Goal: Task Accomplishment & Management: Complete application form

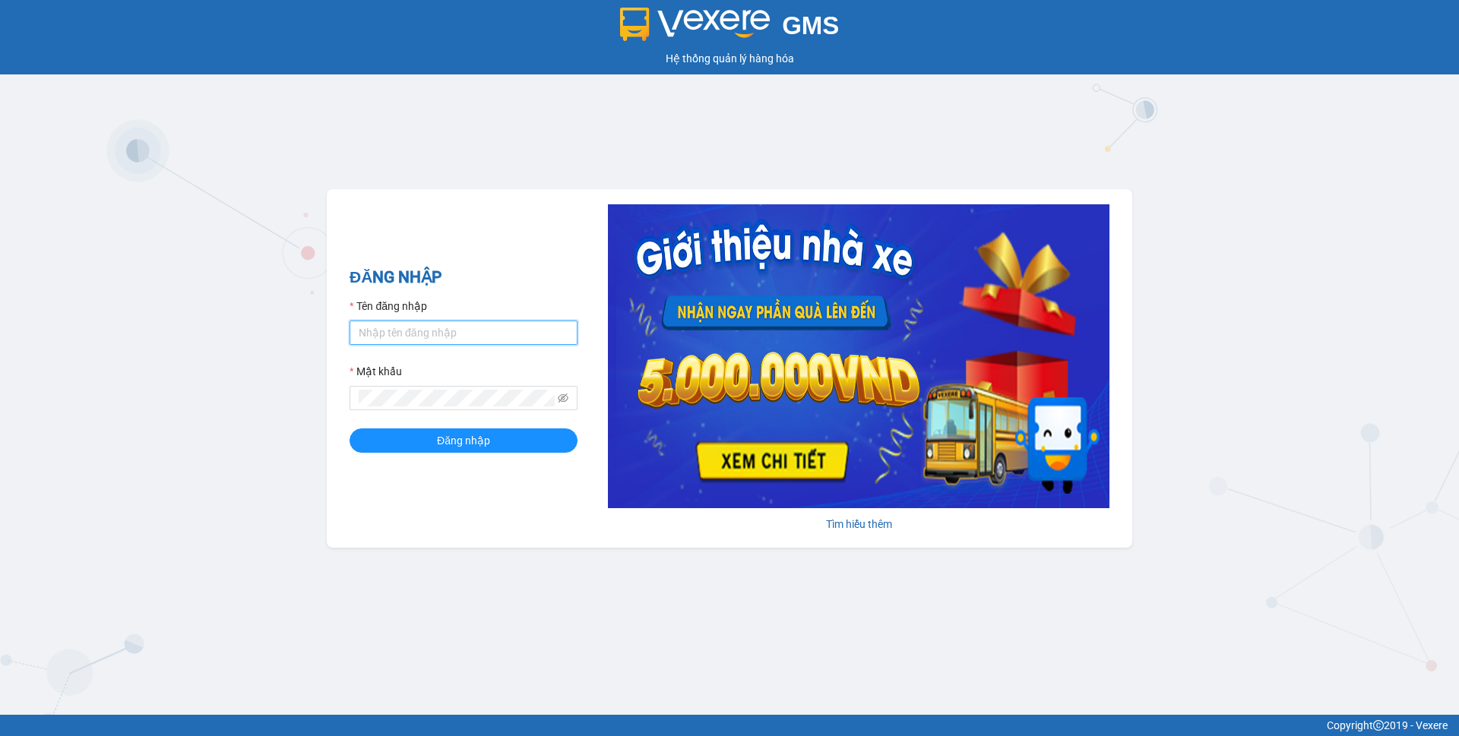
click at [451, 341] on input "Tên đăng nhập" at bounding box center [464, 333] width 228 height 24
type input "phuongthao.tienoanh"
click at [559, 400] on icon "eye-invisible" at bounding box center [563, 398] width 11 height 9
click at [282, 411] on div "GMS Hệ thống quản lý hàng hóa ĐĂNG NHẬP Tên đăng nhập phuongthao.tienoanh Mật k…" at bounding box center [729, 357] width 1459 height 715
click at [390, 448] on button "Đăng nhập" at bounding box center [464, 441] width 228 height 24
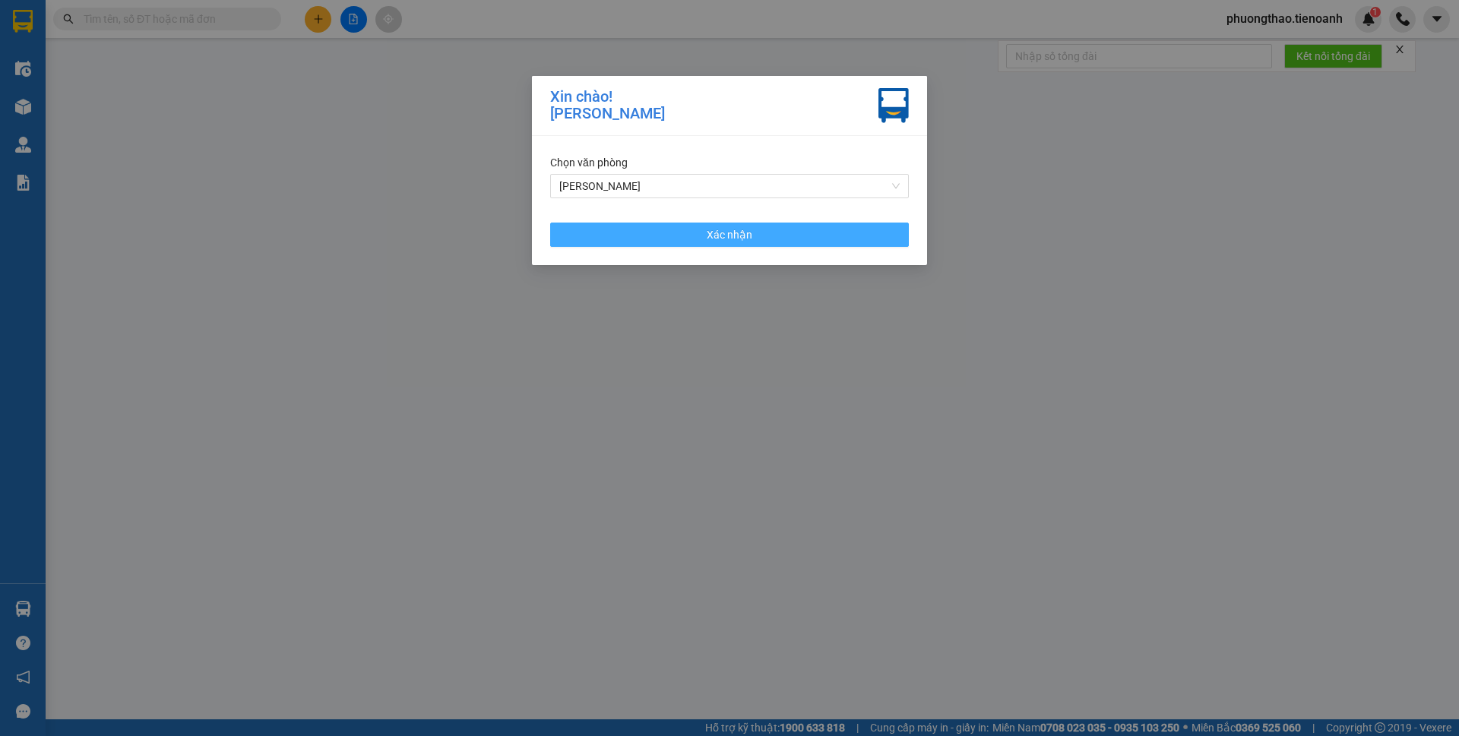
drag, startPoint x: 665, startPoint y: 231, endPoint x: 525, endPoint y: 171, distance: 152.2
click at [657, 226] on button "Xác nhận" at bounding box center [729, 235] width 359 height 24
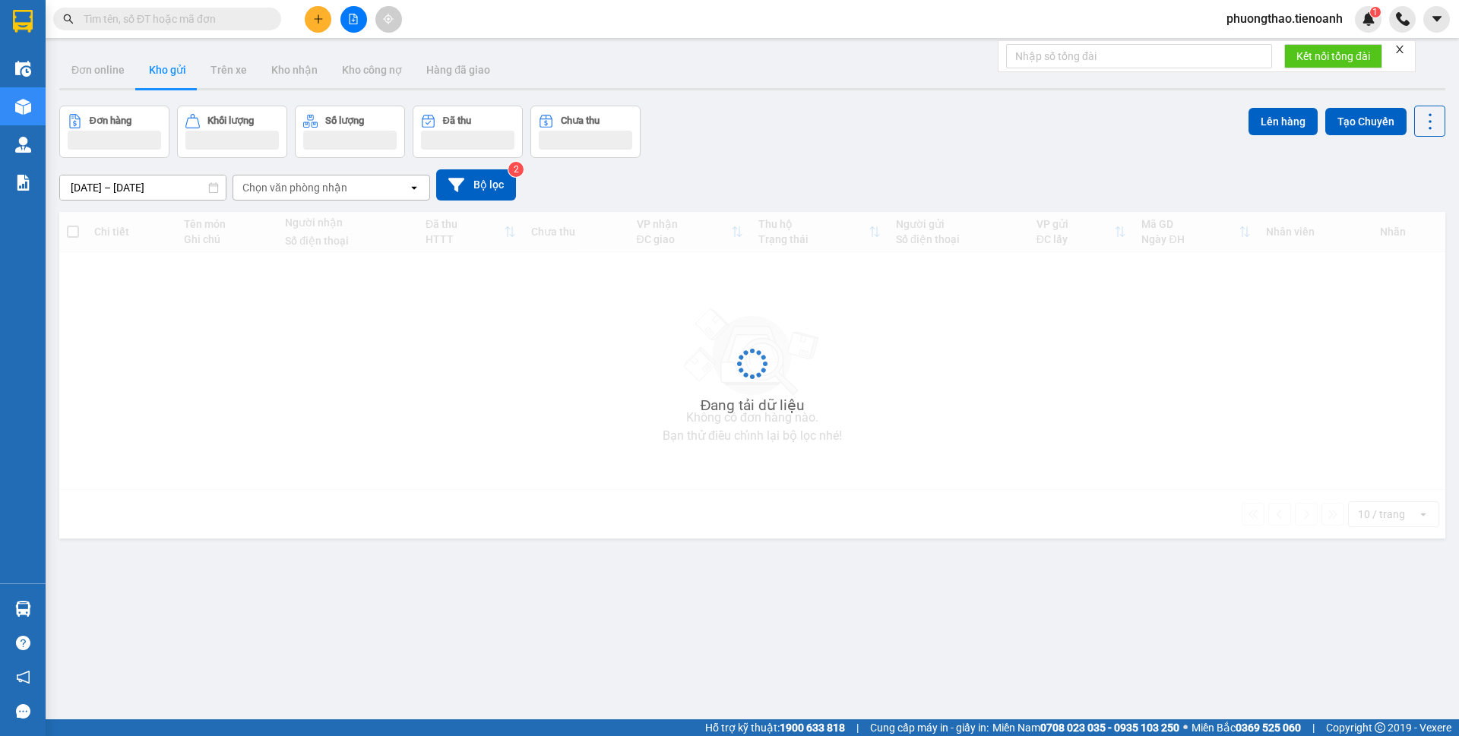
click at [319, 23] on icon "plus" at bounding box center [318, 19] width 11 height 11
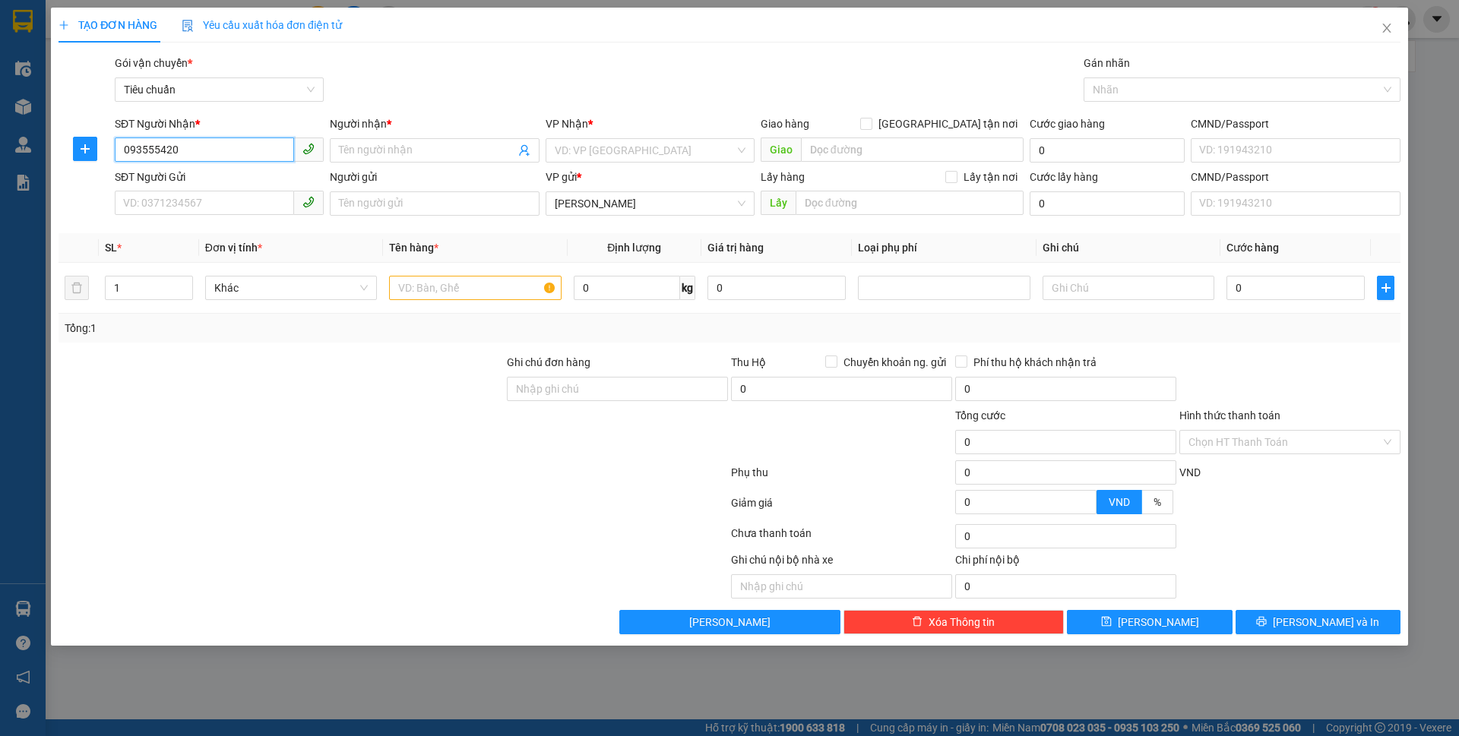
type input "0935554209"
drag, startPoint x: 220, startPoint y: 144, endPoint x: 123, endPoint y: 167, distance: 99.2
click at [123, 167] on div "SĐT Người Nhận * 0935554209 0935554209" at bounding box center [219, 141] width 209 height 53
click at [153, 198] on input "SĐT Người Gửi" at bounding box center [204, 203] width 179 height 24
paste input "0935554209"
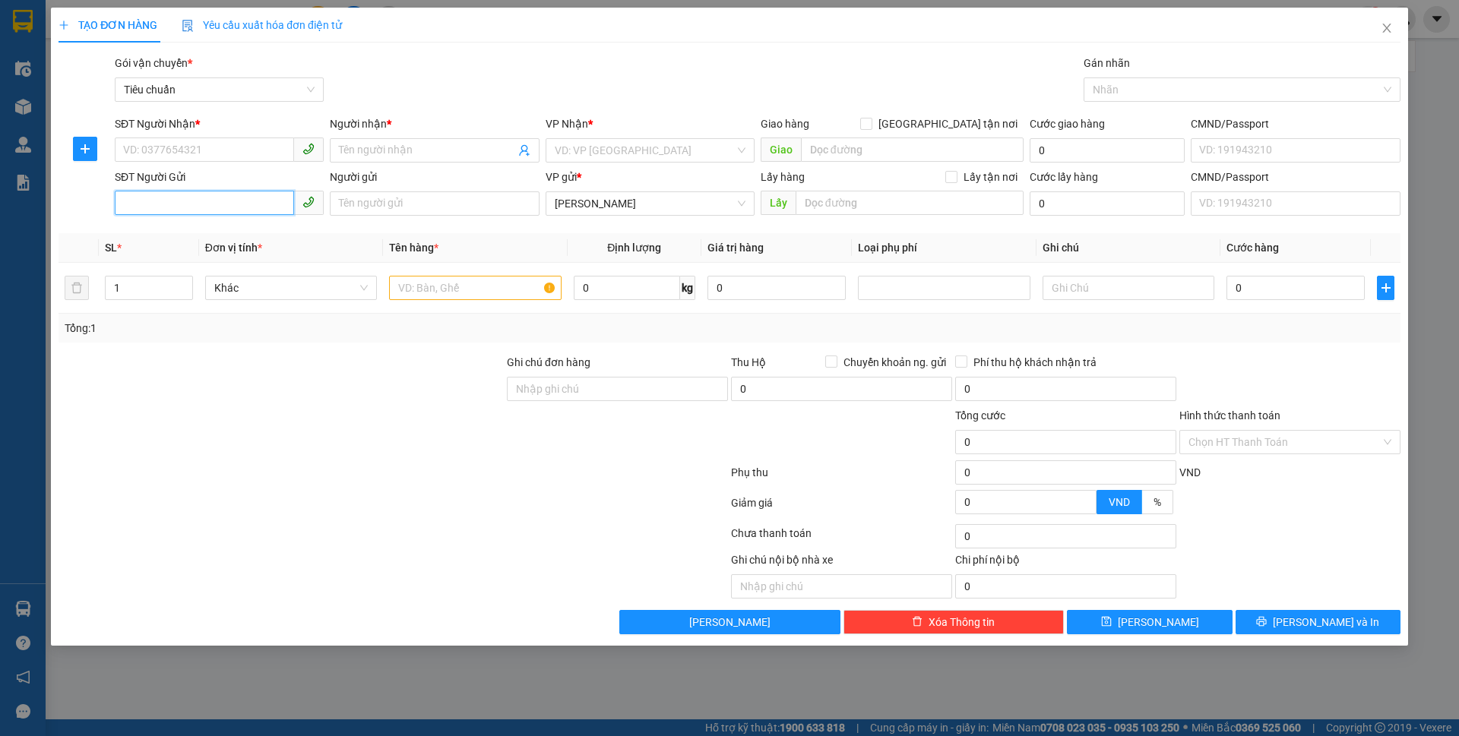
type input "0935554209"
click at [223, 239] on div "0935554209 - C HƯƠNG" at bounding box center [219, 234] width 191 height 17
type input "0367912209"
type input "C TUYẾT"
type input "C HƯƠNG"
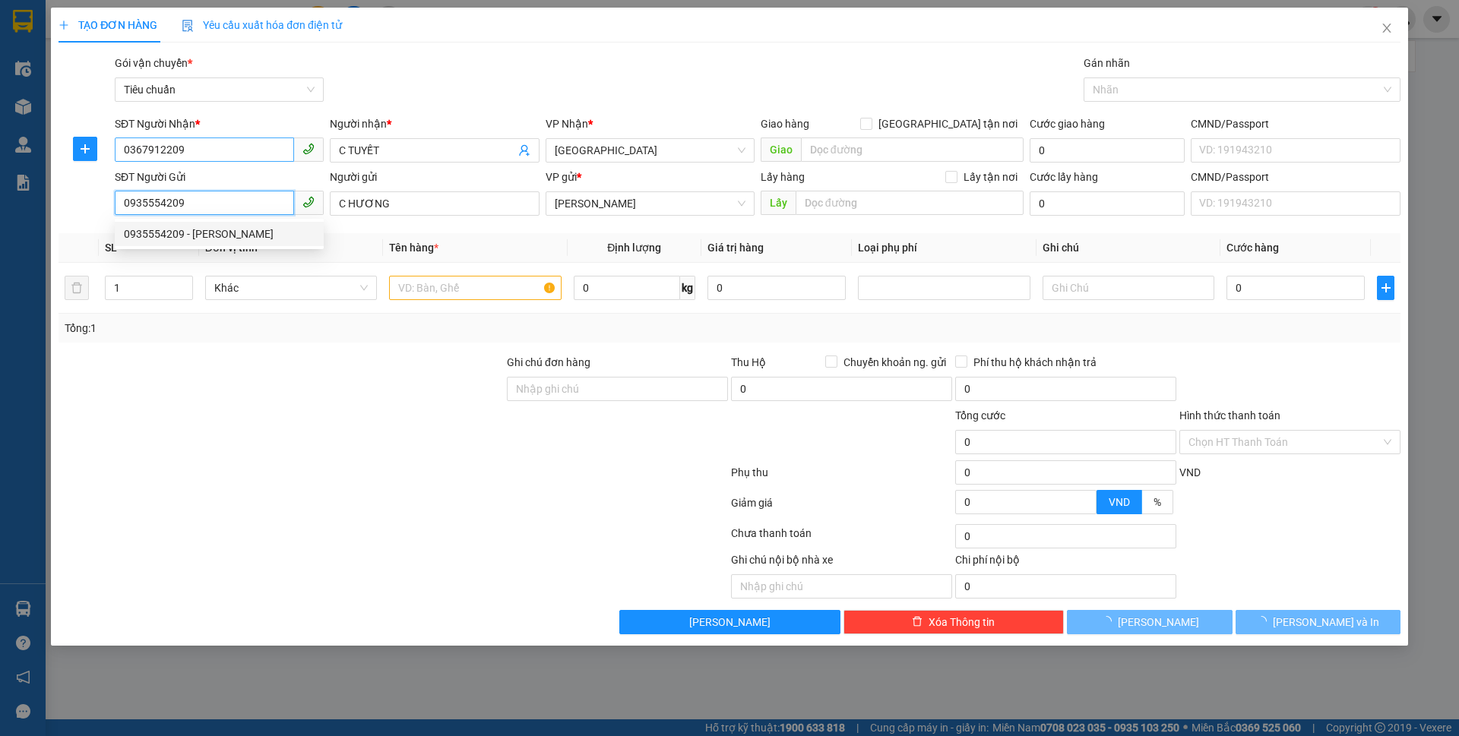
type input "80.000"
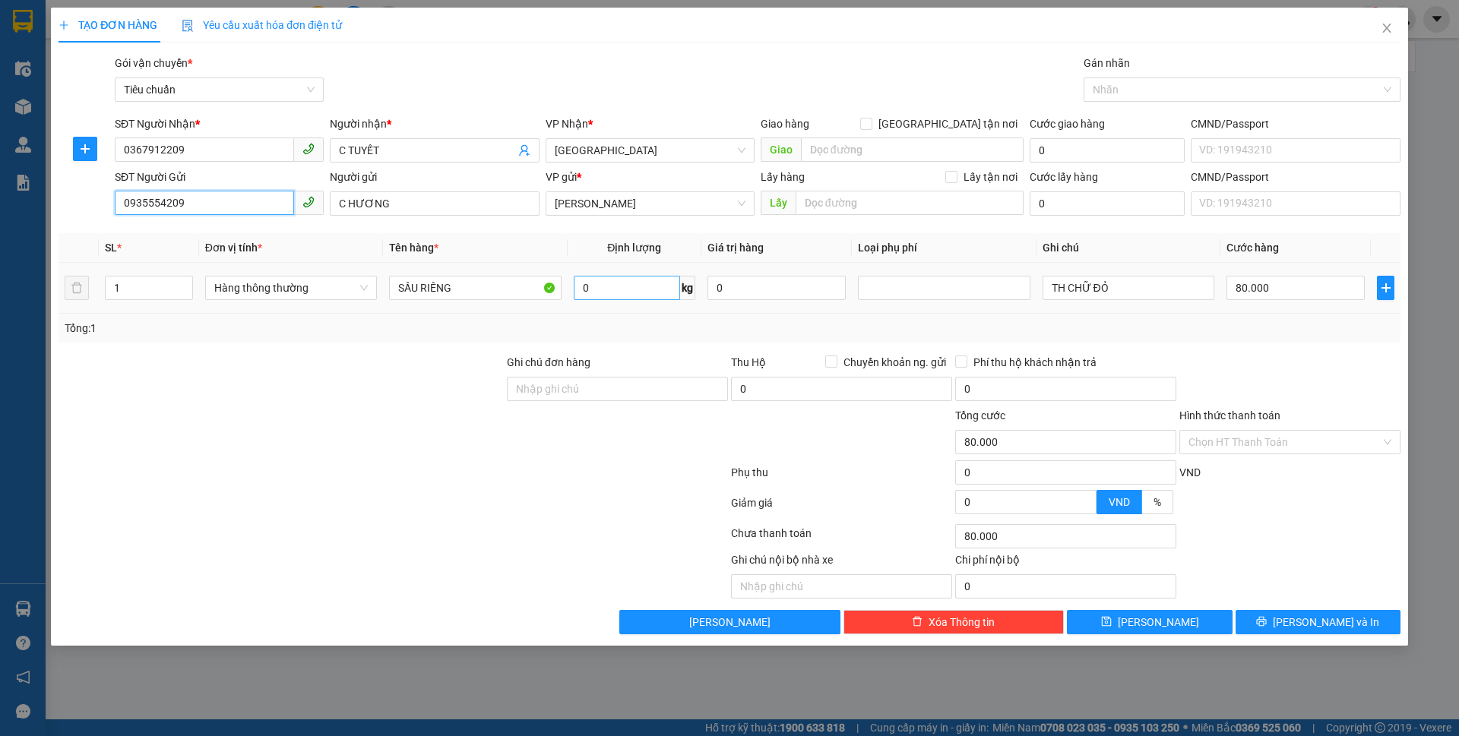
type input "0935554209"
click at [609, 285] on input "0" at bounding box center [627, 288] width 106 height 24
type input "2"
type input "0"
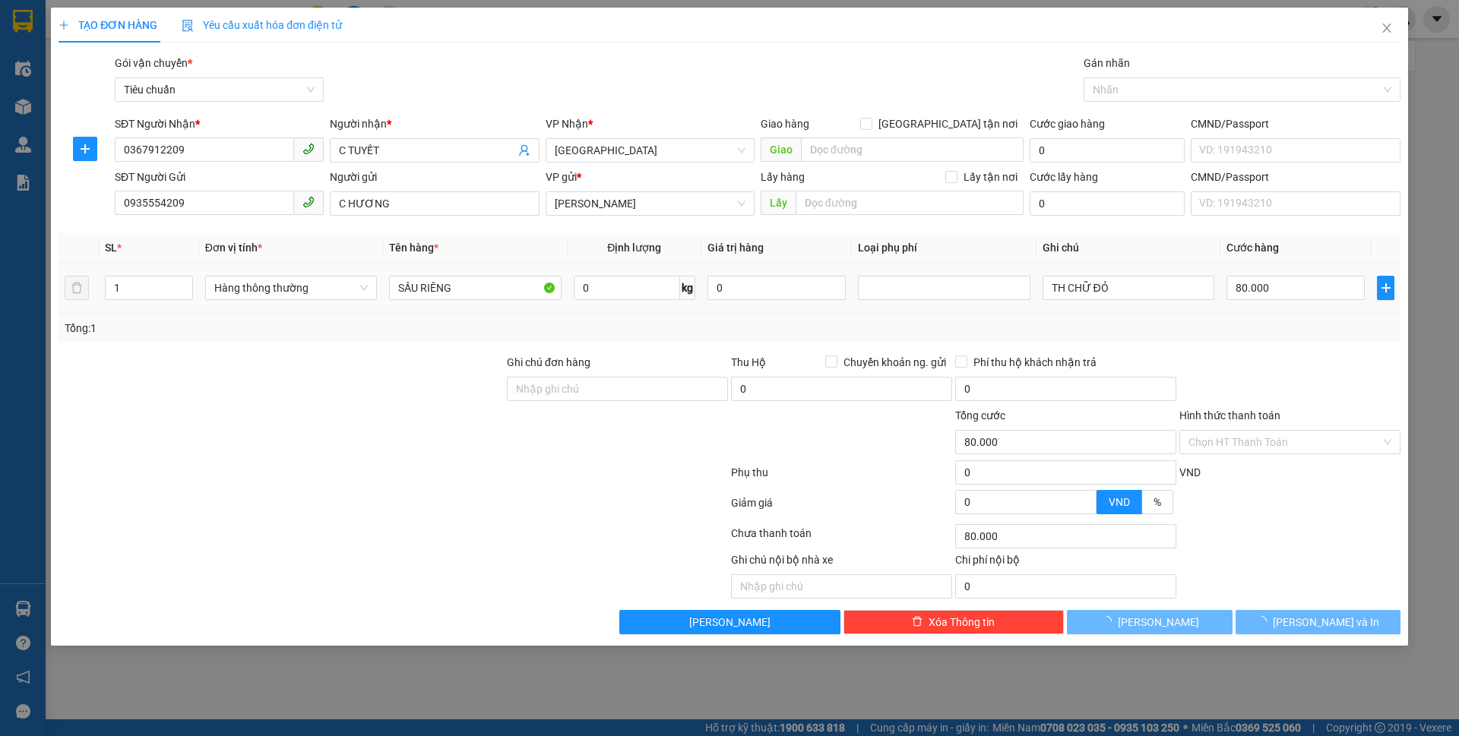
click at [1274, 270] on td "80.000" at bounding box center [1295, 288] width 150 height 51
click at [1284, 286] on input "80.000" at bounding box center [1295, 288] width 138 height 24
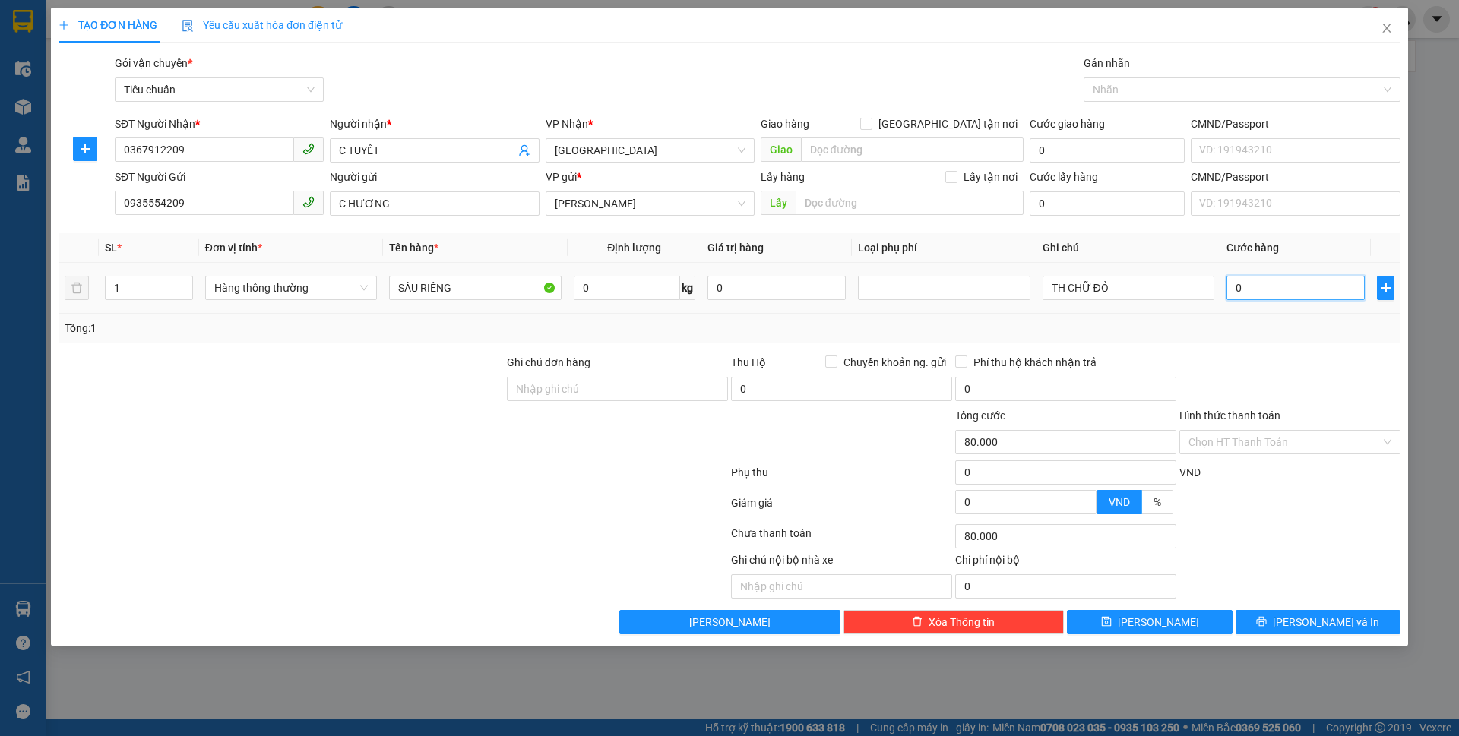
type input "0"
type input "6"
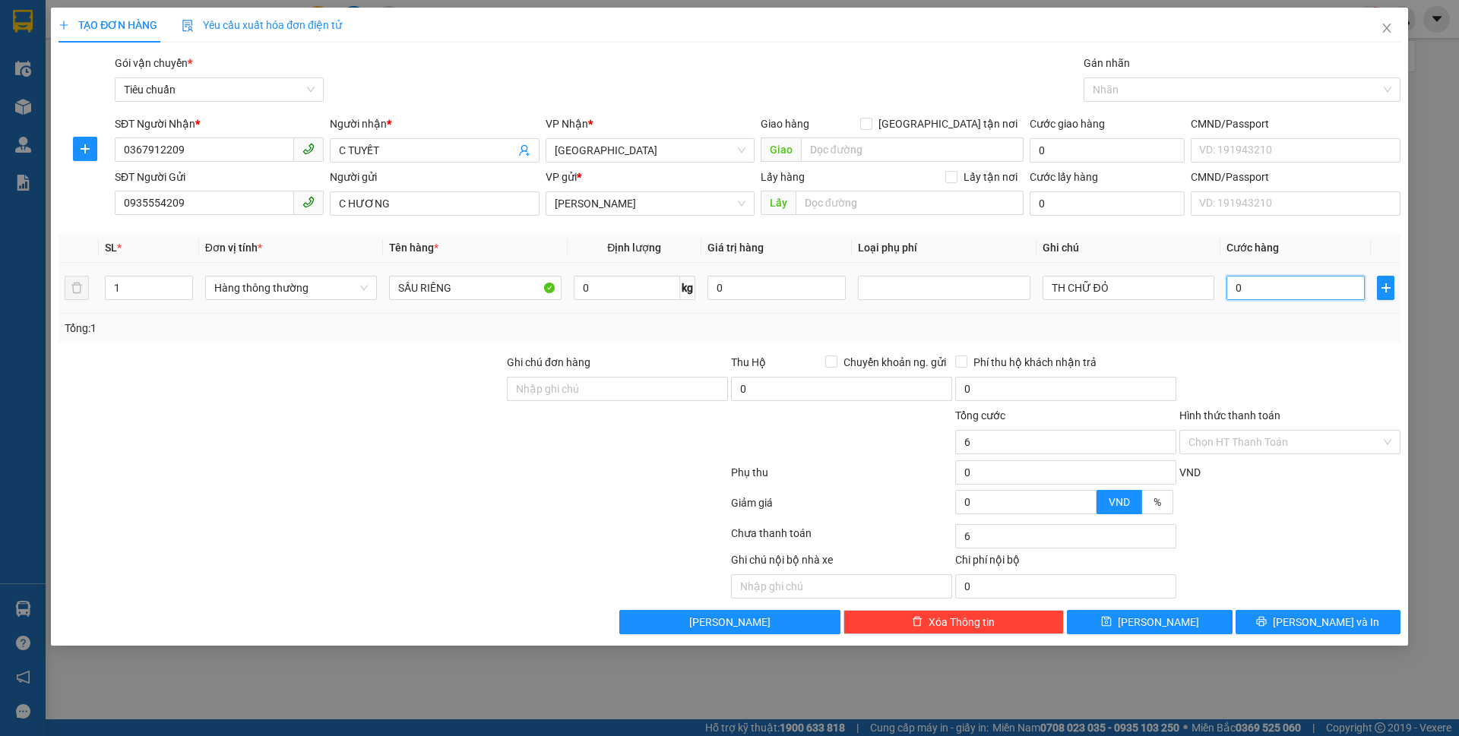
type input "6"
type input "69"
type input "69/"
type input "0"
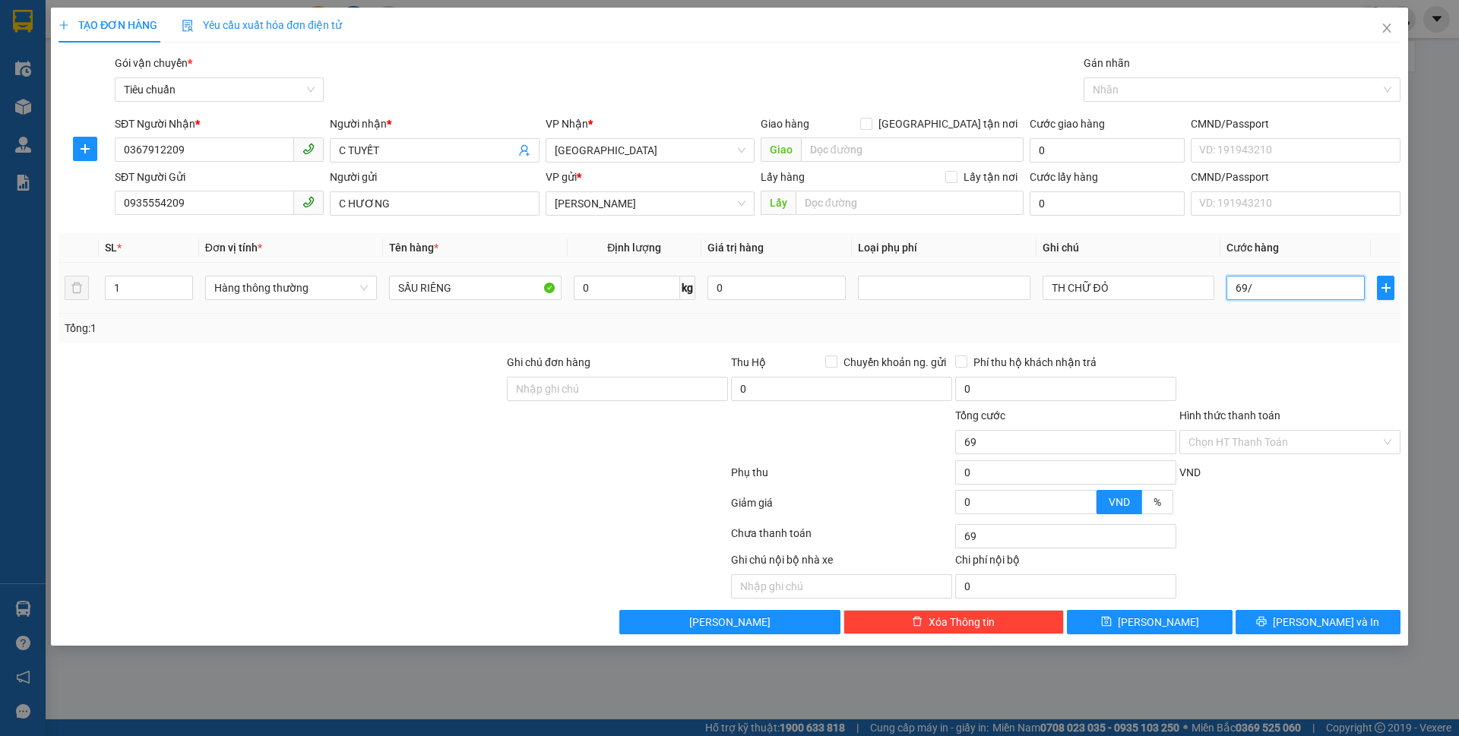
type input "0"
type input "69"
type input "0"
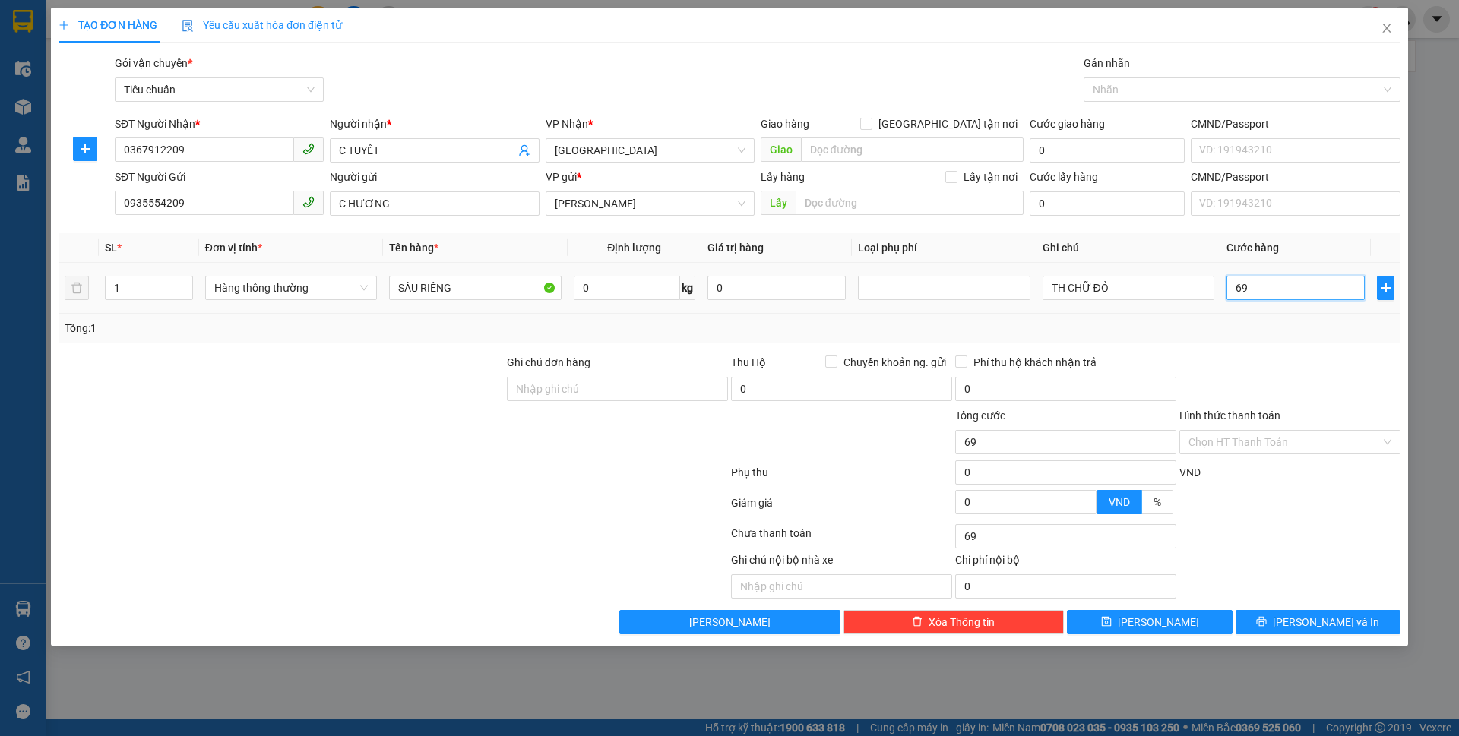
type input "0"
type input "69-23"
type input "46.000"
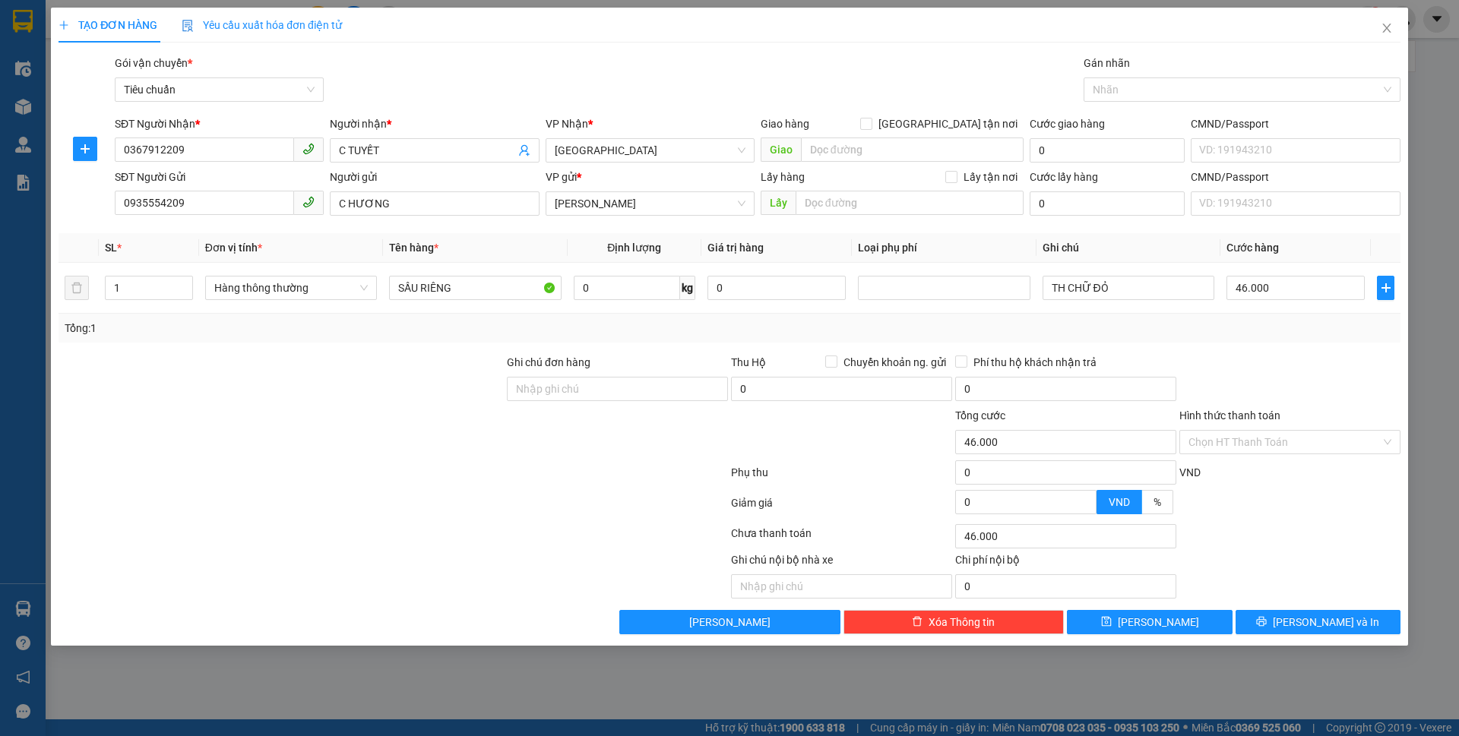
click at [1283, 423] on div "Hình thức thanh toán" at bounding box center [1289, 418] width 221 height 23
click at [595, 285] on input "0" at bounding box center [627, 288] width 106 height 24
type input "46"
click at [419, 408] on div at bounding box center [281, 433] width 448 height 53
type input "90.000"
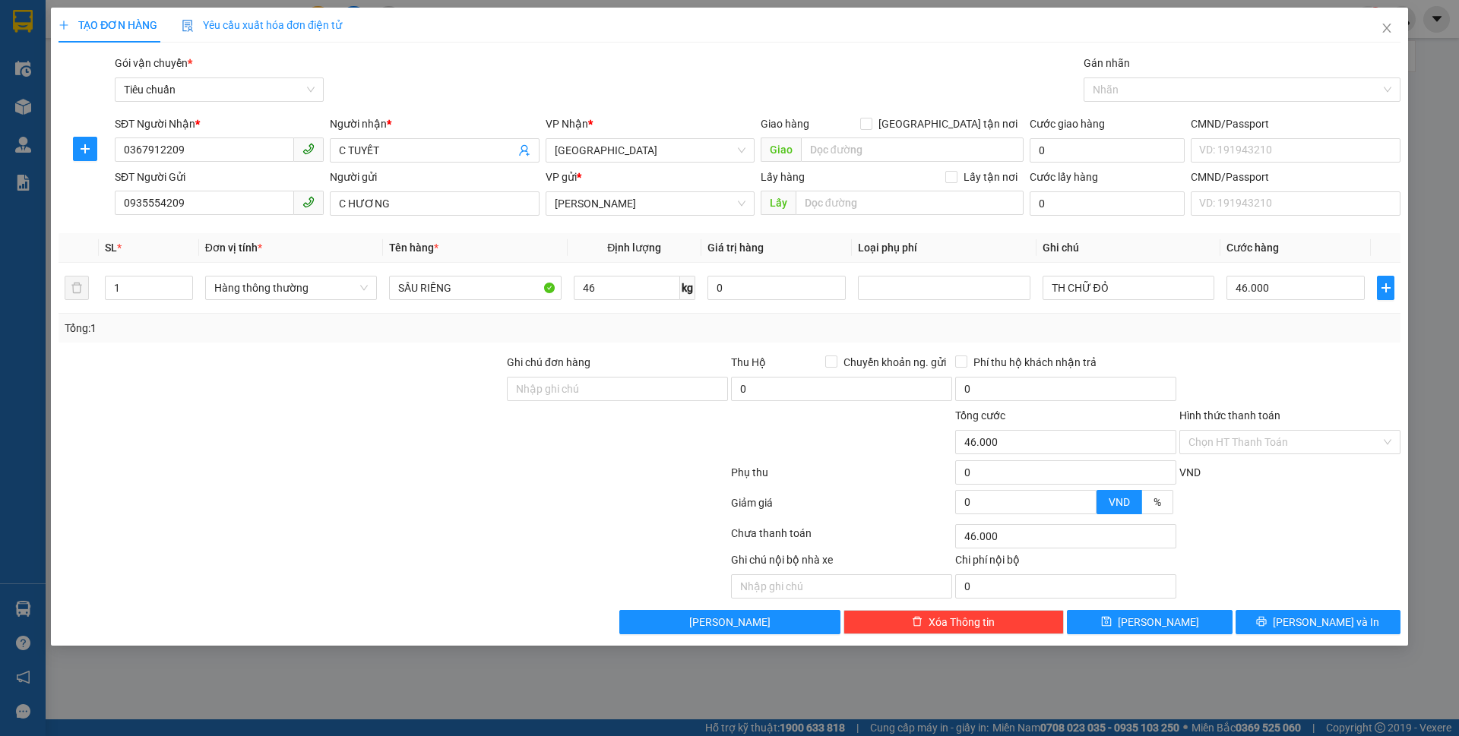
type input "90.000"
drag, startPoint x: 1151, startPoint y: 299, endPoint x: 1068, endPoint y: 280, distance: 85.7
click at [1068, 280] on input "TH CHỮ ĐỎ" at bounding box center [1129, 288] width 172 height 24
type input "TH NGỰA NÂU"
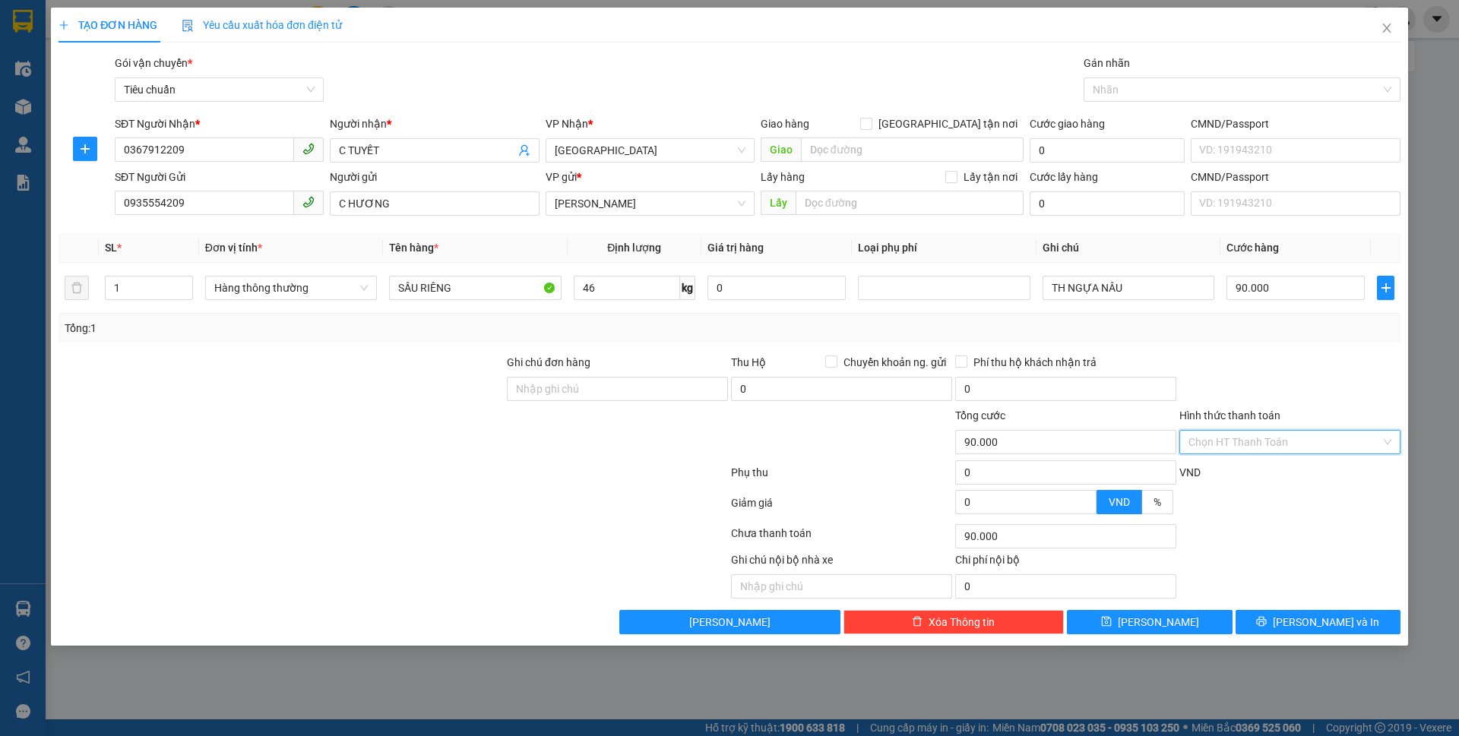
drag, startPoint x: 1270, startPoint y: 435, endPoint x: 1270, endPoint y: 454, distance: 19.8
click at [1270, 435] on input "Hình thức thanh toán" at bounding box center [1284, 442] width 192 height 23
click at [1270, 466] on div "Tại văn phòng" at bounding box center [1289, 472] width 203 height 17
type input "0"
click at [1301, 622] on button "Lưu và In" at bounding box center [1318, 622] width 165 height 24
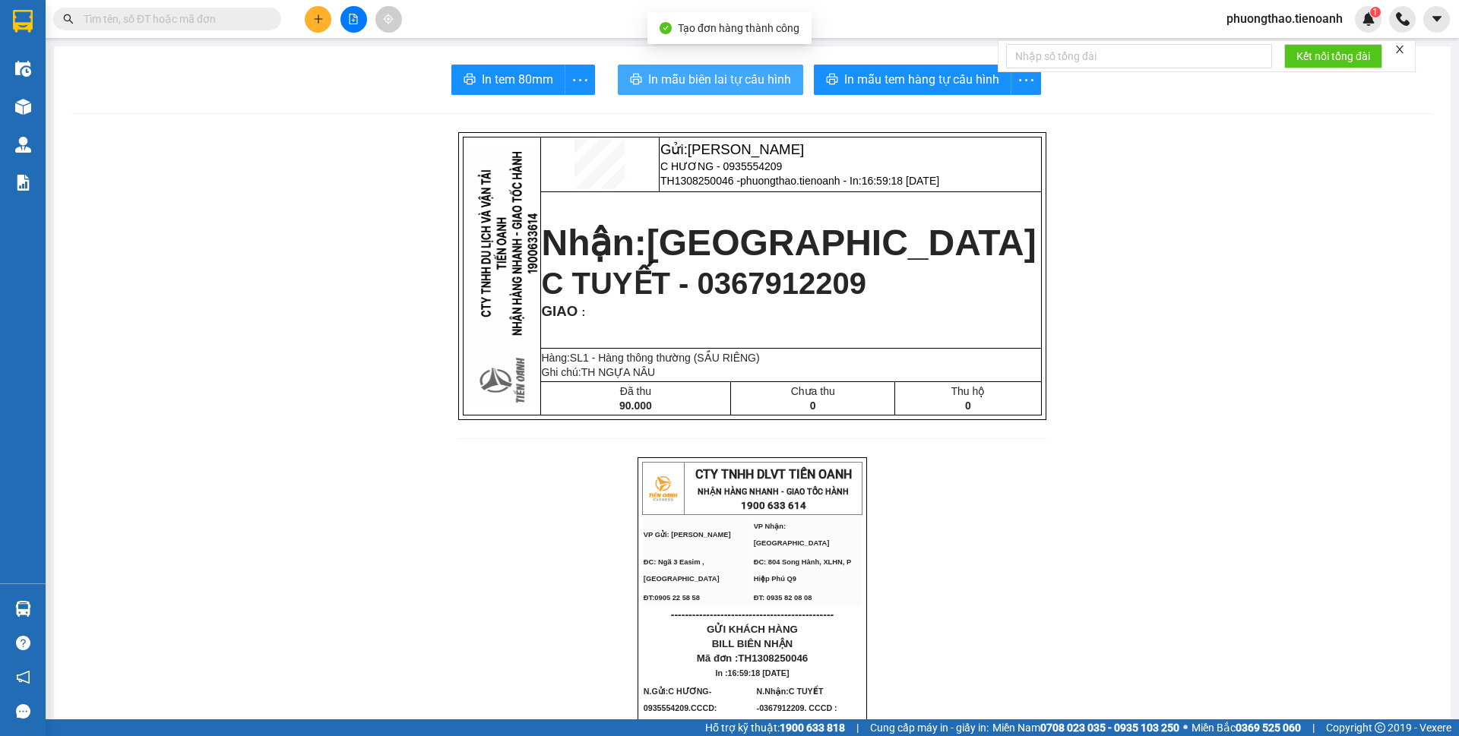
click at [658, 87] on span "In mẫu biên lai tự cấu hình" at bounding box center [719, 79] width 143 height 19
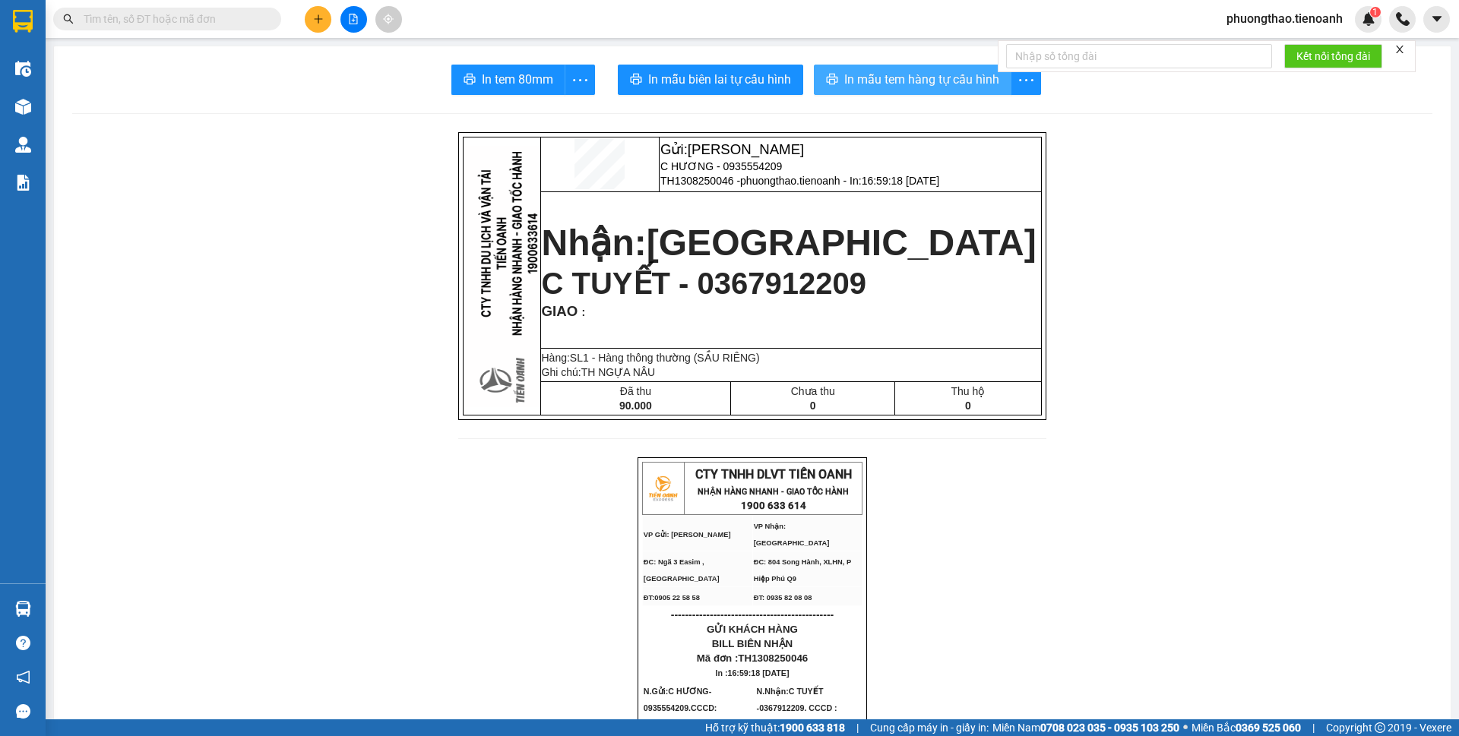
click at [912, 80] on span "In mẫu tem hàng tự cấu hình" at bounding box center [921, 79] width 155 height 19
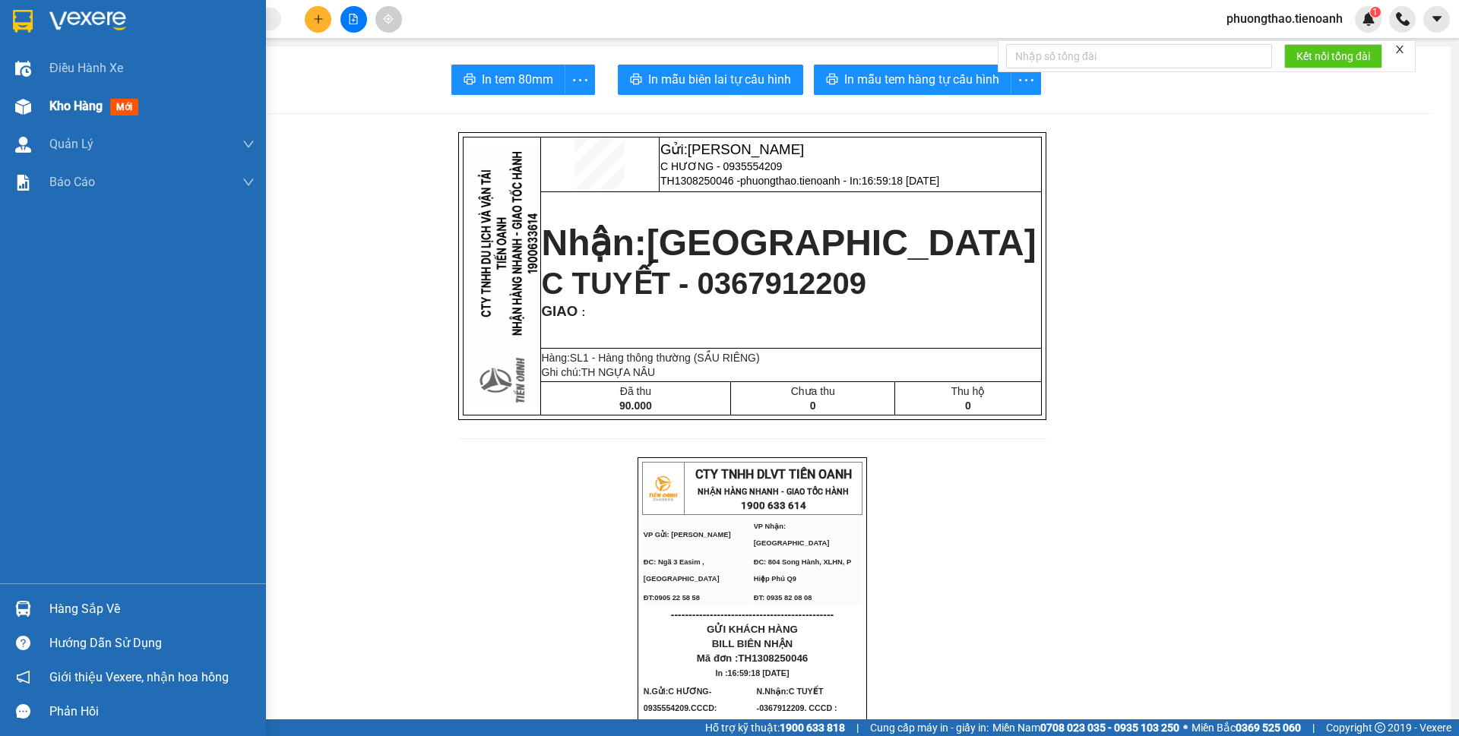
click at [50, 104] on span "Kho hàng" at bounding box center [75, 106] width 53 height 14
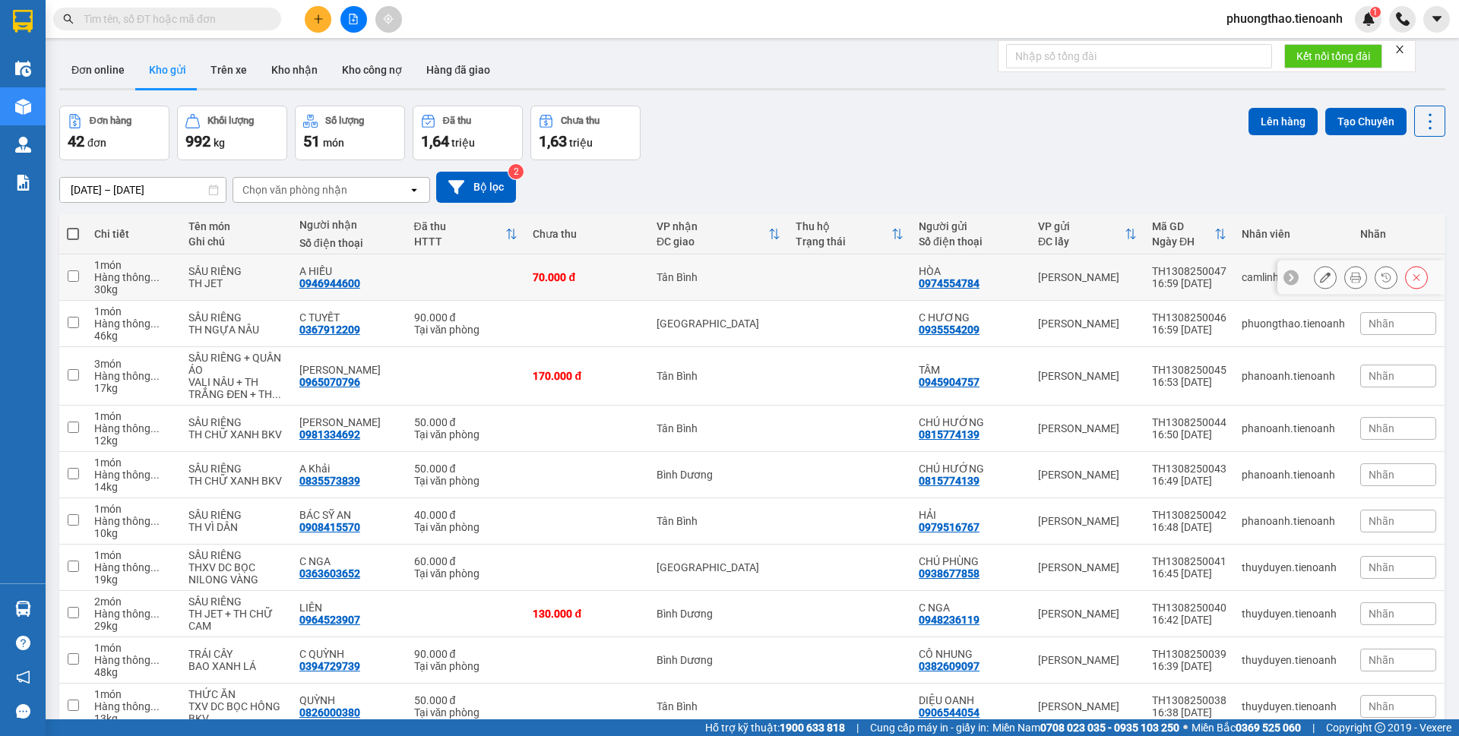
click at [1345, 279] on button at bounding box center [1355, 277] width 21 height 27
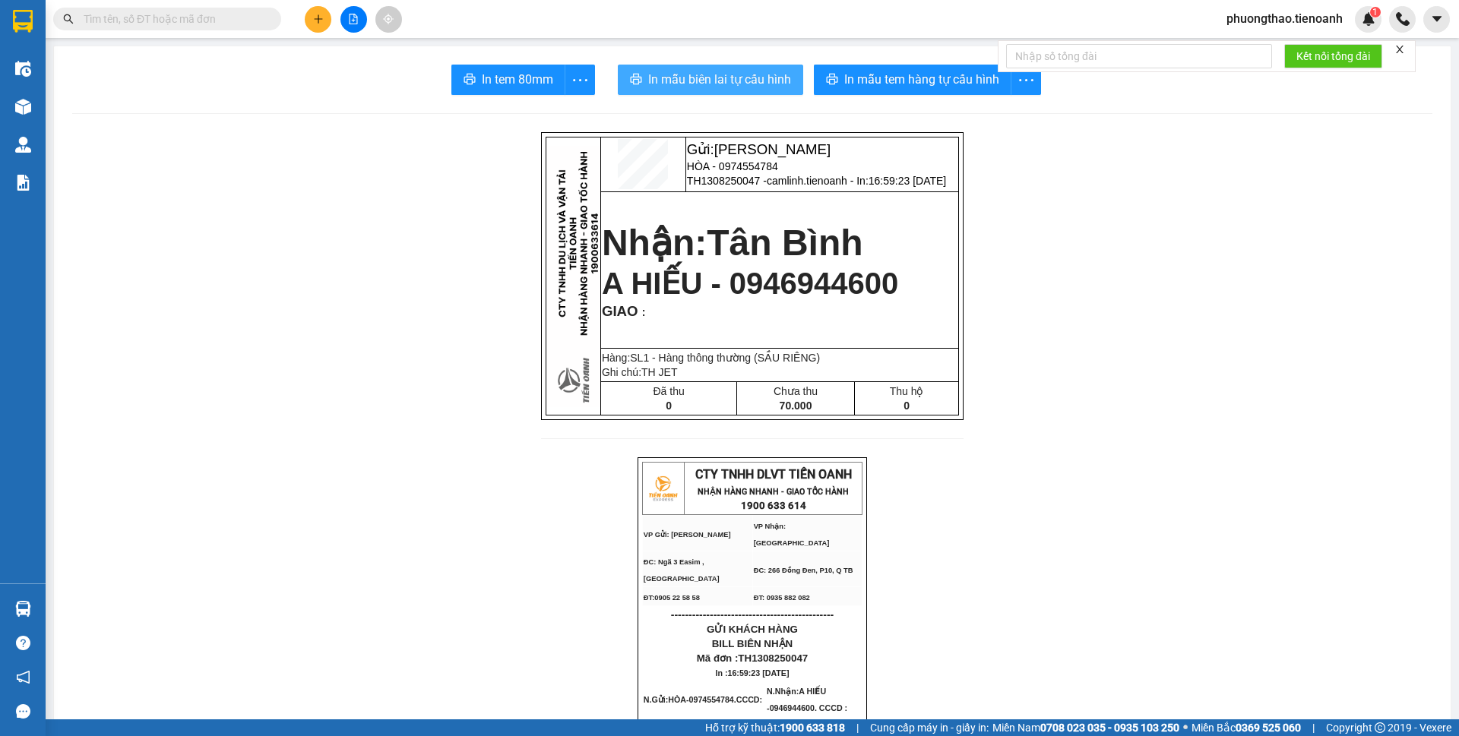
click at [733, 75] on span "In mẫu biên lai tự cấu hình" at bounding box center [719, 79] width 143 height 19
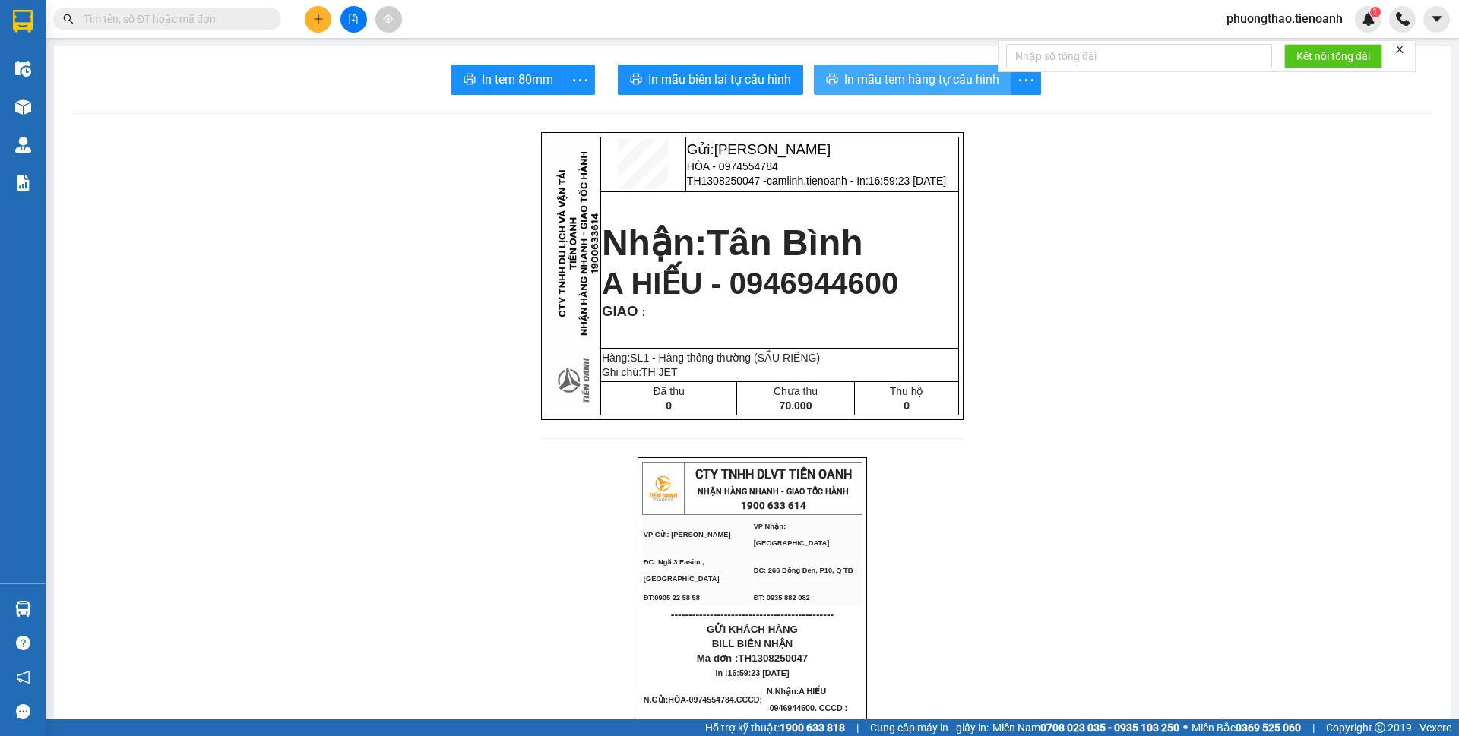
click at [883, 71] on span "In mẫu tem hàng tự cấu hình" at bounding box center [921, 79] width 155 height 19
click at [319, 21] on icon "plus" at bounding box center [318, 19] width 11 height 11
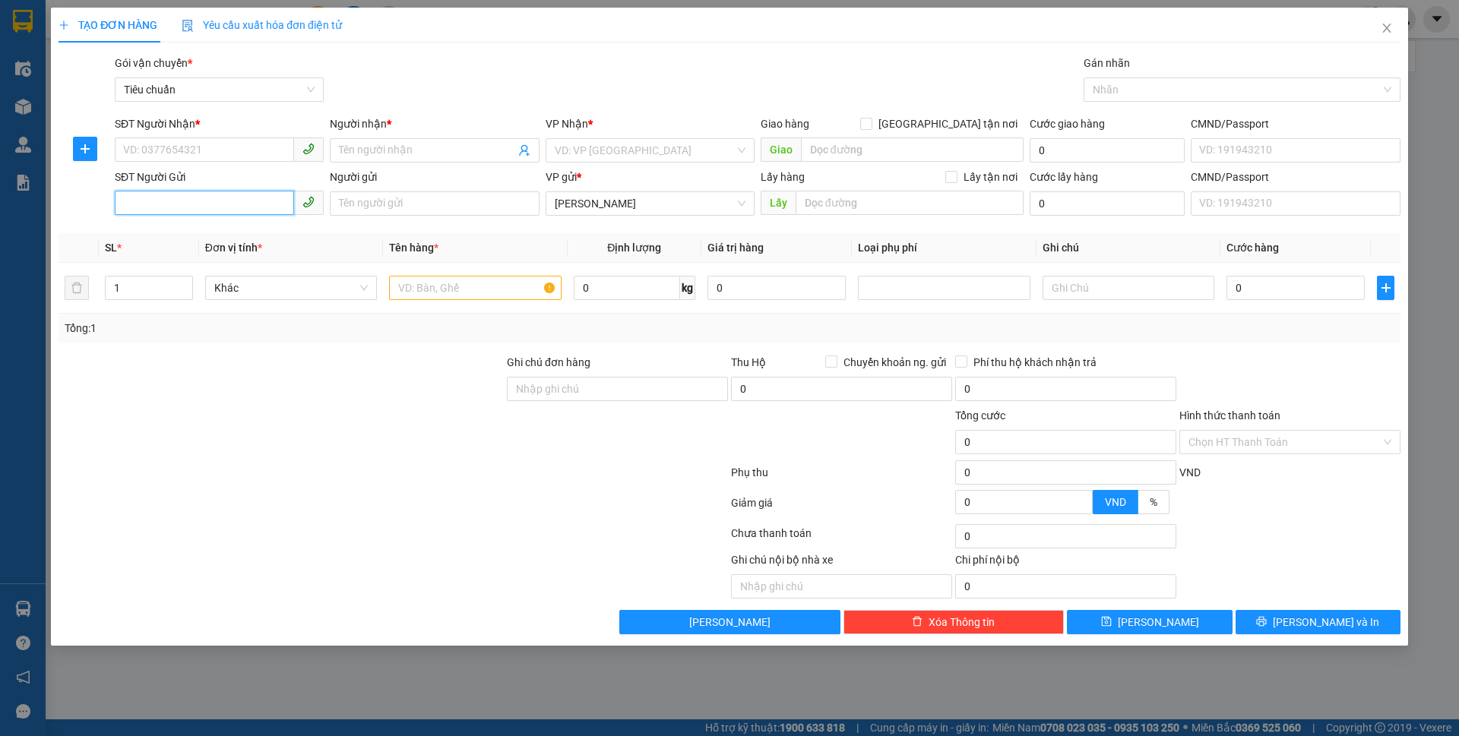
click at [195, 205] on input "SĐT Người Gửi" at bounding box center [204, 203] width 179 height 24
type input "093555"
click at [195, 226] on div "0935554209 - C HƯƠNG" at bounding box center [219, 234] width 191 height 17
type input "0367912209"
type input "C TUYẾT"
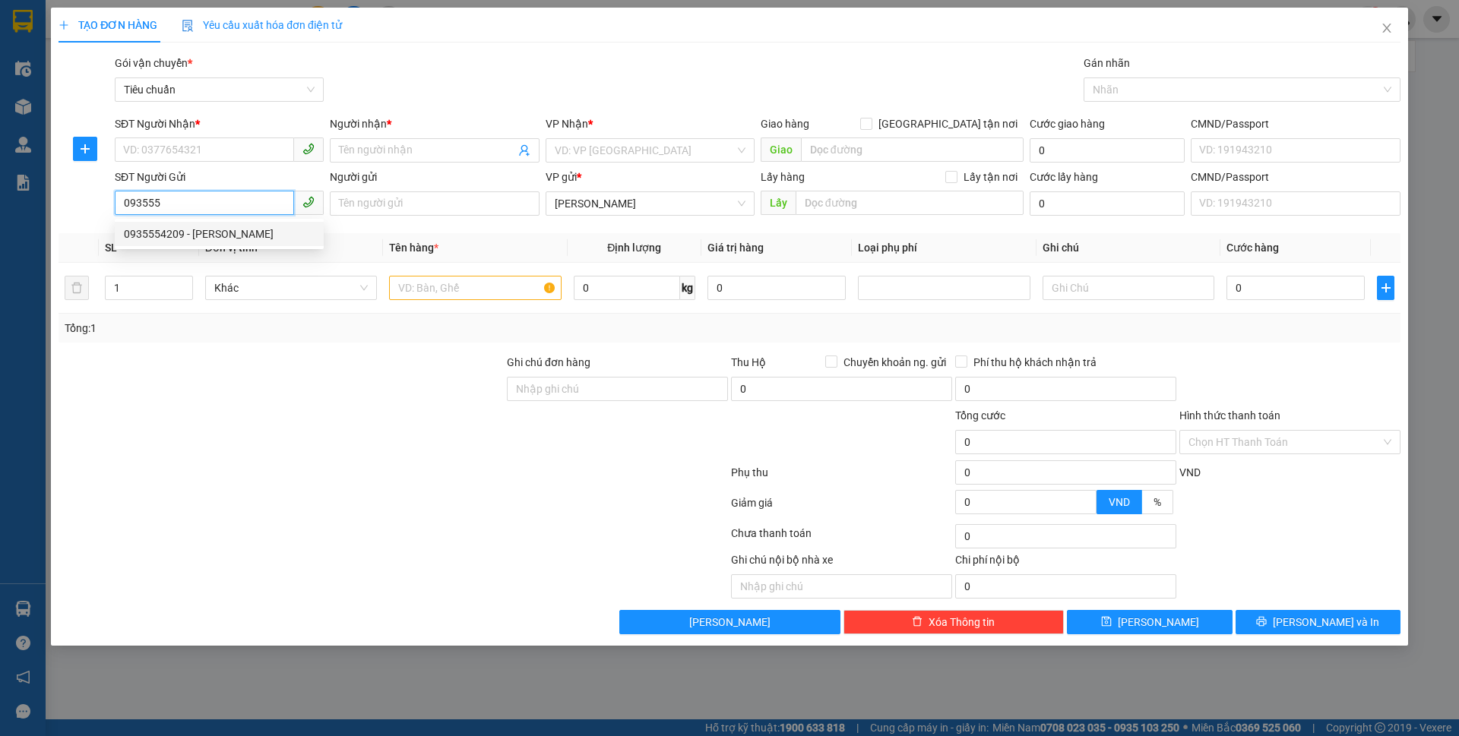
type input "0935554209"
type input "C HƯƠNG"
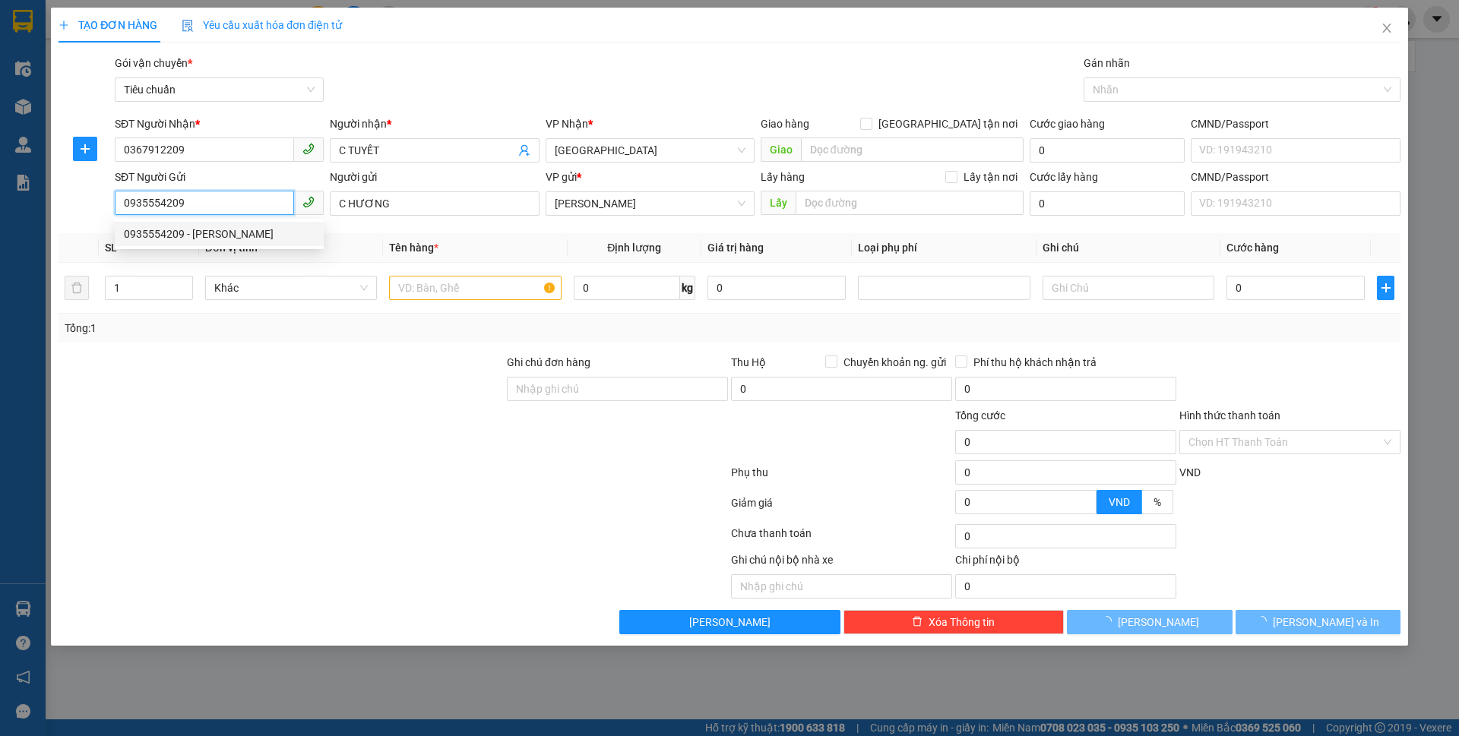
type input "90.000"
type input "0935554209"
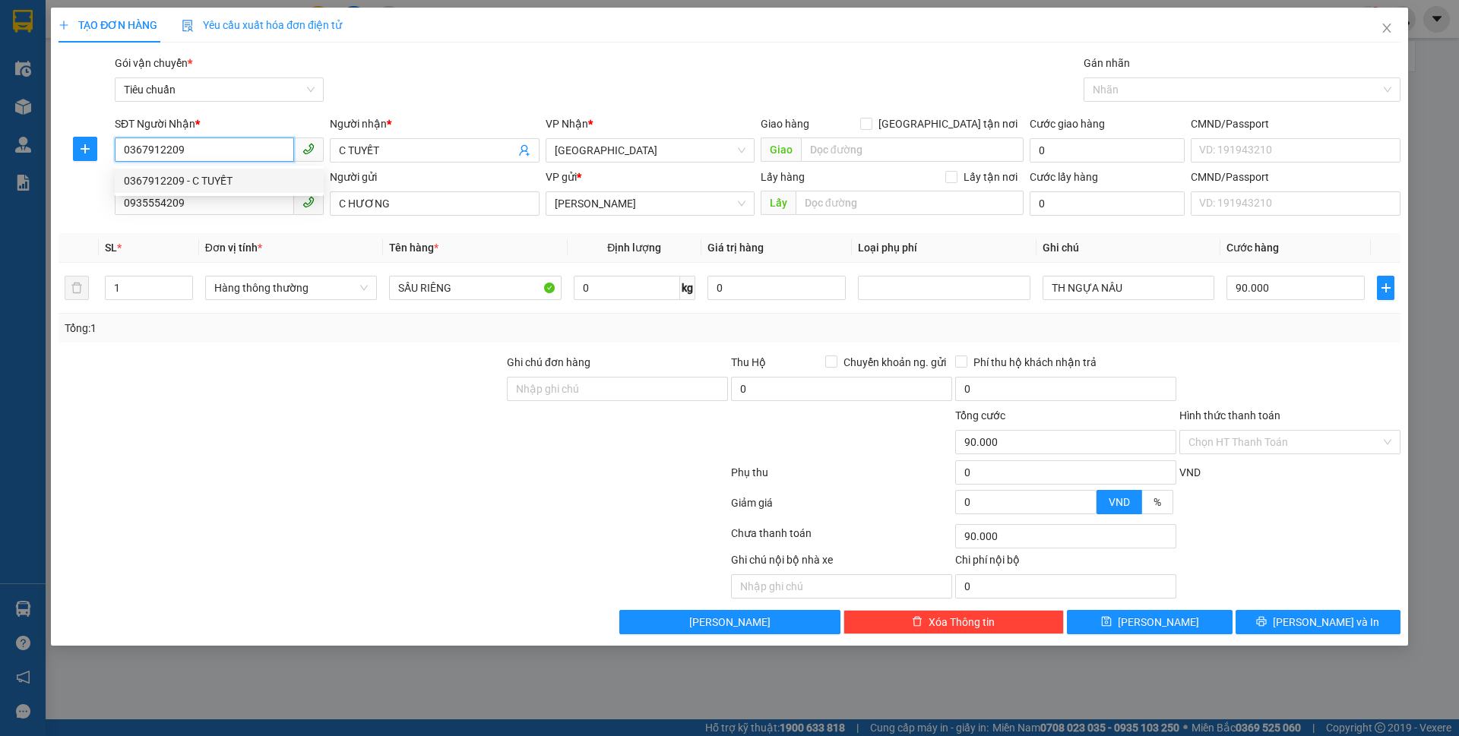
drag, startPoint x: 166, startPoint y: 153, endPoint x: 122, endPoint y: 141, distance: 45.0
click at [122, 141] on input "0367912209" at bounding box center [204, 150] width 179 height 24
click at [176, 209] on div "0393061701 - SƯ CÔ THIỀN" at bounding box center [219, 205] width 191 height 17
type input "0393061701"
type input "SƯ CÔ [DEMOGRAPHIC_DATA]"
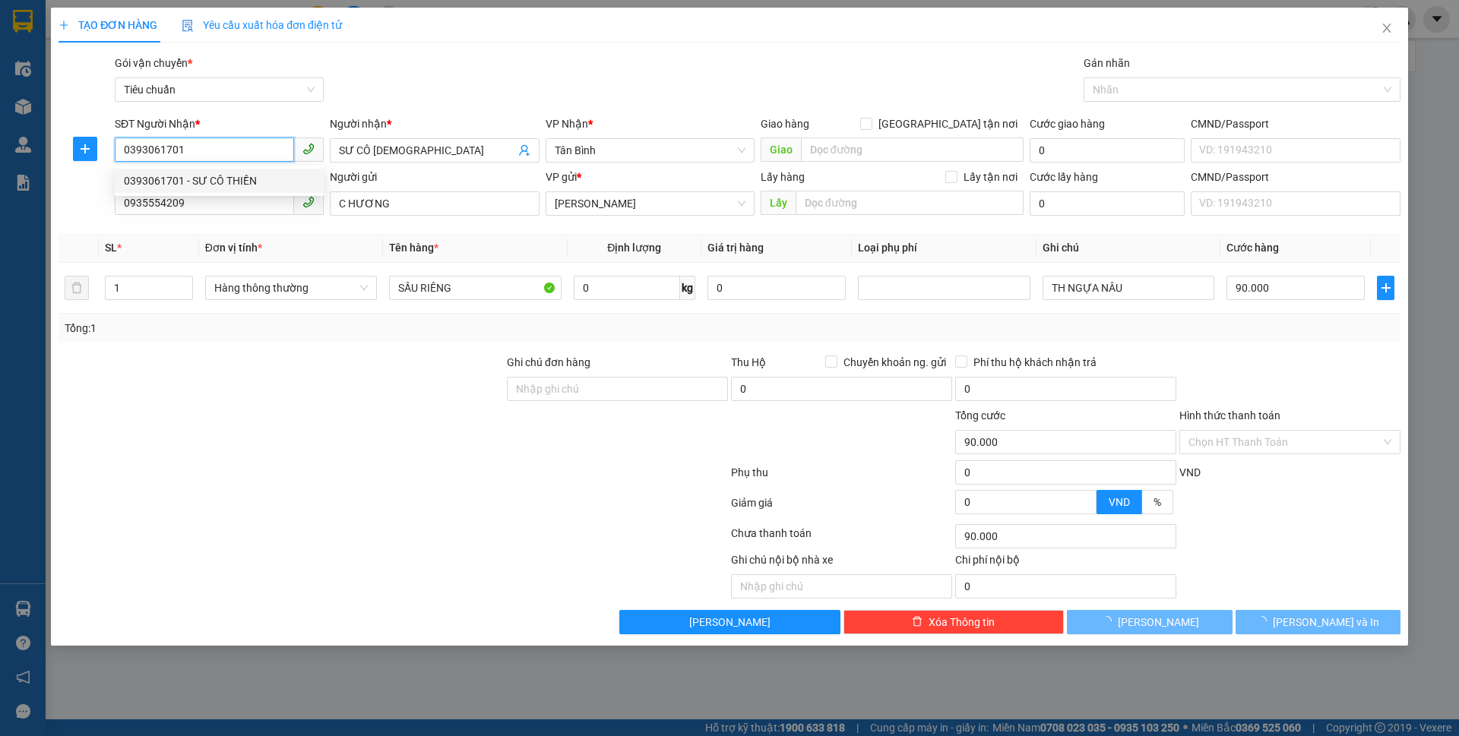
type input "130.000"
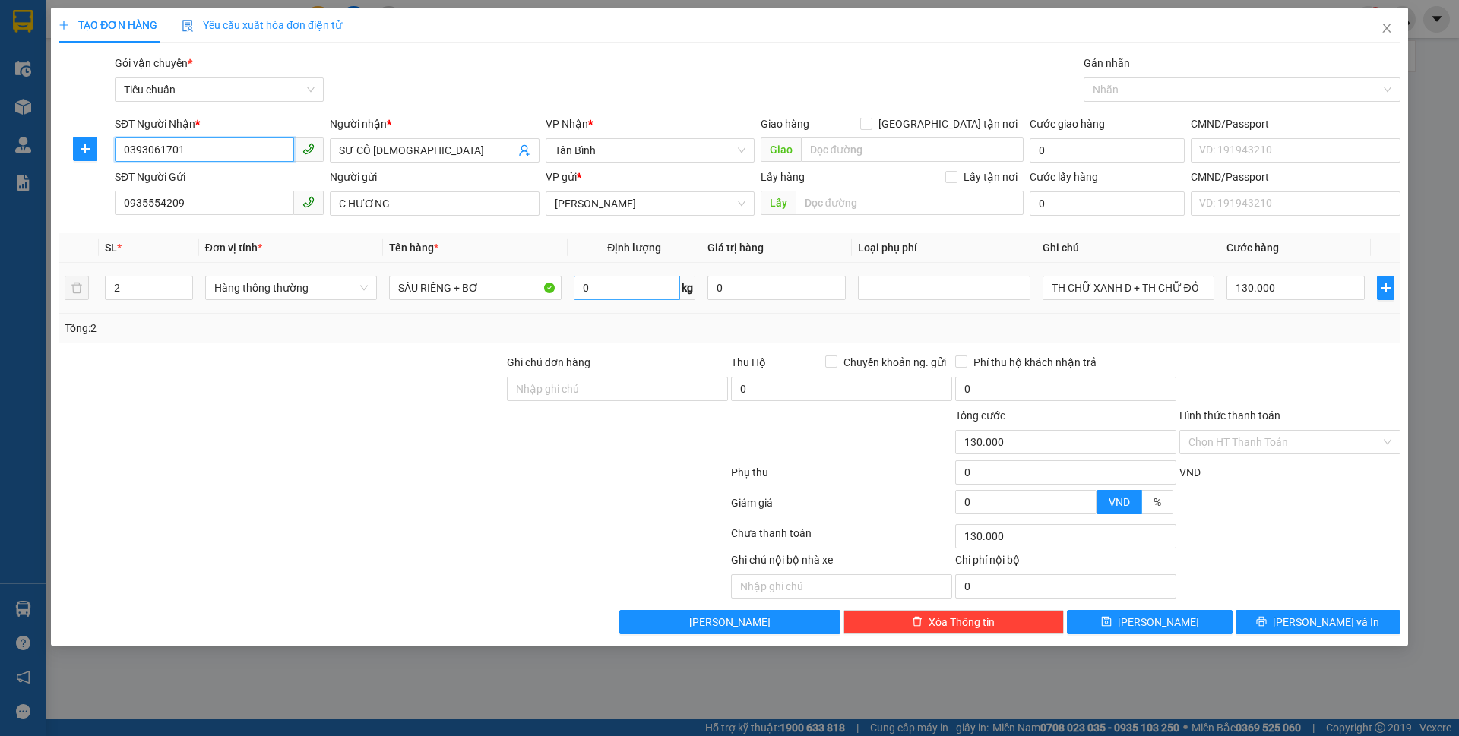
type input "0393061701"
click at [634, 288] on input "0" at bounding box center [627, 288] width 106 height 24
type input "23"
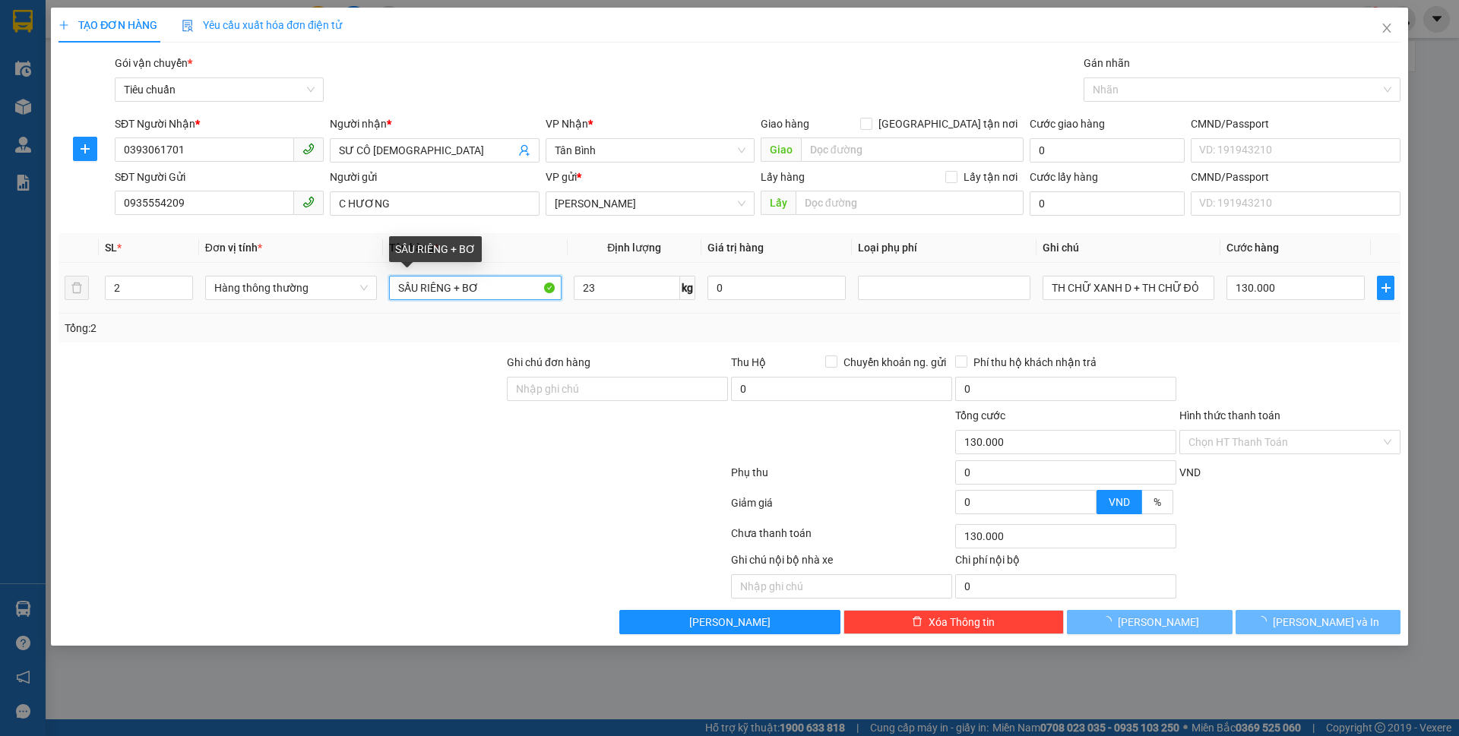
type input "60.000"
drag, startPoint x: 527, startPoint y: 299, endPoint x: 454, endPoint y: 283, distance: 73.9
click at [454, 283] on input "SẦU RIÊNG + BƠ" at bounding box center [475, 288] width 172 height 24
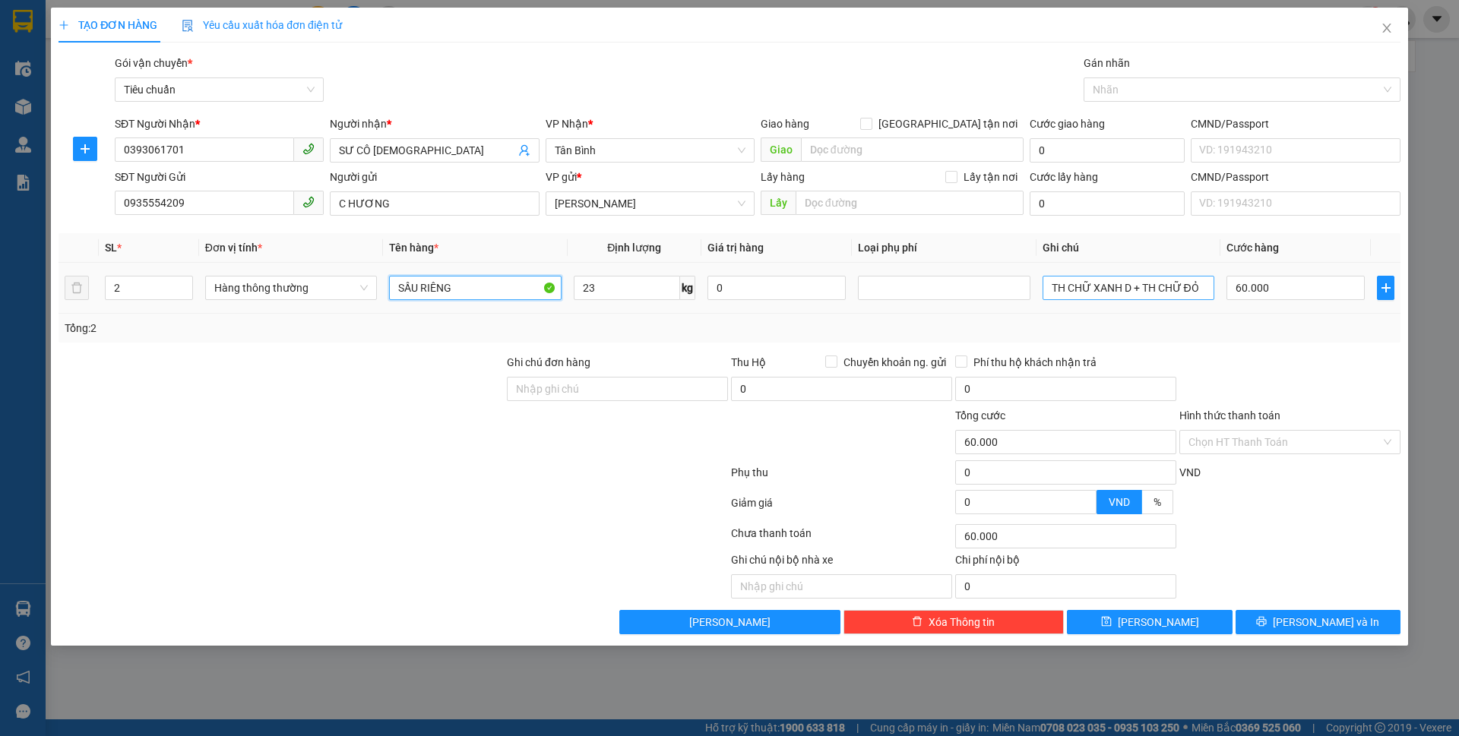
type input "SẦU RIÊNG"
drag, startPoint x: 1053, startPoint y: 286, endPoint x: 1324, endPoint y: 293, distance: 270.6
click at [1324, 293] on tr "2 Hàng thông thường SẦU RIÊNG 23 kg 0 TH CHỮ XANH D + TH CHỮ ĐỎ 60.000" at bounding box center [730, 288] width 1342 height 51
type input "TH CHỮ ĐEN"
click at [1271, 445] on input "Hình thức thanh toán" at bounding box center [1284, 442] width 192 height 23
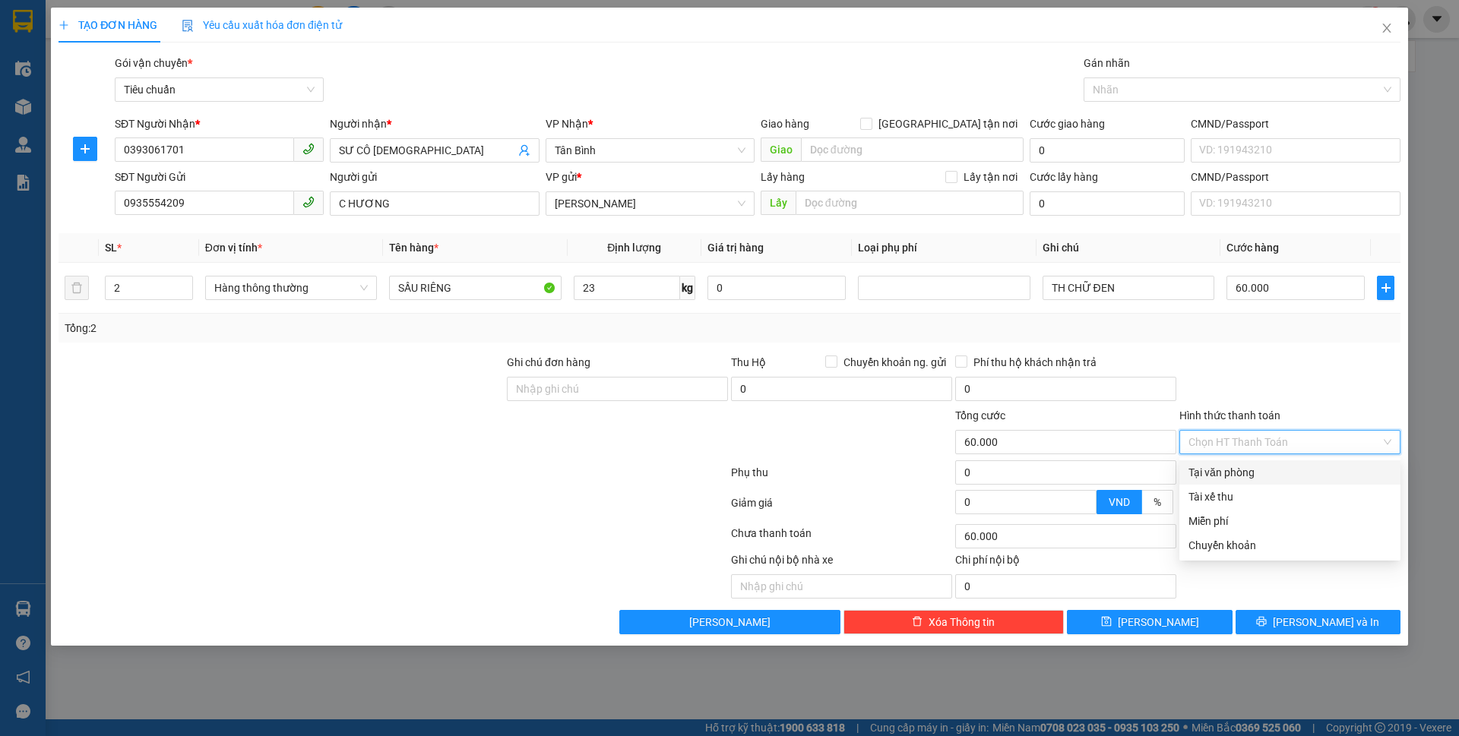
click at [1266, 465] on div "Tại văn phòng" at bounding box center [1289, 472] width 203 height 17
type input "0"
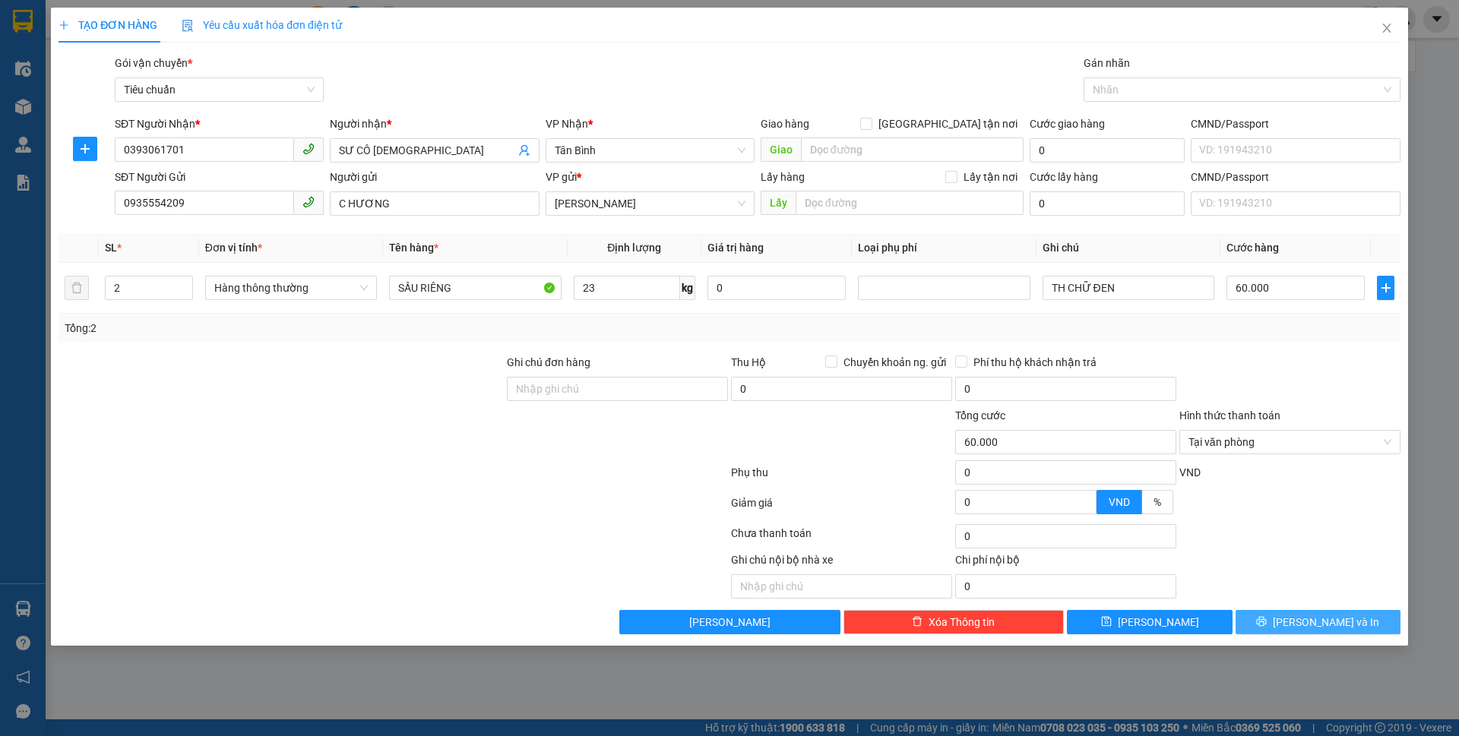
drag, startPoint x: 1309, startPoint y: 625, endPoint x: 1267, endPoint y: 564, distance: 74.2
click at [1307, 625] on span "Lưu và In" at bounding box center [1326, 622] width 106 height 17
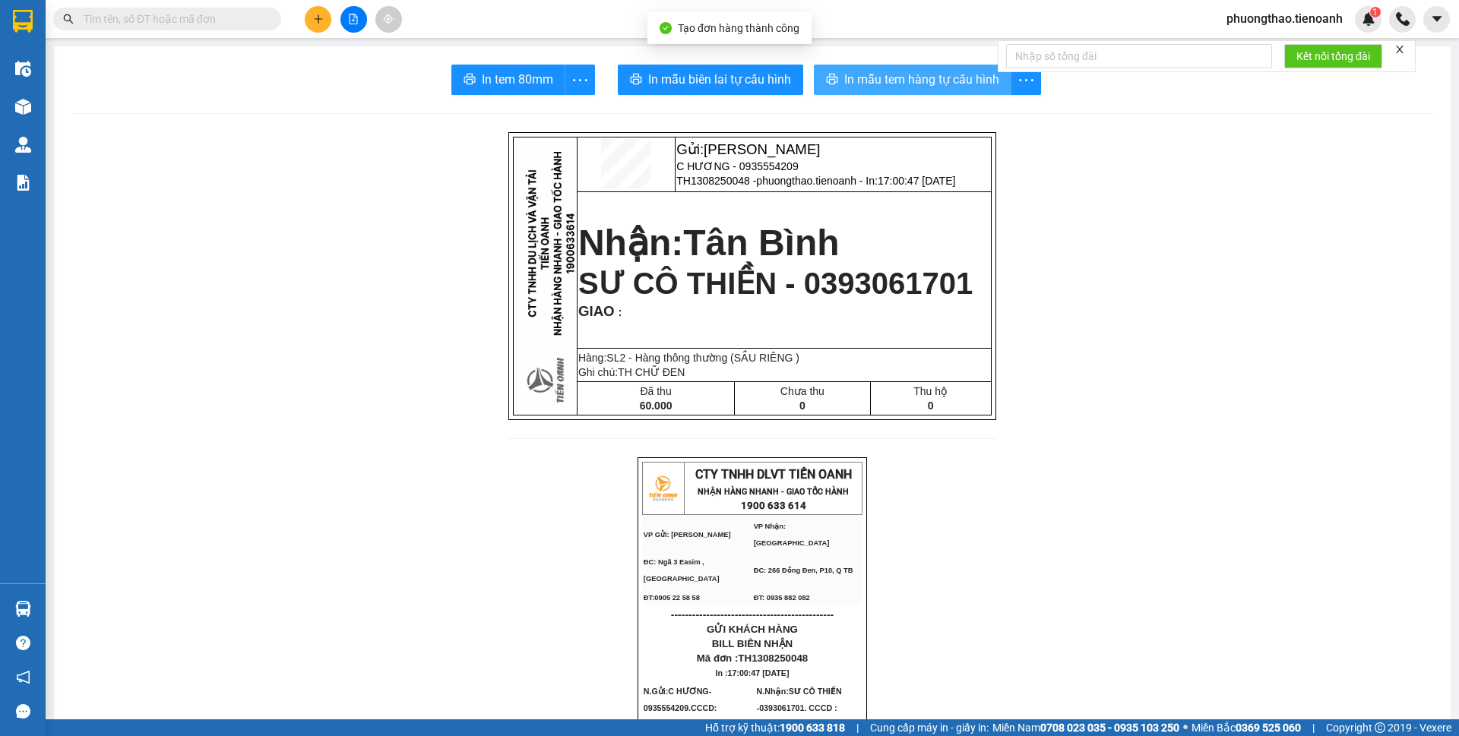
click at [899, 90] on button "In mẫu tem hàng tự cấu hình" at bounding box center [913, 80] width 198 height 30
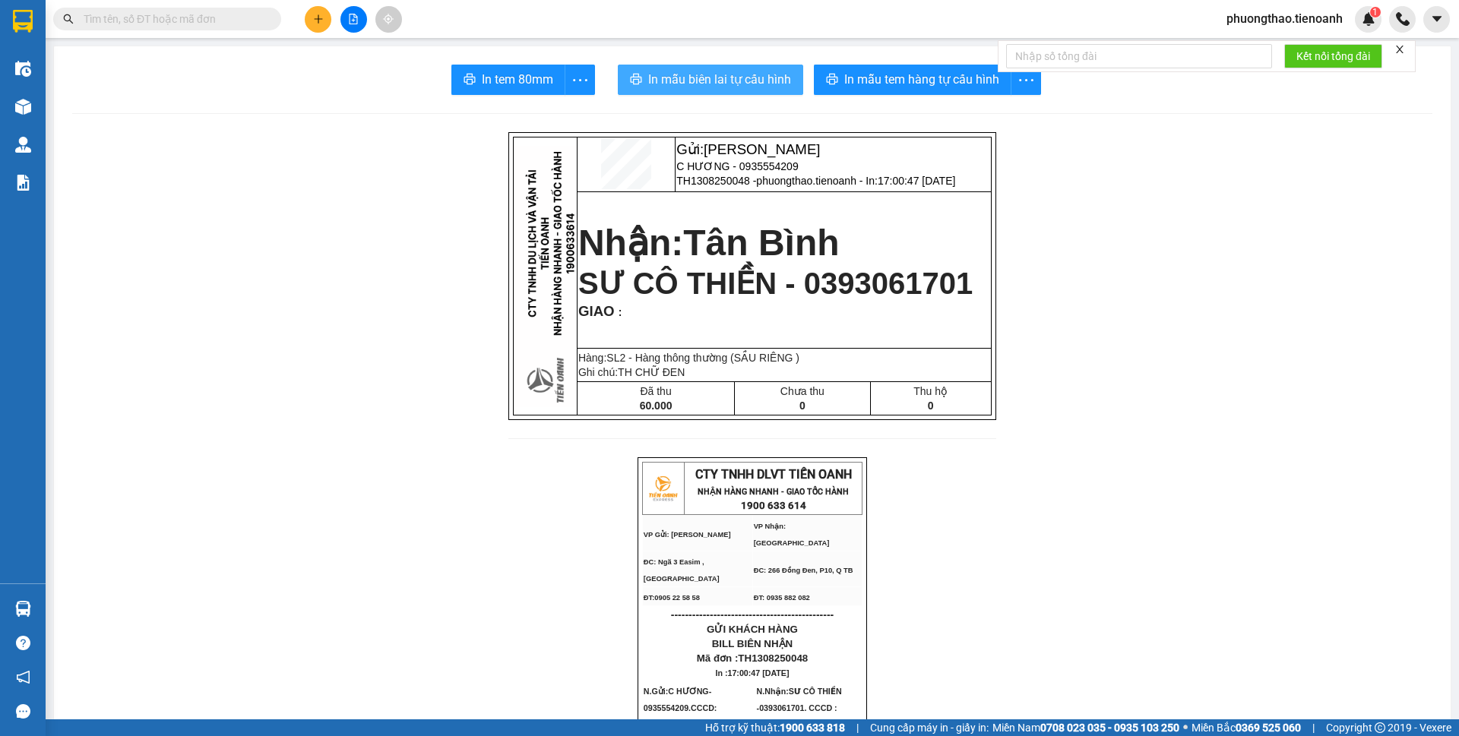
click at [698, 74] on span "In mẫu biên lai tự cấu hình" at bounding box center [719, 79] width 143 height 19
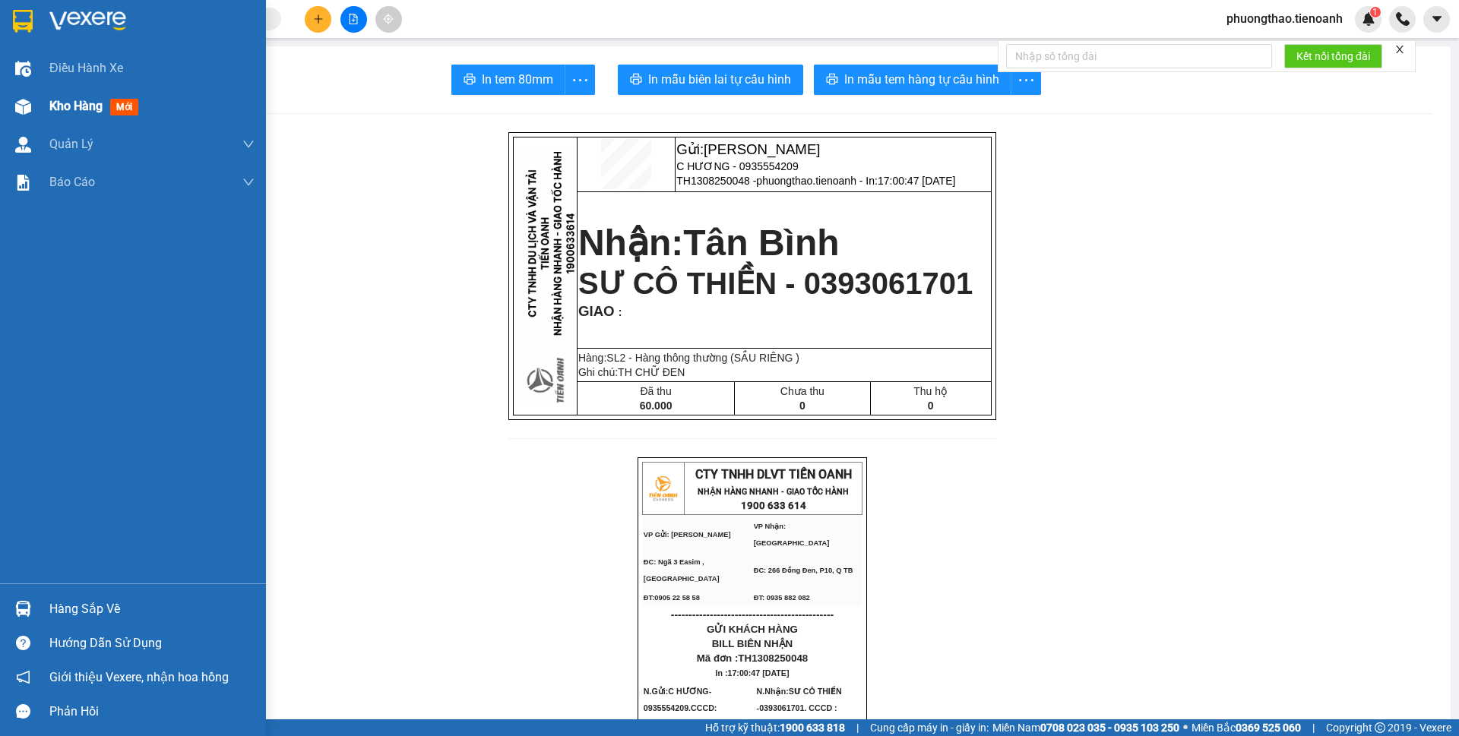
click at [53, 107] on span "Kho hàng" at bounding box center [75, 106] width 53 height 14
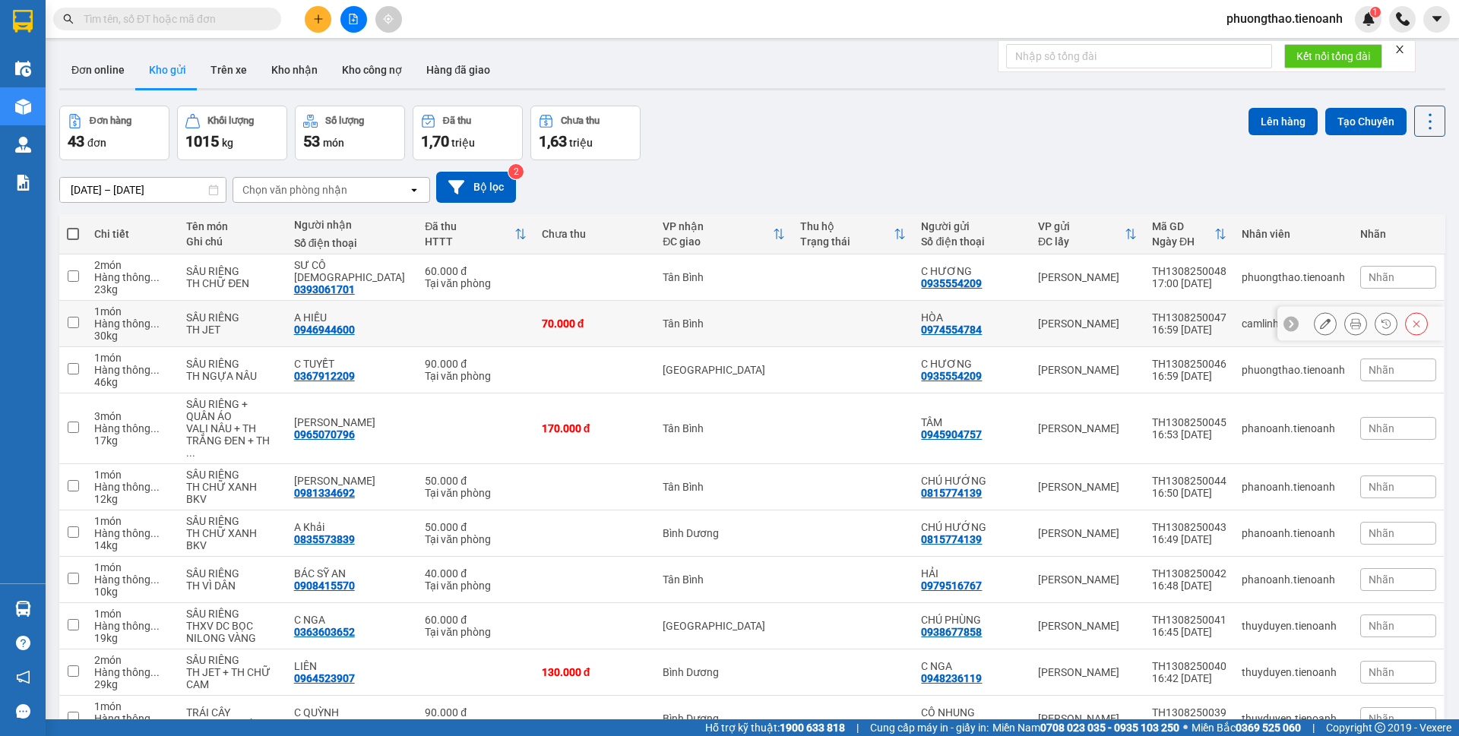
click at [1320, 323] on icon at bounding box center [1325, 323] width 11 height 11
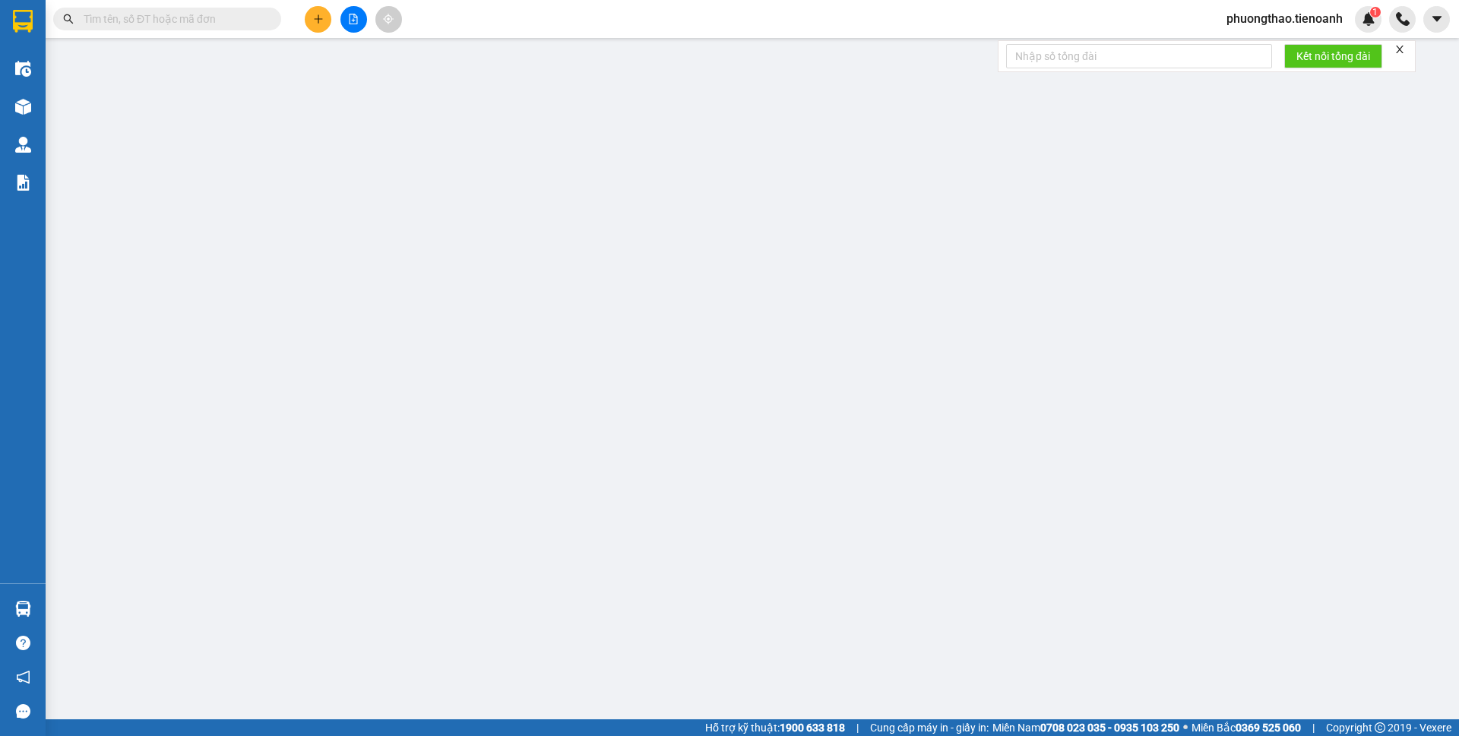
type input "0946944600"
type input "A HIẾU"
type input "0974554784"
type input "HÒA"
type input "70.000"
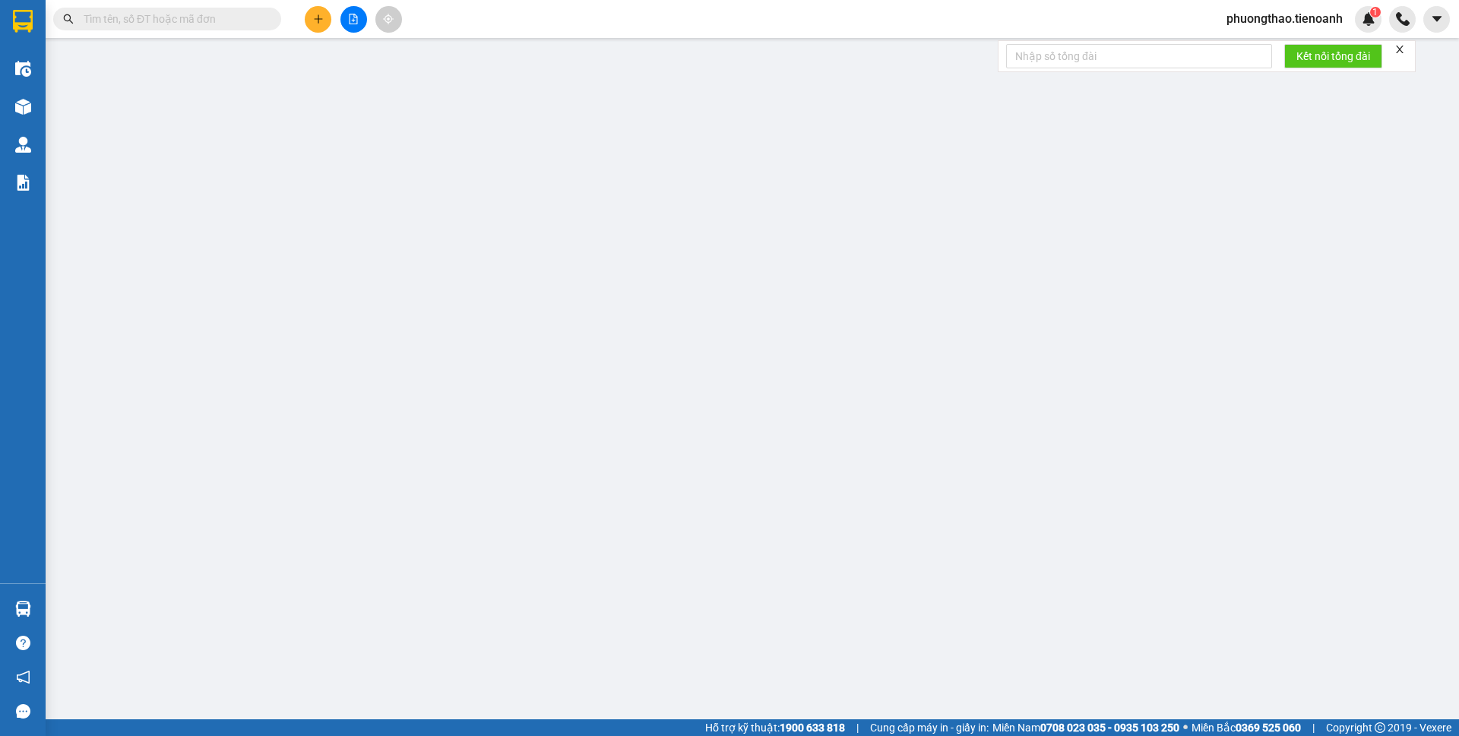
type input "70.000"
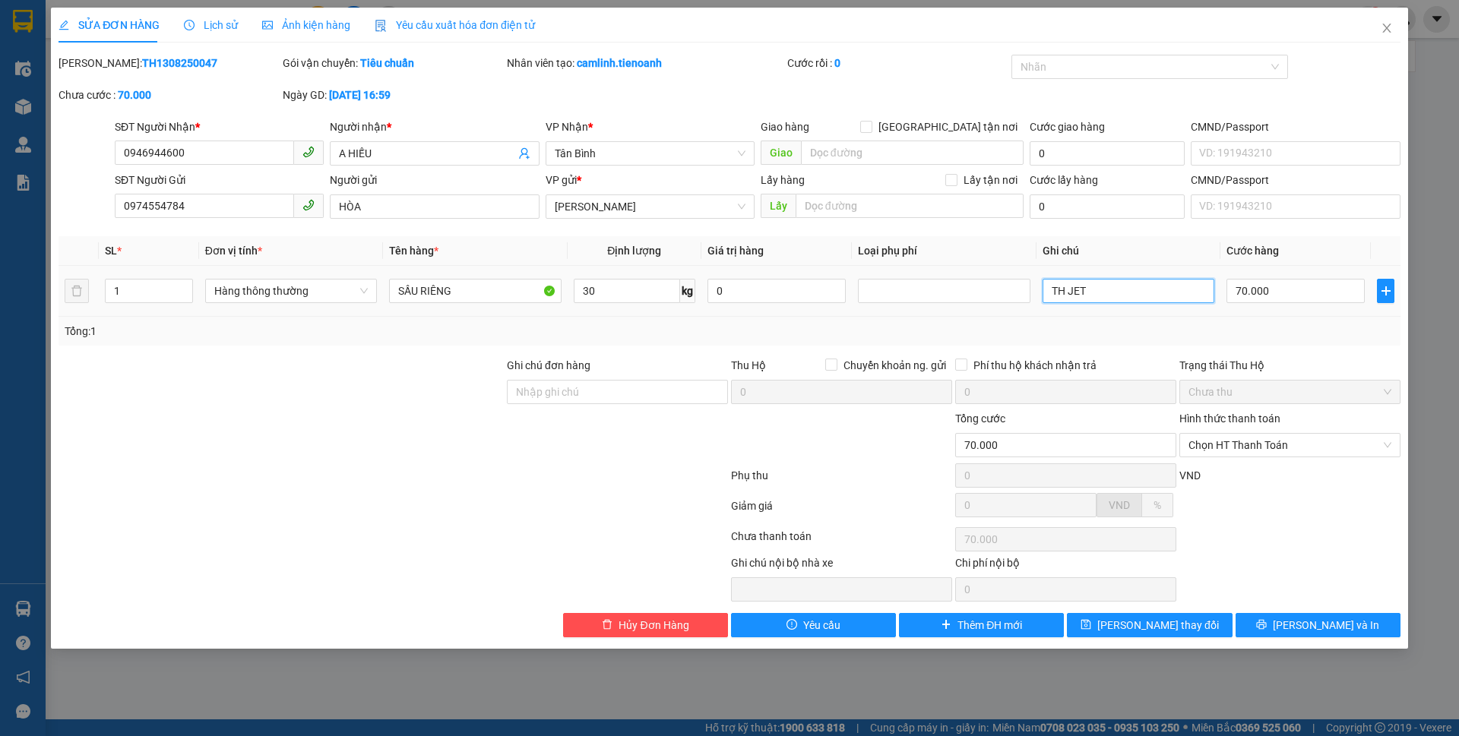
drag, startPoint x: 1091, startPoint y: 289, endPoint x: 1068, endPoint y: 284, distance: 24.0
click at [1068, 284] on input "TH JET" at bounding box center [1129, 291] width 172 height 24
type input "TH NGỰA NÂU"
click at [1190, 628] on button "Lưu thay đổi" at bounding box center [1149, 625] width 165 height 24
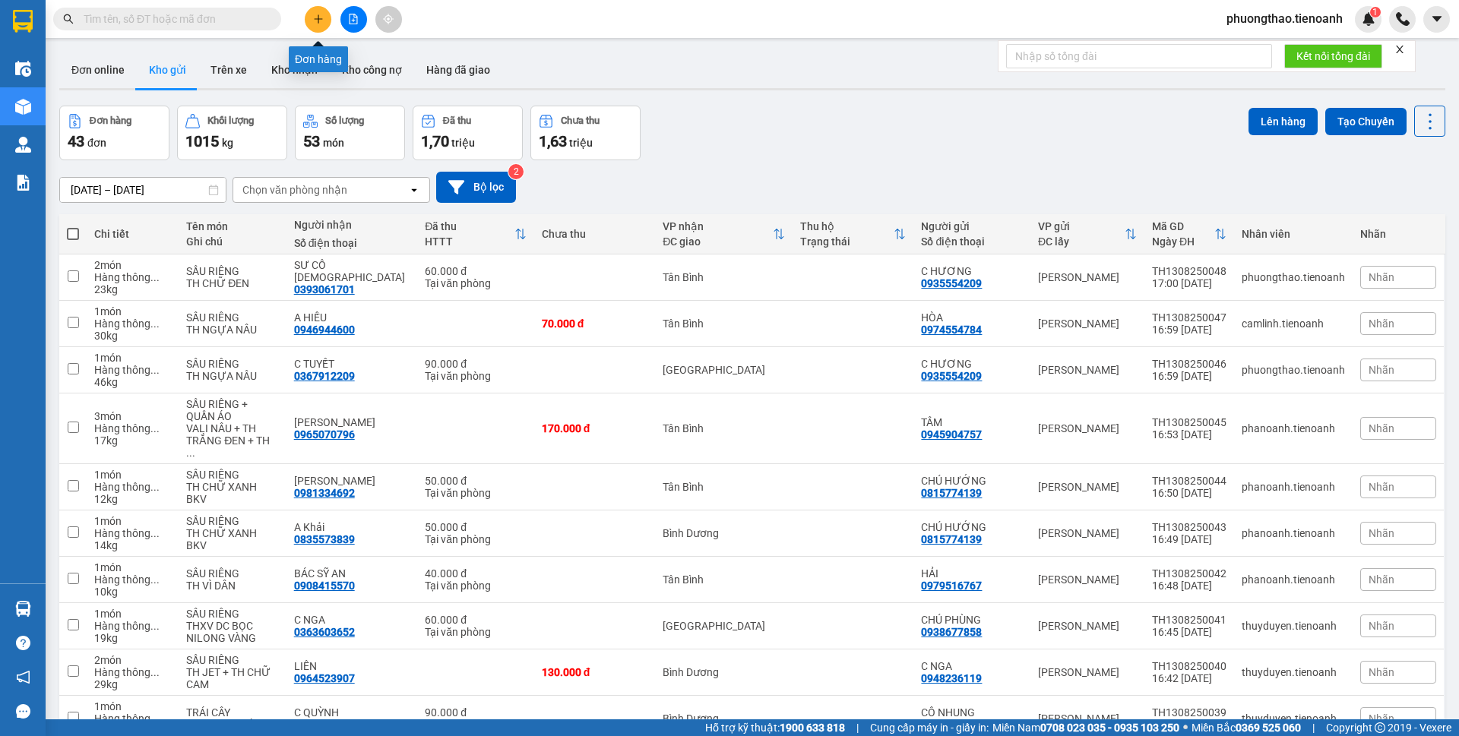
click at [311, 20] on button at bounding box center [318, 19] width 27 height 27
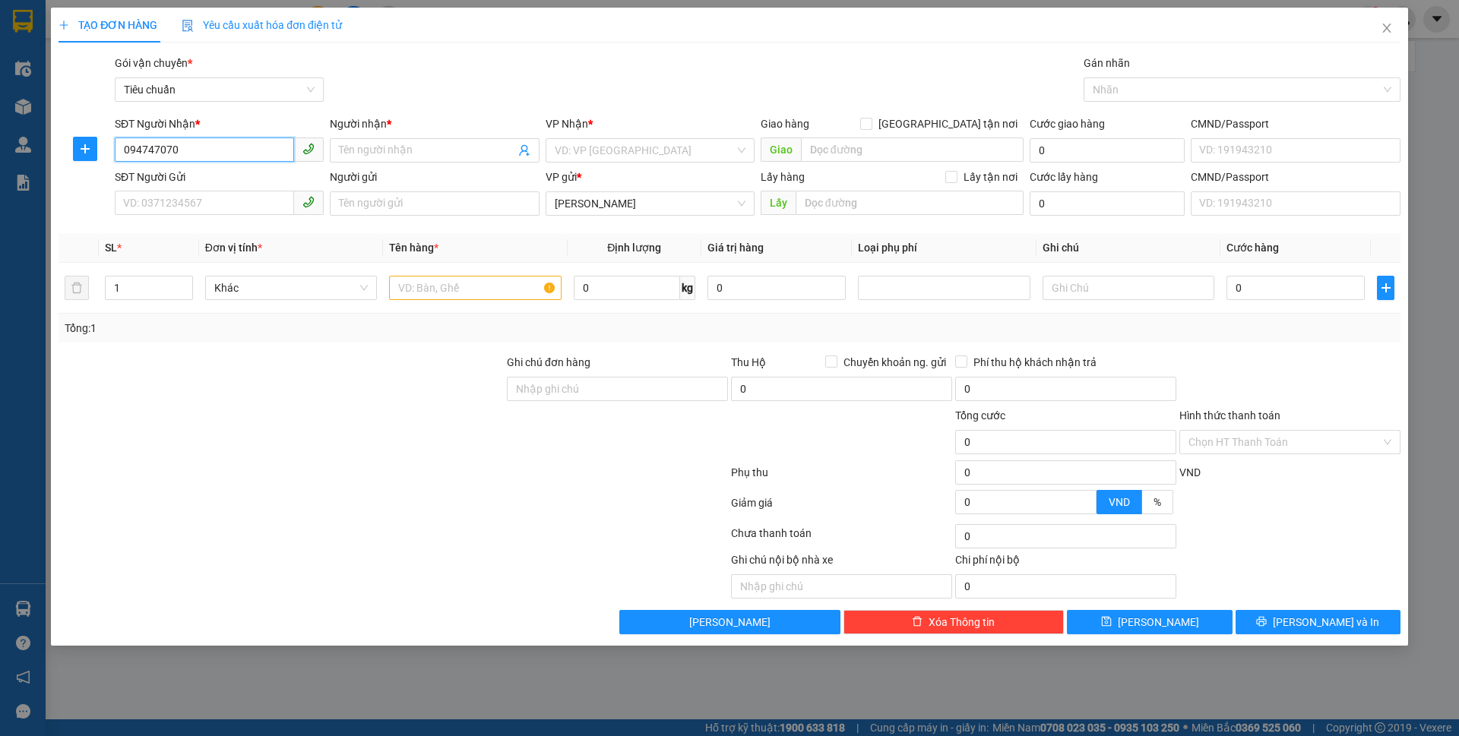
type input "0947470701"
click at [242, 175] on div "0947470701 - HOÀNG ANH" at bounding box center [219, 180] width 191 height 17
type input "HOÀNG ANH"
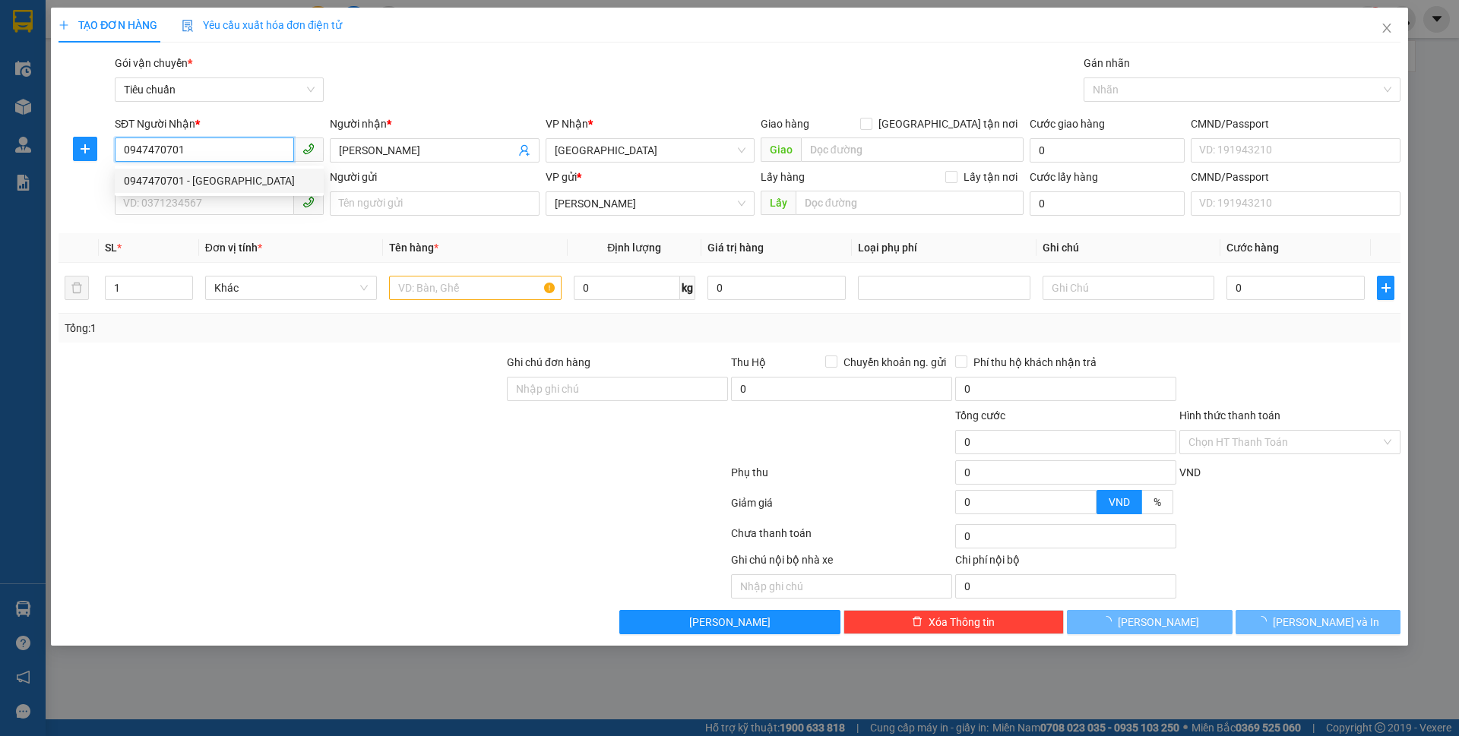
type input "50.000"
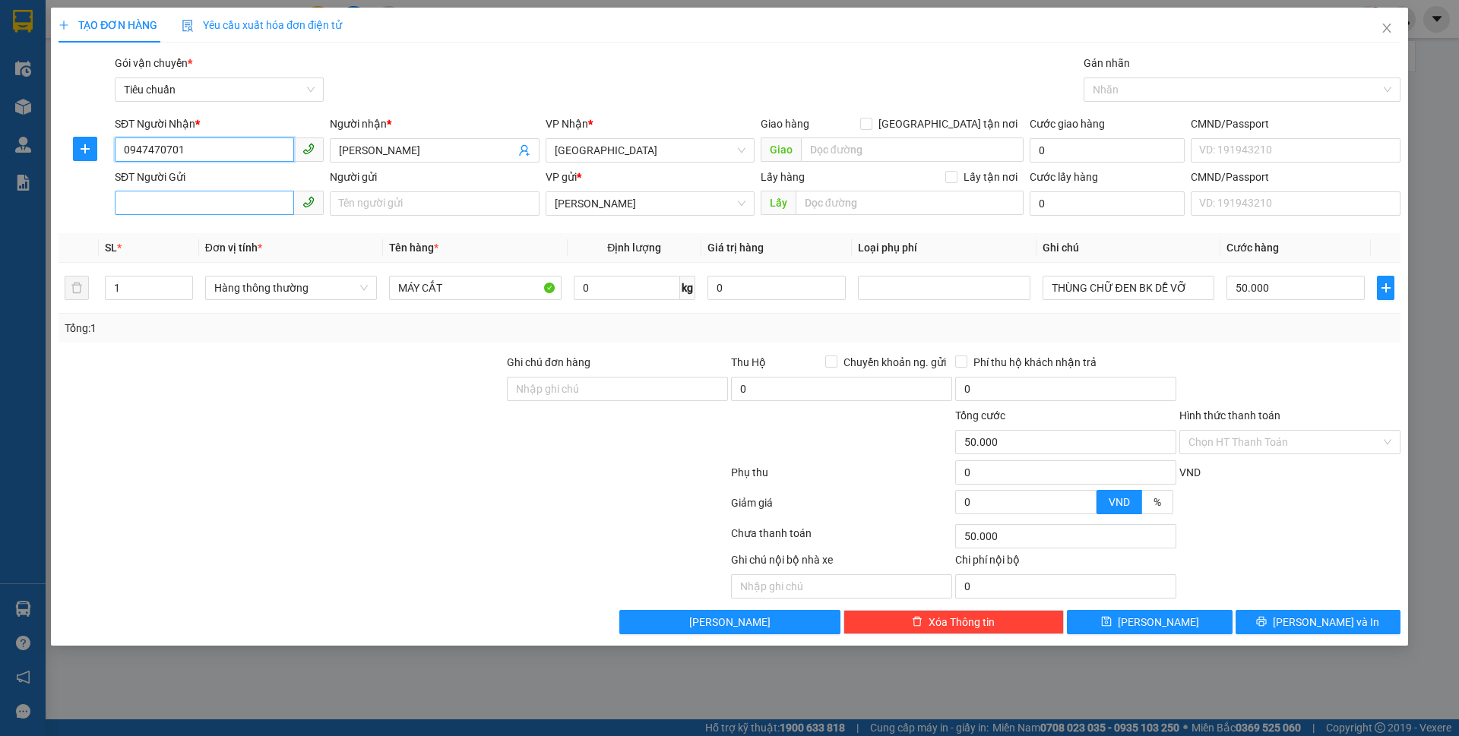
type input "0947470701"
click at [225, 210] on input "SĐT Người Gửi" at bounding box center [204, 203] width 179 height 24
click at [168, 207] on input "SĐT Người Gửi" at bounding box center [204, 203] width 179 height 24
click at [195, 239] on div "0949896373 - A Vũ" at bounding box center [219, 234] width 191 height 17
type input "0949896373"
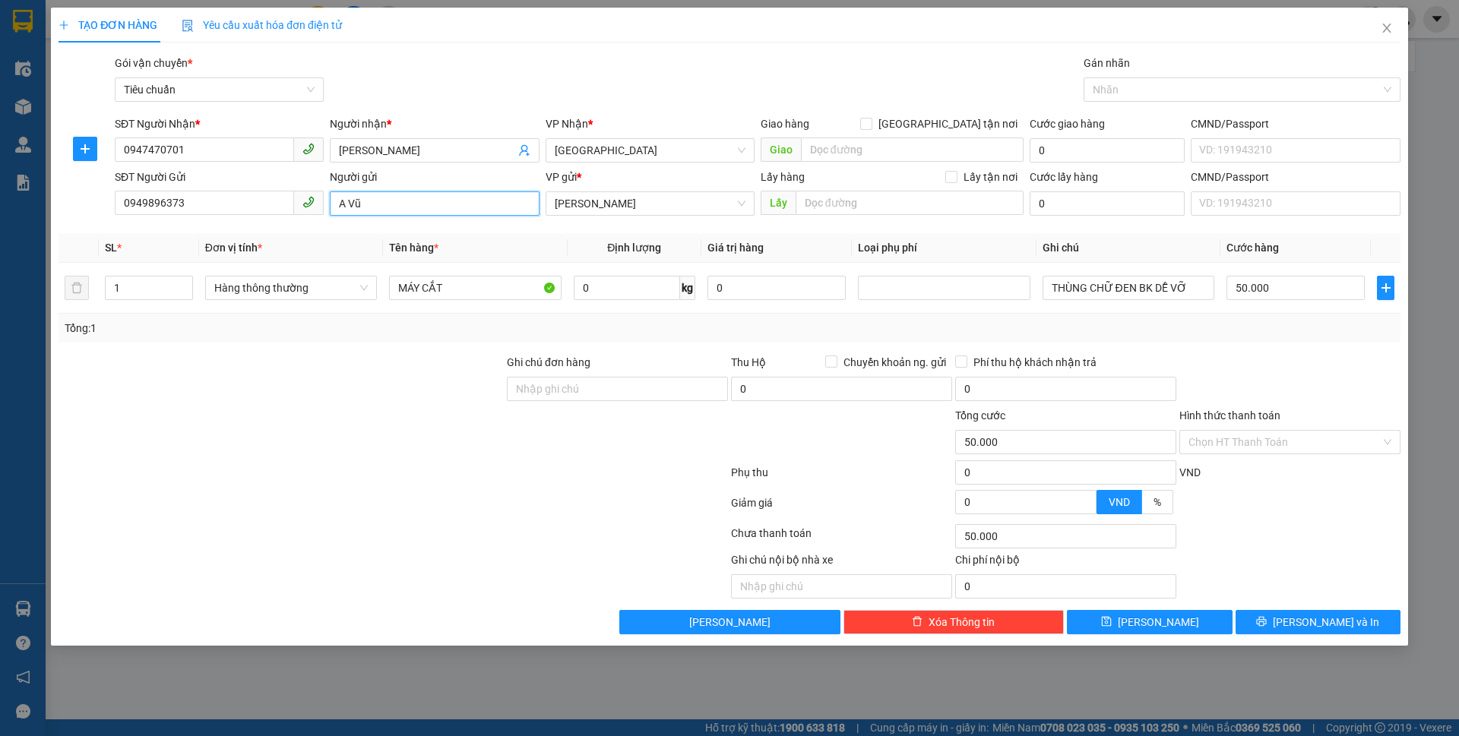
click at [376, 201] on input "A Vũ" at bounding box center [434, 203] width 209 height 24
type input "A VŨ"
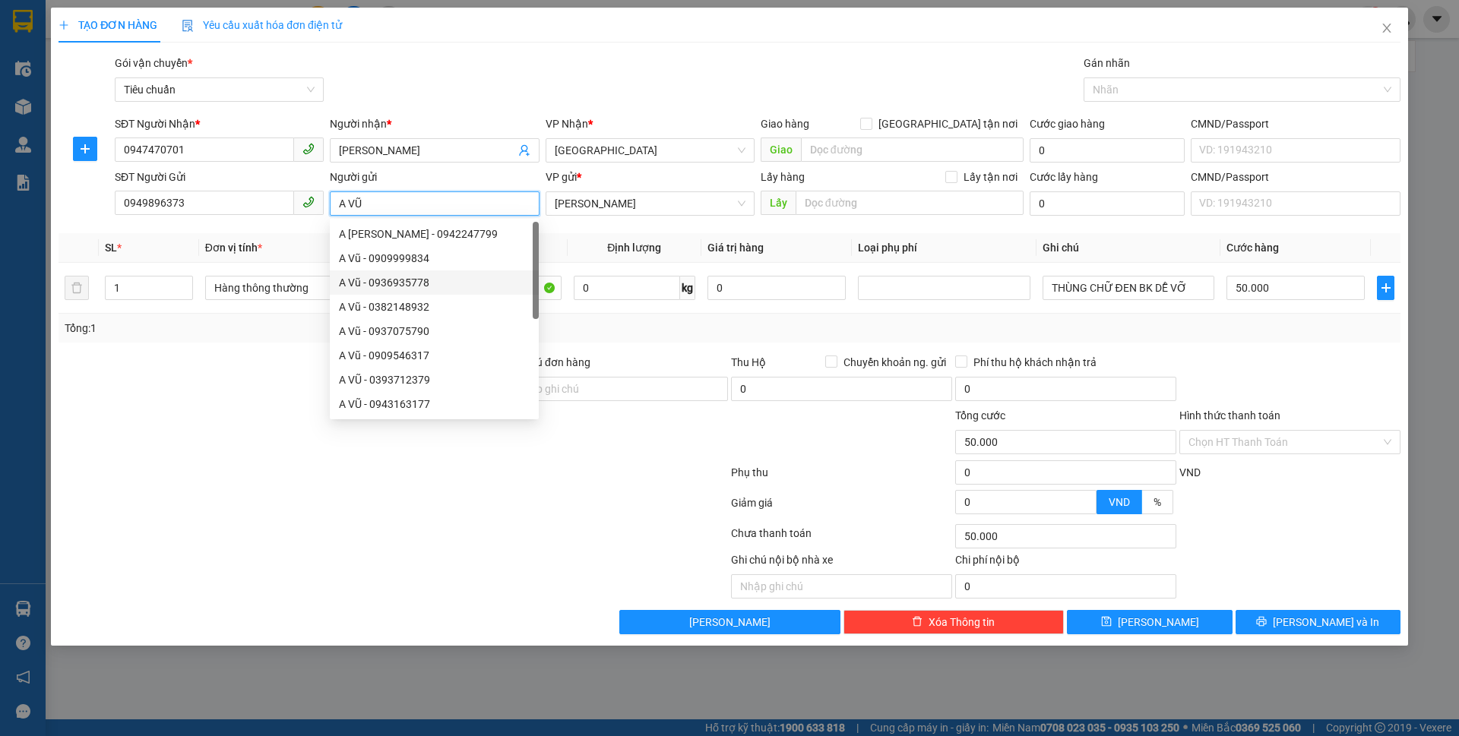
drag, startPoint x: 451, startPoint y: 292, endPoint x: 437, endPoint y: 290, distance: 13.8
click at [437, 290] on div "A Vũ - 0936935778" at bounding box center [434, 283] width 209 height 24
type input "0936935778"
type input "A VŨ"
click at [408, 459] on div at bounding box center [281, 433] width 448 height 53
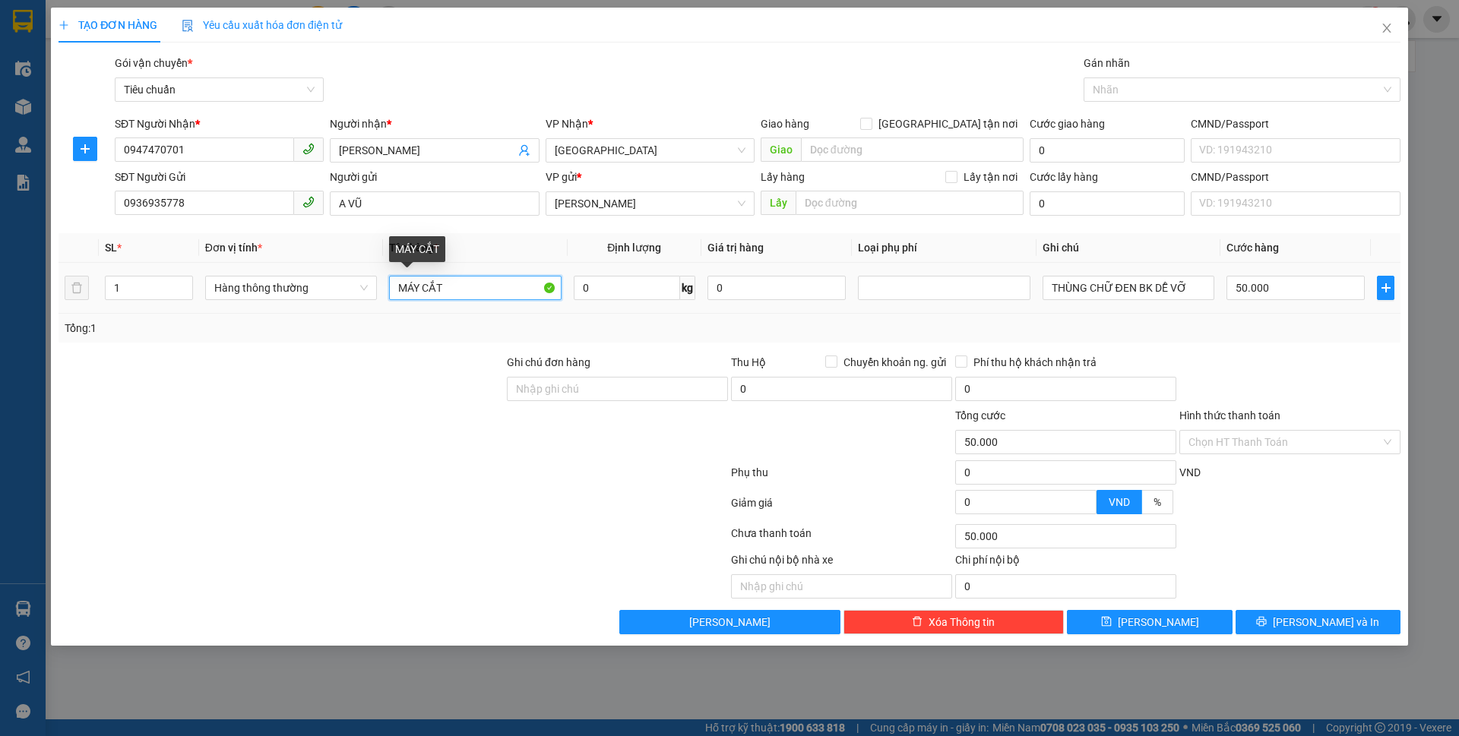
drag, startPoint x: 450, startPoint y: 282, endPoint x: 388, endPoint y: 286, distance: 62.4
click at [388, 286] on td "MÁY CẮT" at bounding box center [475, 288] width 184 height 51
type input "RAU"
click at [605, 280] on input "0" at bounding box center [627, 288] width 106 height 24
type input "10"
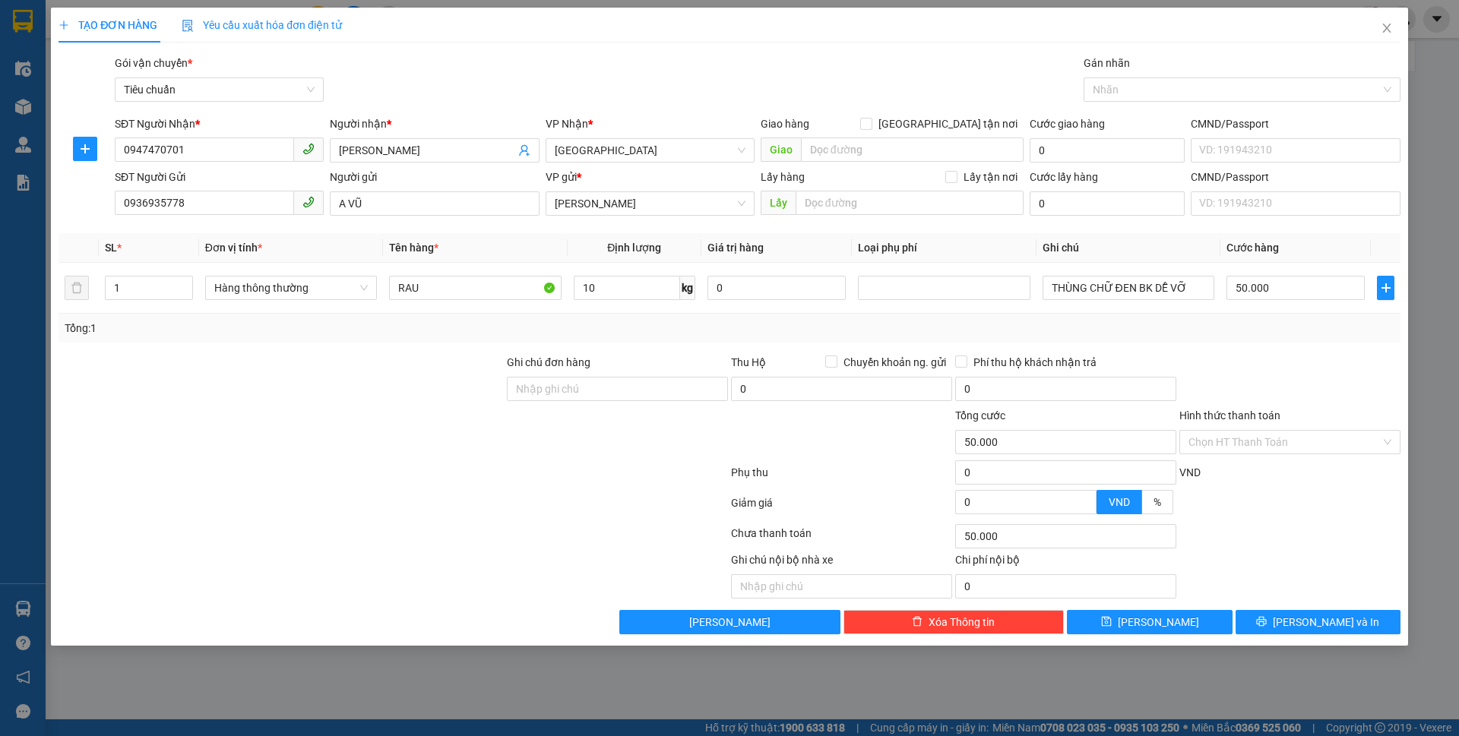
drag, startPoint x: 460, startPoint y: 459, endPoint x: 1177, endPoint y: 293, distance: 735.4
click at [460, 459] on div at bounding box center [281, 433] width 448 height 53
type input "40.000"
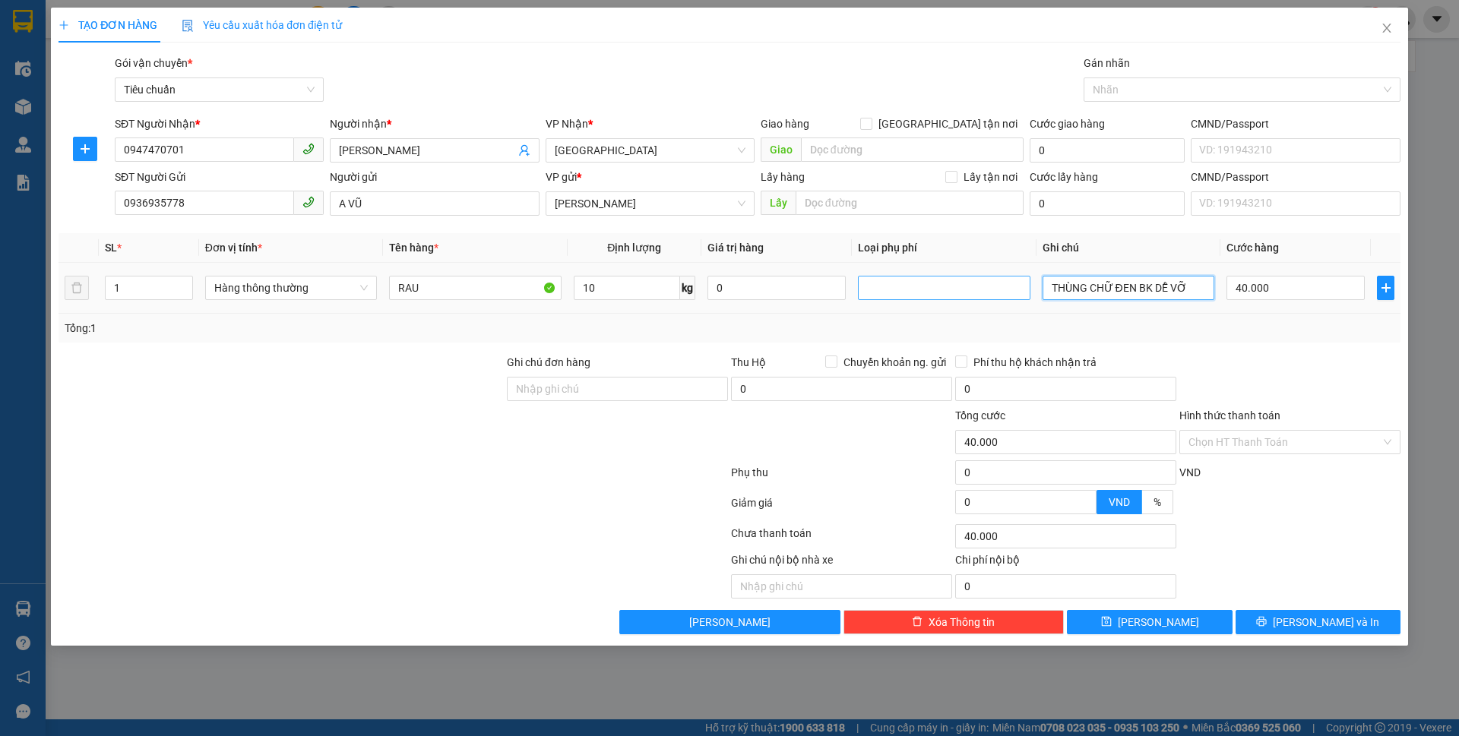
drag, startPoint x: 1190, startPoint y: 293, endPoint x: 993, endPoint y: 290, distance: 196.8
click at [993, 290] on tr "1 Hàng thông thường RAU 10 kg 0 THÙNG CHỮ ĐEN BK DỄ VỠ 40.000" at bounding box center [730, 288] width 1342 height 51
type input "THÙNG XỐP TRẮNG"
click at [1266, 459] on div "Hình thức thanh toán Chọn HT Thanh Toán" at bounding box center [1289, 433] width 221 height 53
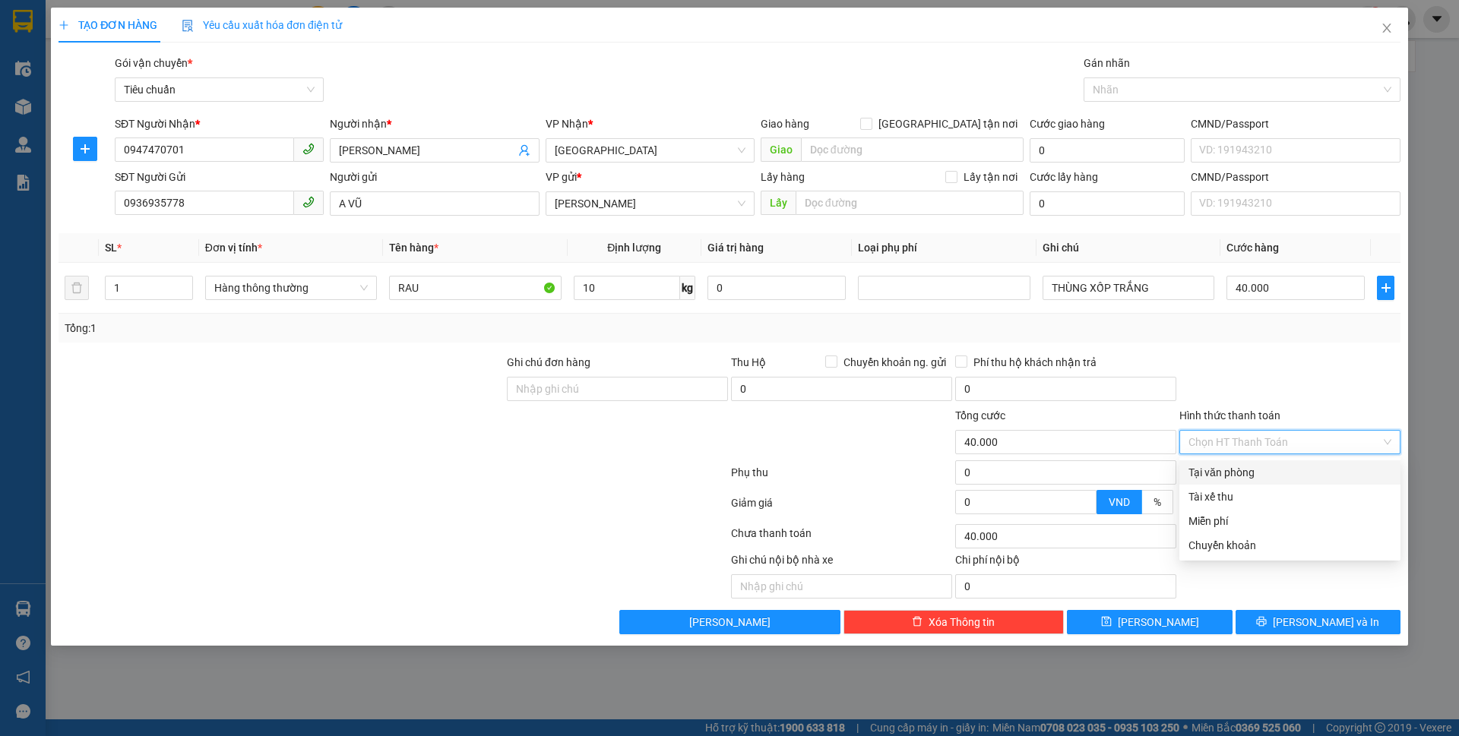
click at [1259, 438] on input "Hình thức thanh toán" at bounding box center [1284, 442] width 192 height 23
click at [1250, 473] on div "Tại văn phòng" at bounding box center [1289, 472] width 203 height 17
type input "40.000"
drag, startPoint x: 1324, startPoint y: 624, endPoint x: 1291, endPoint y: 542, distance: 88.3
click at [1321, 617] on span "Lưu và In" at bounding box center [1326, 622] width 106 height 17
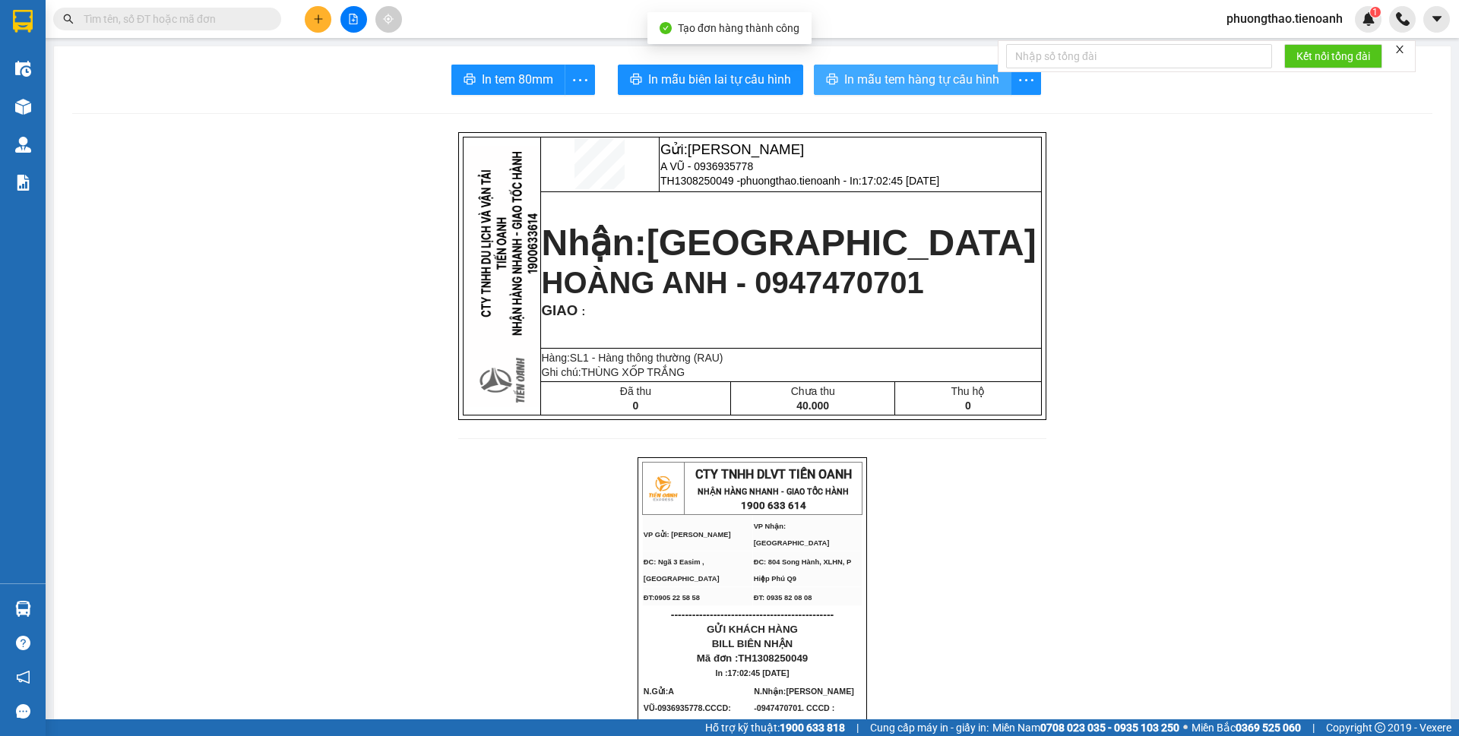
click at [873, 82] on span "In mẫu tem hàng tự cấu hình" at bounding box center [921, 79] width 155 height 19
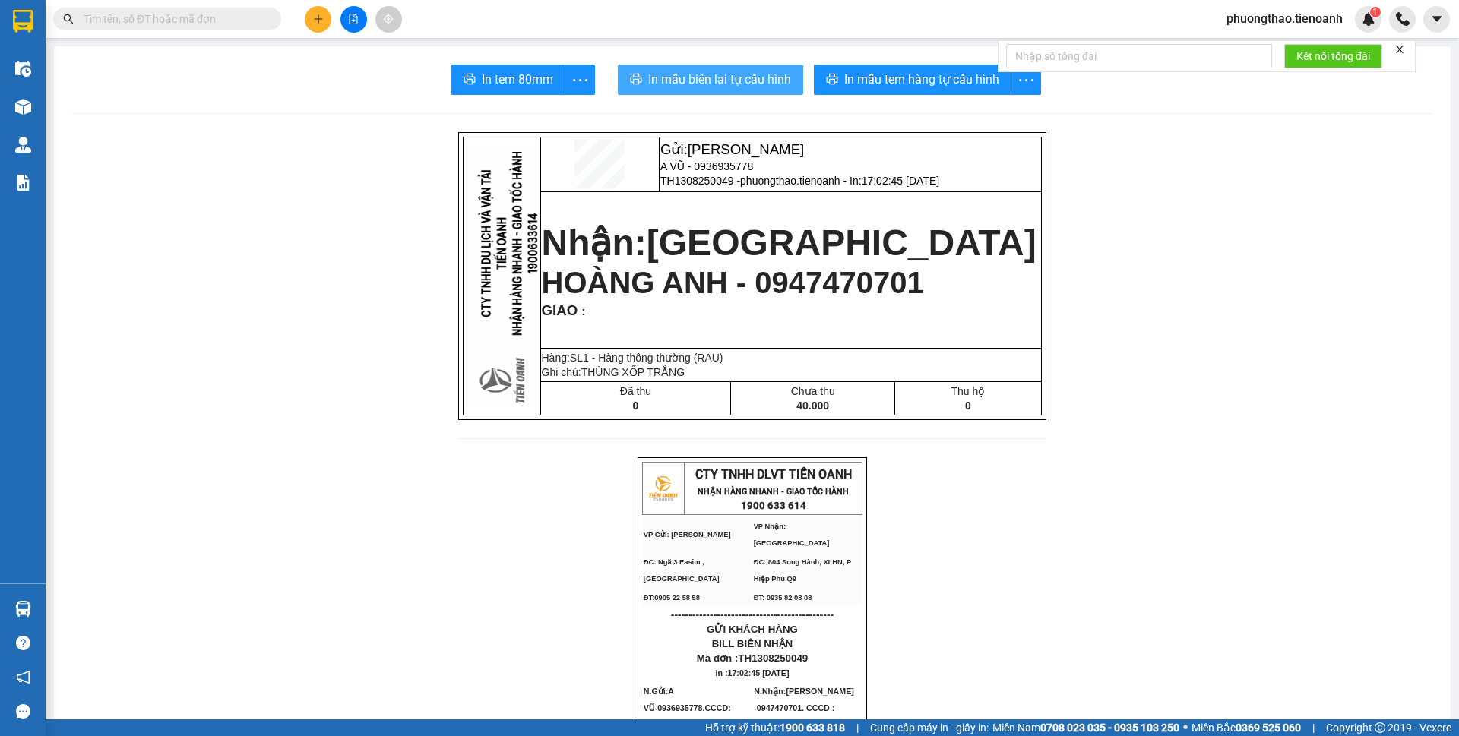
click at [707, 91] on button "In mẫu biên lai tự cấu hình" at bounding box center [710, 80] width 185 height 30
click at [322, 19] on icon "plus" at bounding box center [318, 18] width 8 height 1
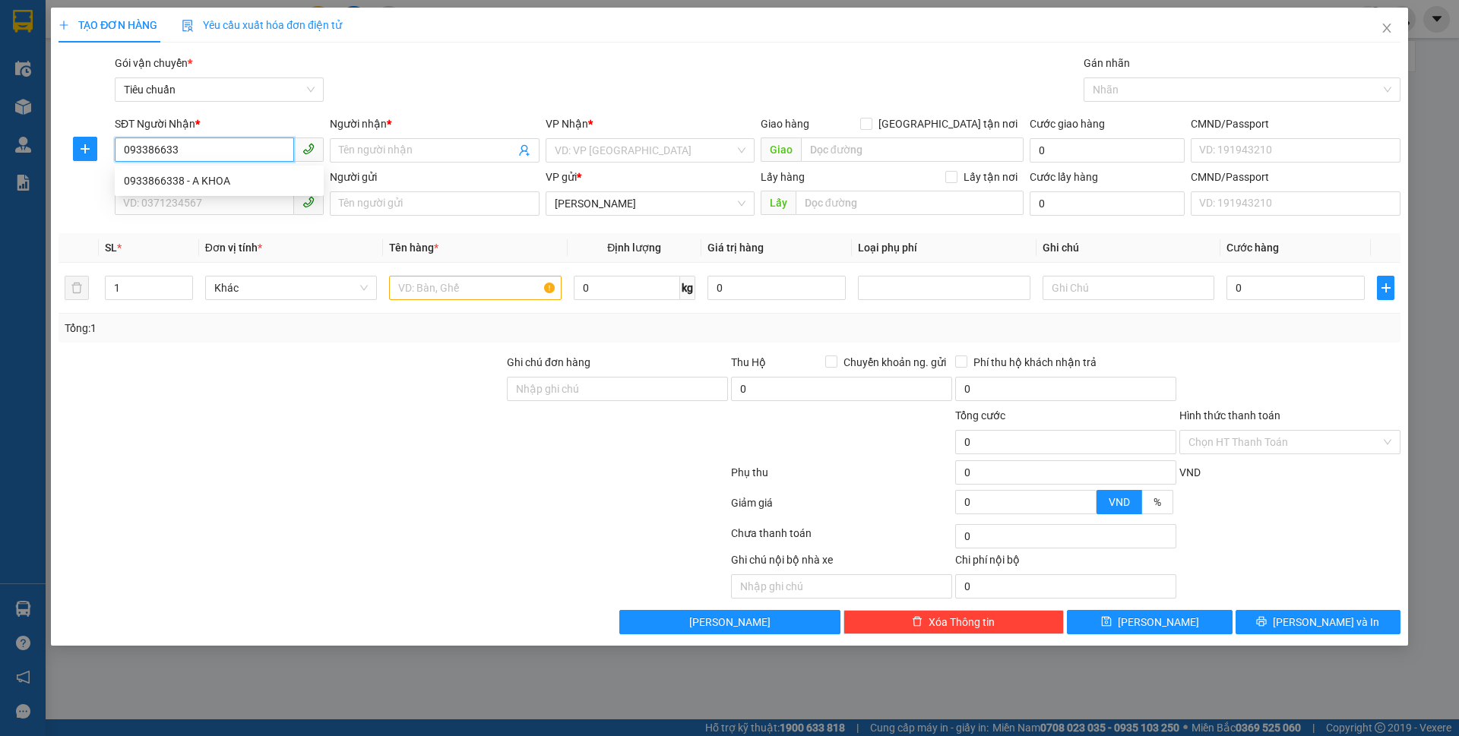
type input "0933866338"
click at [266, 179] on div "0933866338 - A KHOA" at bounding box center [219, 180] width 191 height 17
type input "A KHOA"
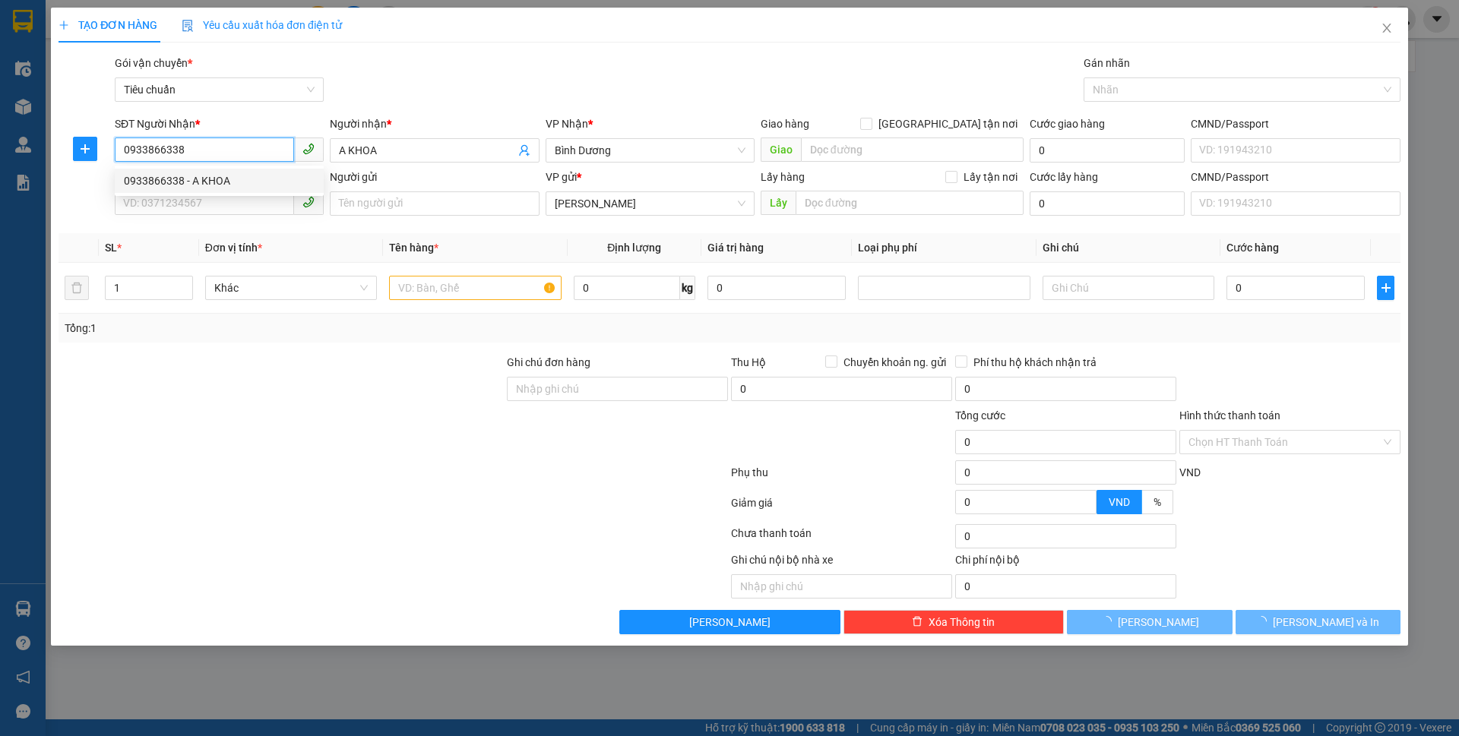
type input "70.000"
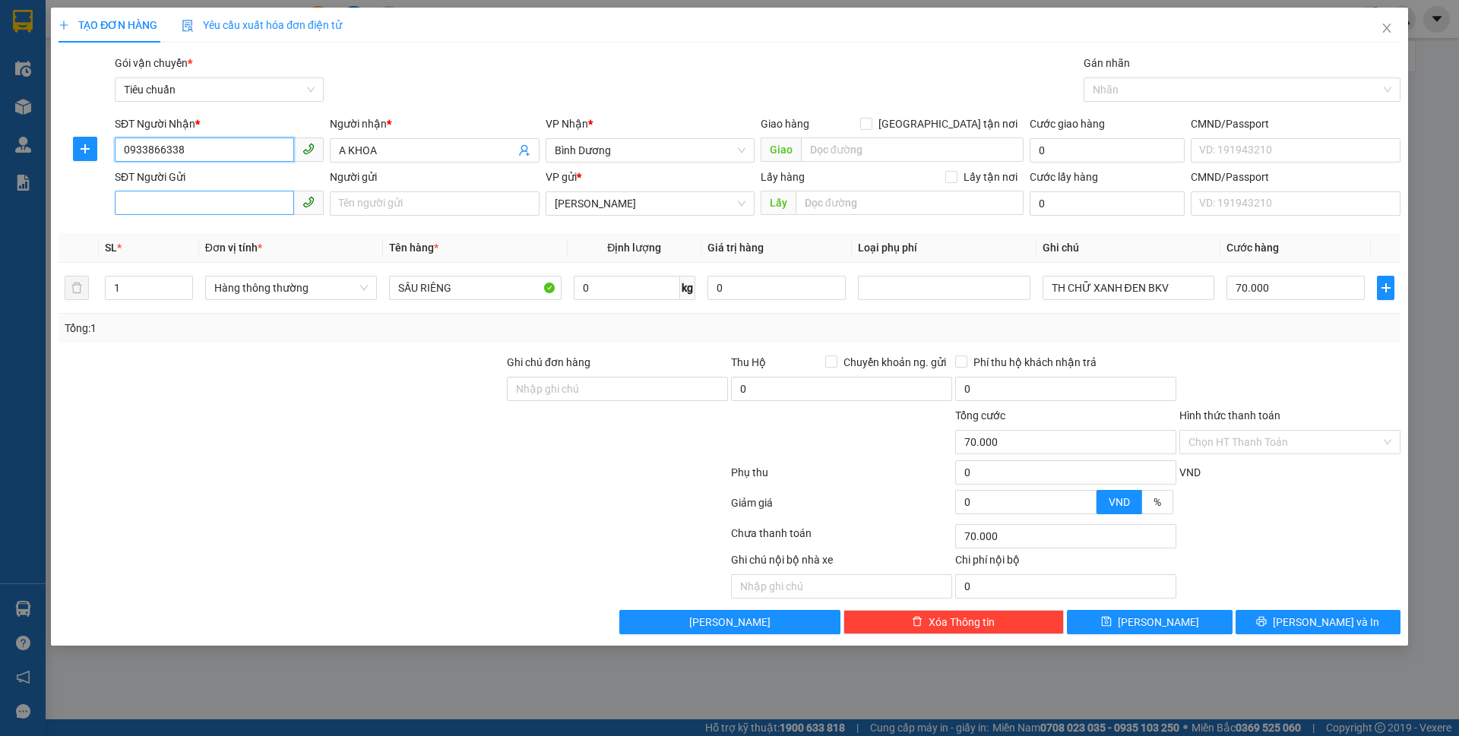
type input "0933866338"
click at [255, 205] on input "SĐT Người Gửi" at bounding box center [204, 203] width 179 height 24
click at [253, 235] on div "0934755707 - C THUÝ" at bounding box center [219, 234] width 191 height 17
type input "0934755707"
type input "C THUÝ"
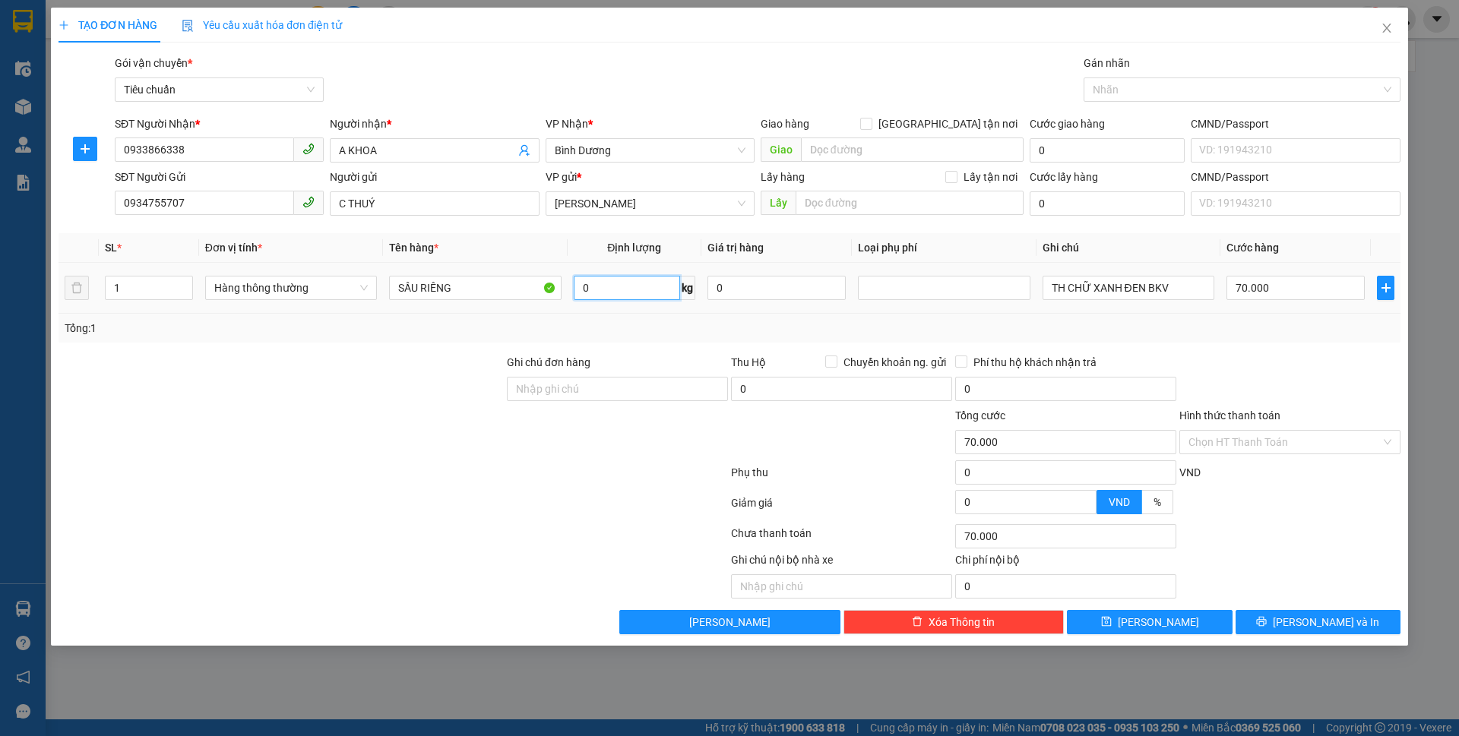
click at [625, 299] on input "0" at bounding box center [627, 288] width 106 height 24
type input "30"
click at [588, 535] on div at bounding box center [393, 536] width 672 height 30
type input "65.000"
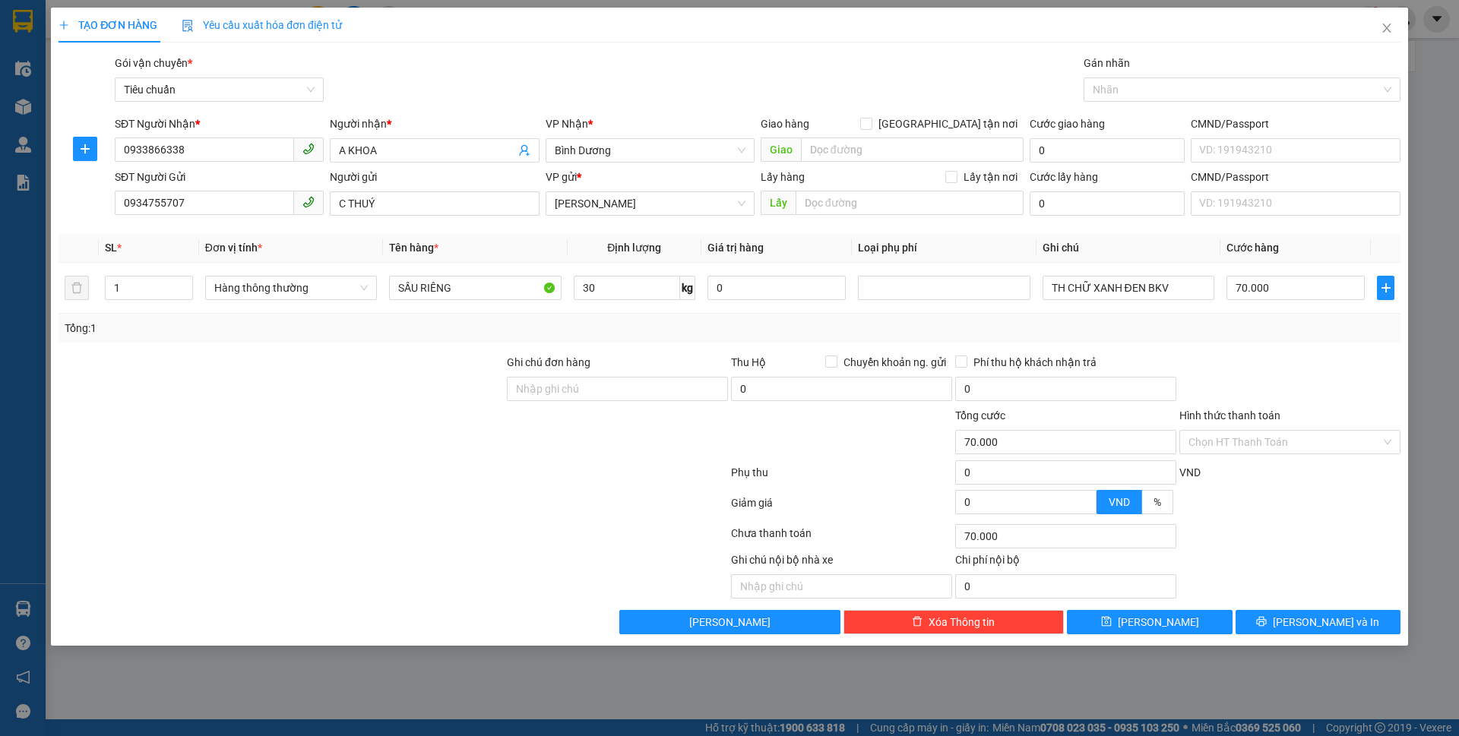
type input "65.000"
click at [1244, 284] on input "65.000" at bounding box center [1295, 288] width 138 height 24
type input "7"
type input "70"
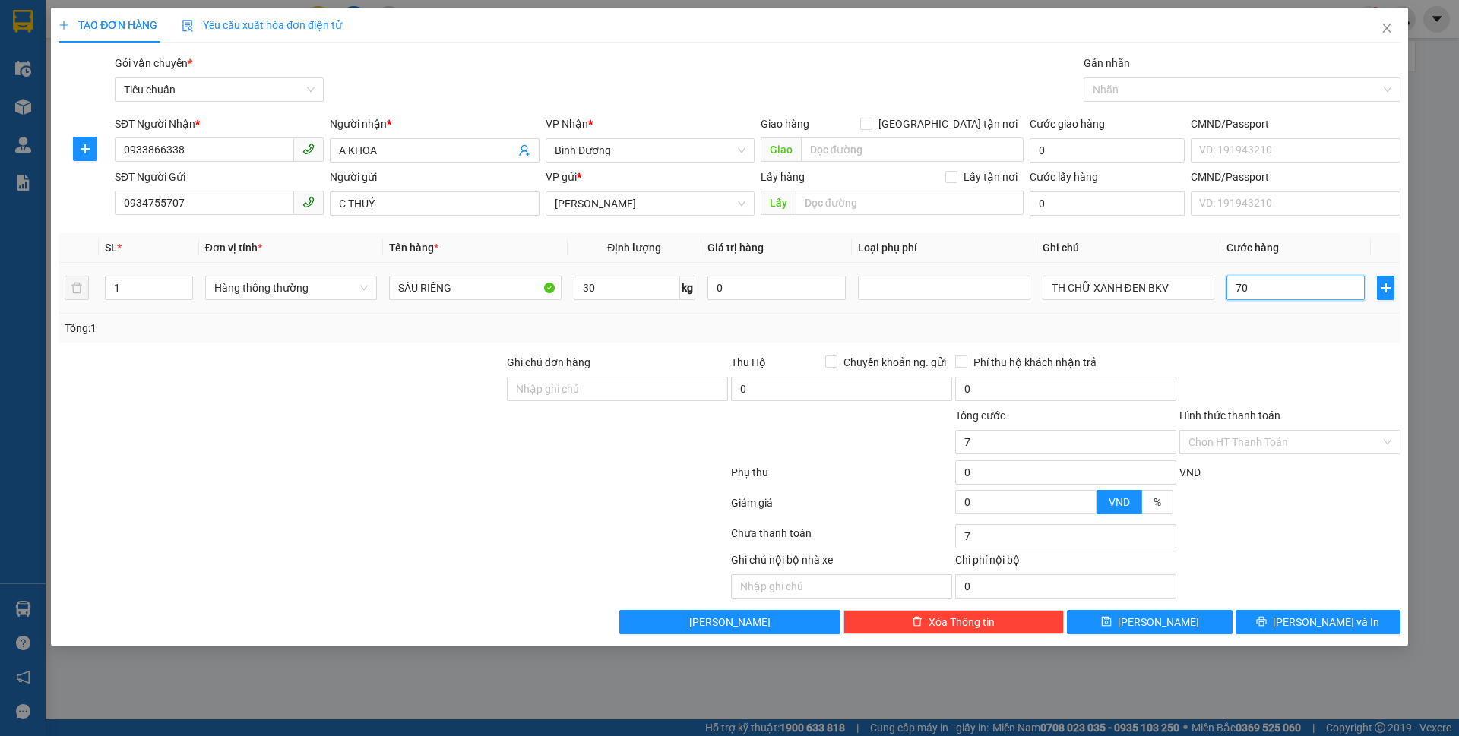
type input "70"
type input "70.000"
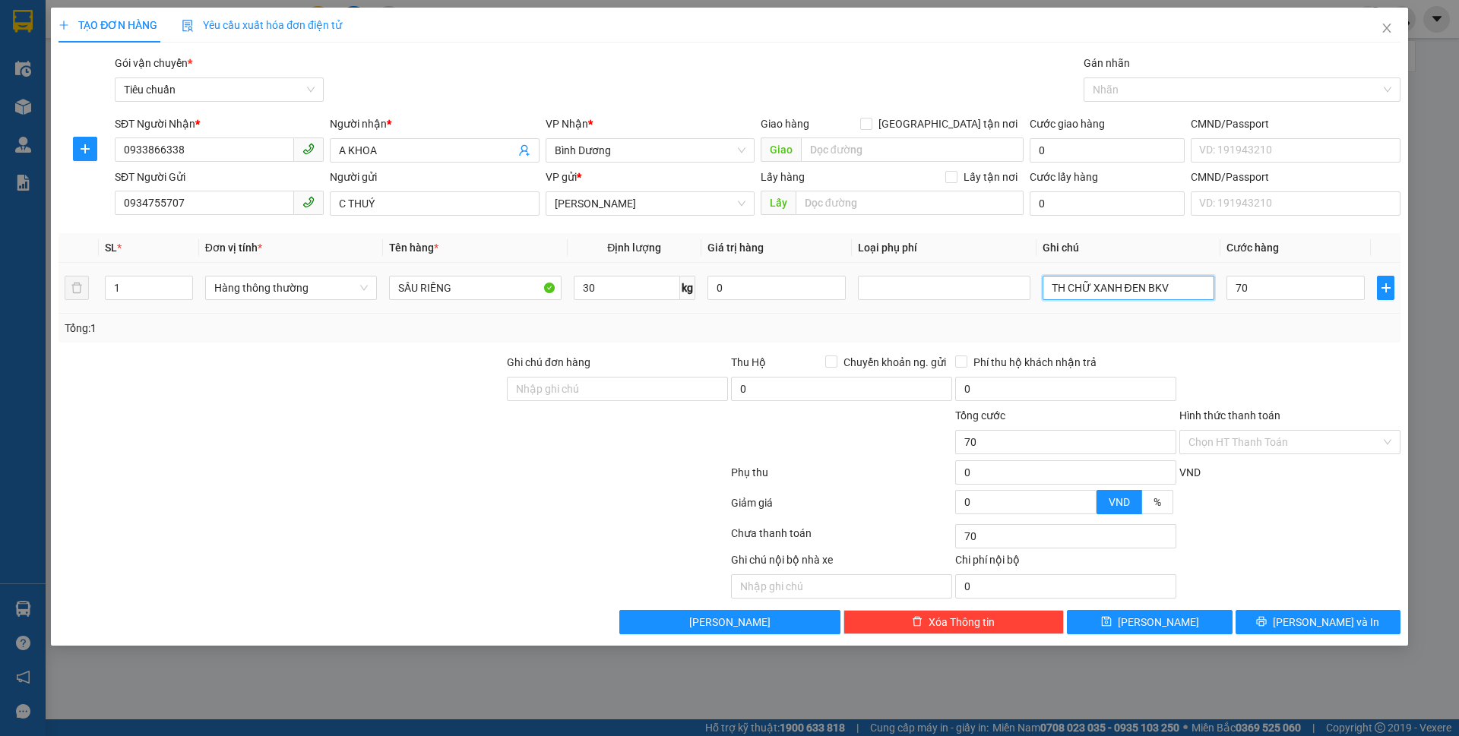
type input "70.000"
drag, startPoint x: 1186, startPoint y: 293, endPoint x: 1019, endPoint y: 296, distance: 167.2
click at [1019, 296] on tr "1 Hàng thông thường SẦU RIÊNG 30 kg 0 TH CHỮ XANH ĐEN BKV 70.000" at bounding box center [730, 288] width 1342 height 51
type input "TH CHỮ XANH LÁ"
click at [1286, 455] on div "Hình thức thanh toán Chọn HT Thanh Toán" at bounding box center [1289, 433] width 221 height 53
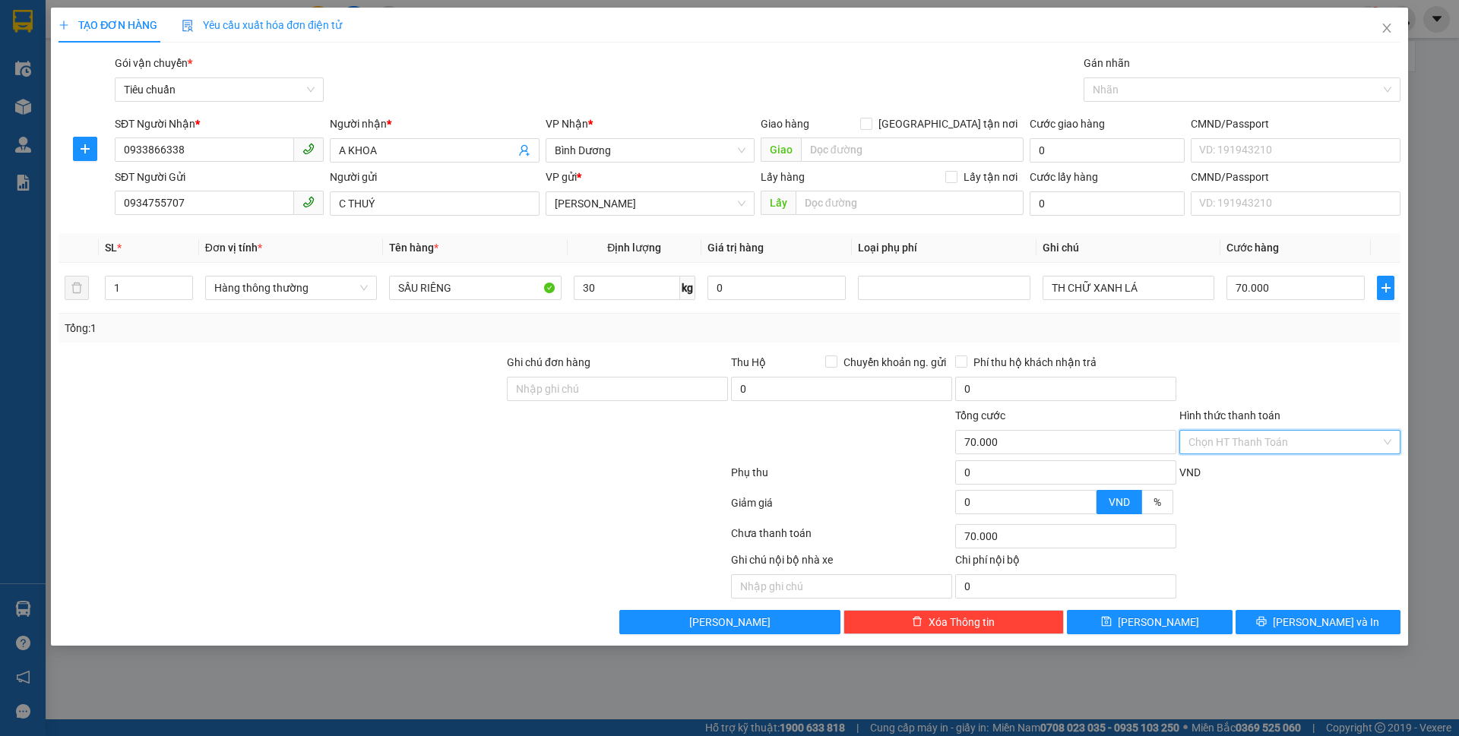
drag, startPoint x: 1275, startPoint y: 439, endPoint x: 1270, endPoint y: 457, distance: 18.1
click at [1274, 439] on input "Hình thức thanh toán" at bounding box center [1284, 442] width 192 height 23
click at [1265, 472] on div "Tại văn phòng" at bounding box center [1289, 472] width 203 height 17
type input "0"
click at [1300, 625] on button "Lưu và In" at bounding box center [1318, 622] width 165 height 24
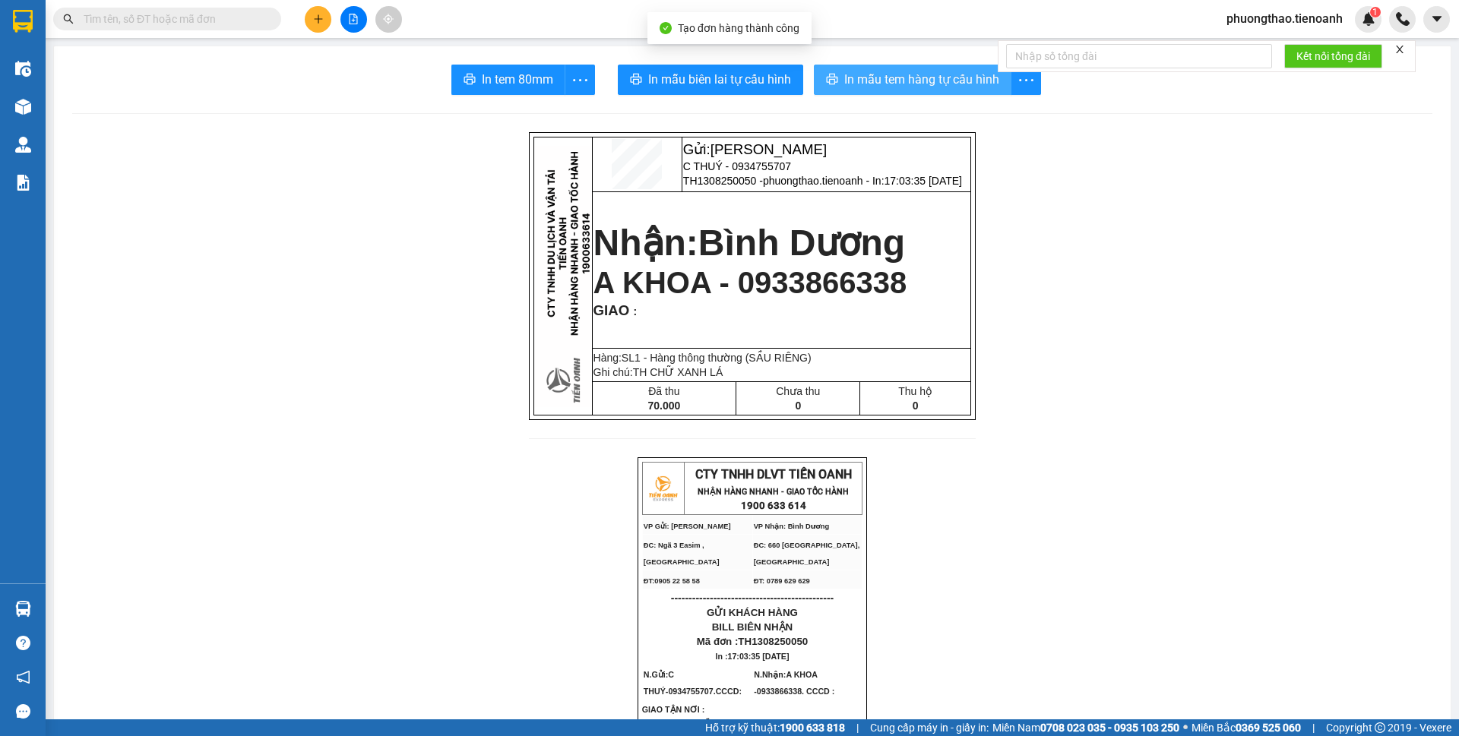
click at [850, 83] on span "In mẫu tem hàng tự cấu hình" at bounding box center [921, 79] width 155 height 19
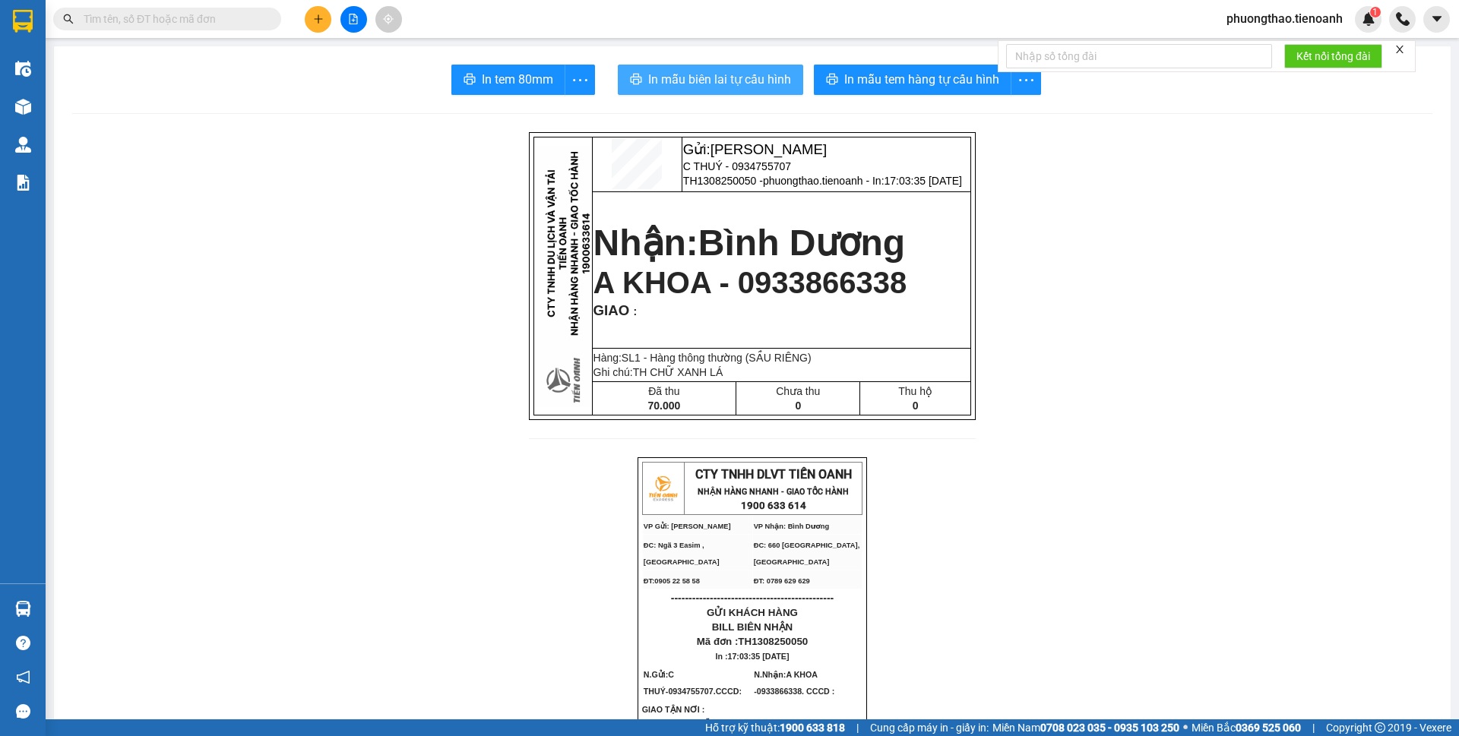
click at [691, 81] on span "In mẫu biên lai tự cấu hình" at bounding box center [719, 79] width 143 height 19
click at [323, 17] on icon "plus" at bounding box center [318, 19] width 11 height 11
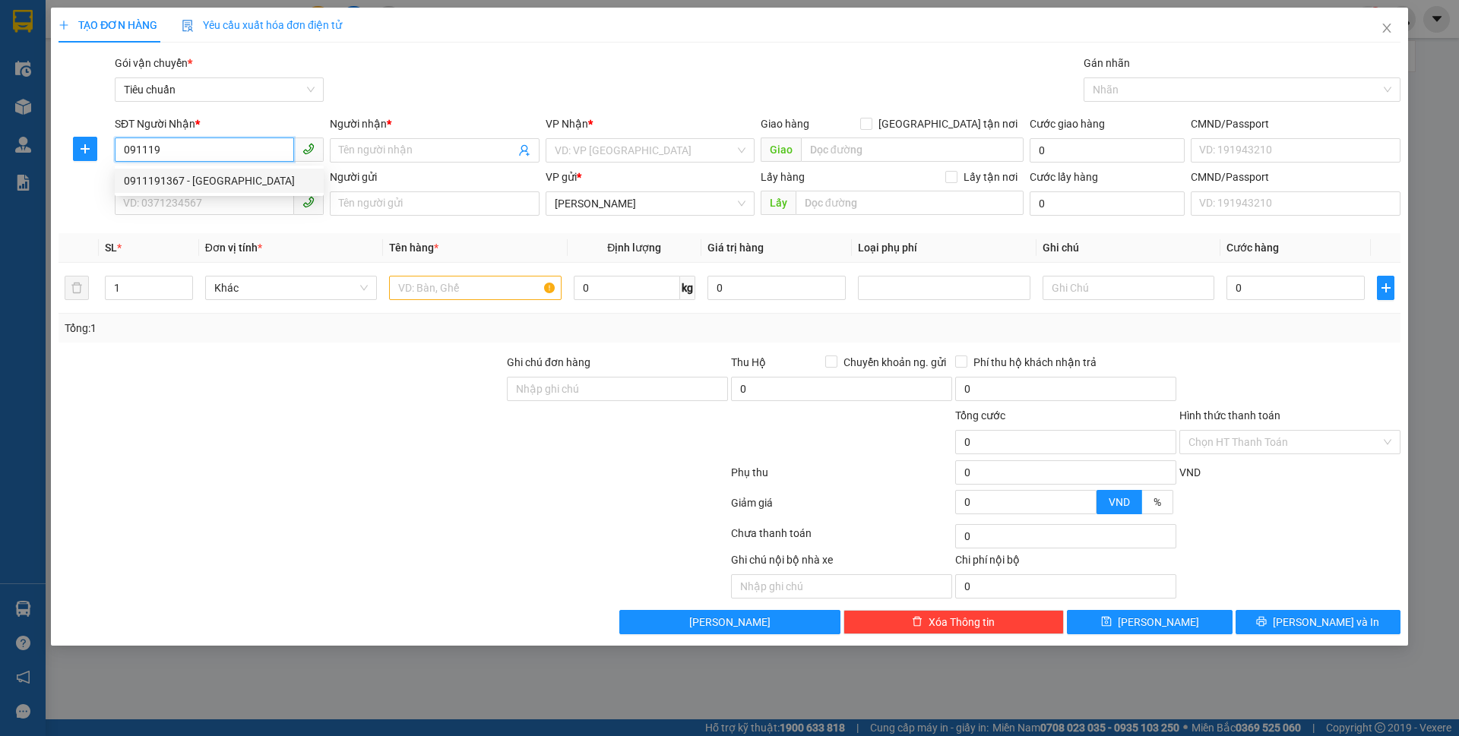
click at [234, 176] on div "0911191367 - ĐỨC" at bounding box center [219, 180] width 191 height 17
type input "0911191367"
type input "ĐỨC"
type input "90.000"
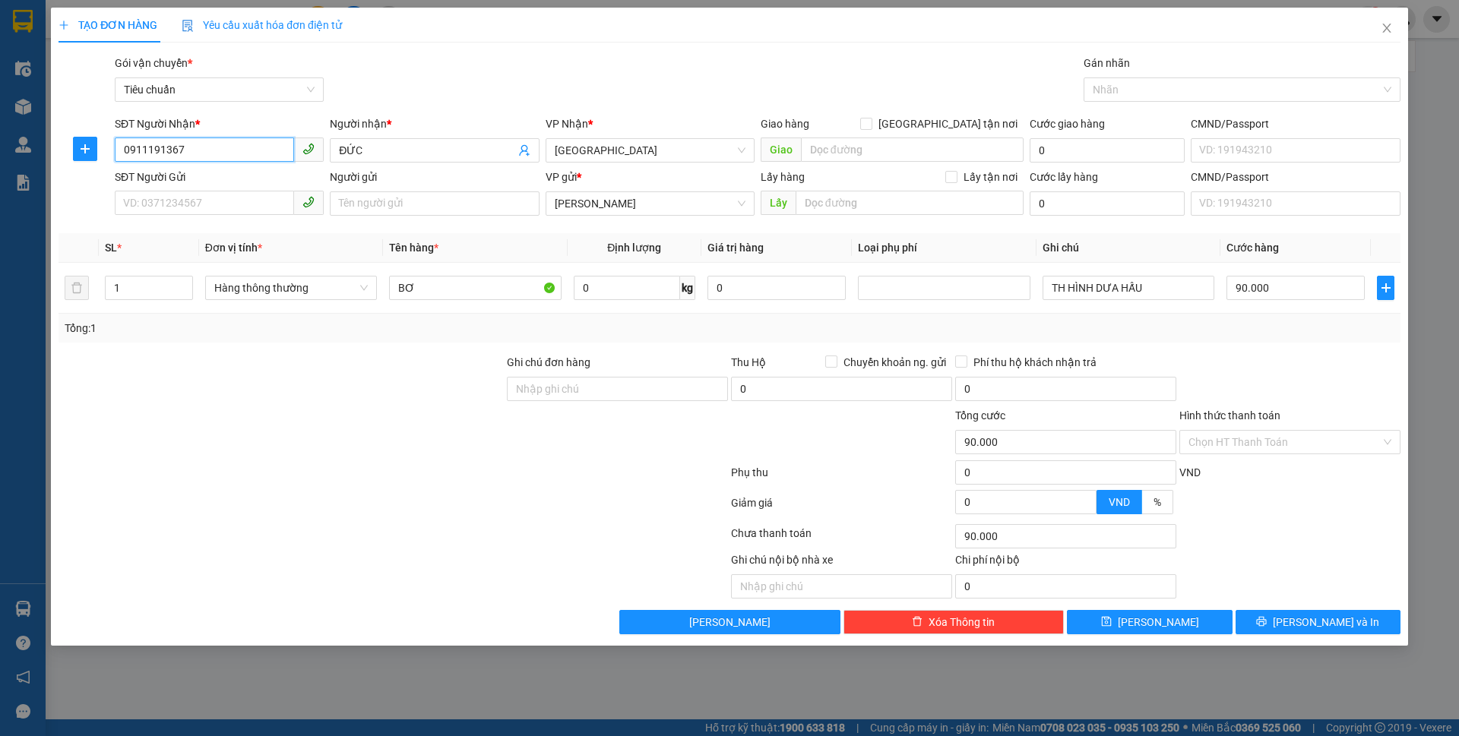
type input "0911191367"
click at [223, 217] on div "SĐT Người Gửi VD: 0371234567" at bounding box center [219, 195] width 209 height 53
click at [217, 204] on input "SĐT Người Gửi" at bounding box center [204, 203] width 179 height 24
click at [209, 232] on div "0973181263 - C PHƯƠNG" at bounding box center [219, 234] width 191 height 17
type input "0973181263"
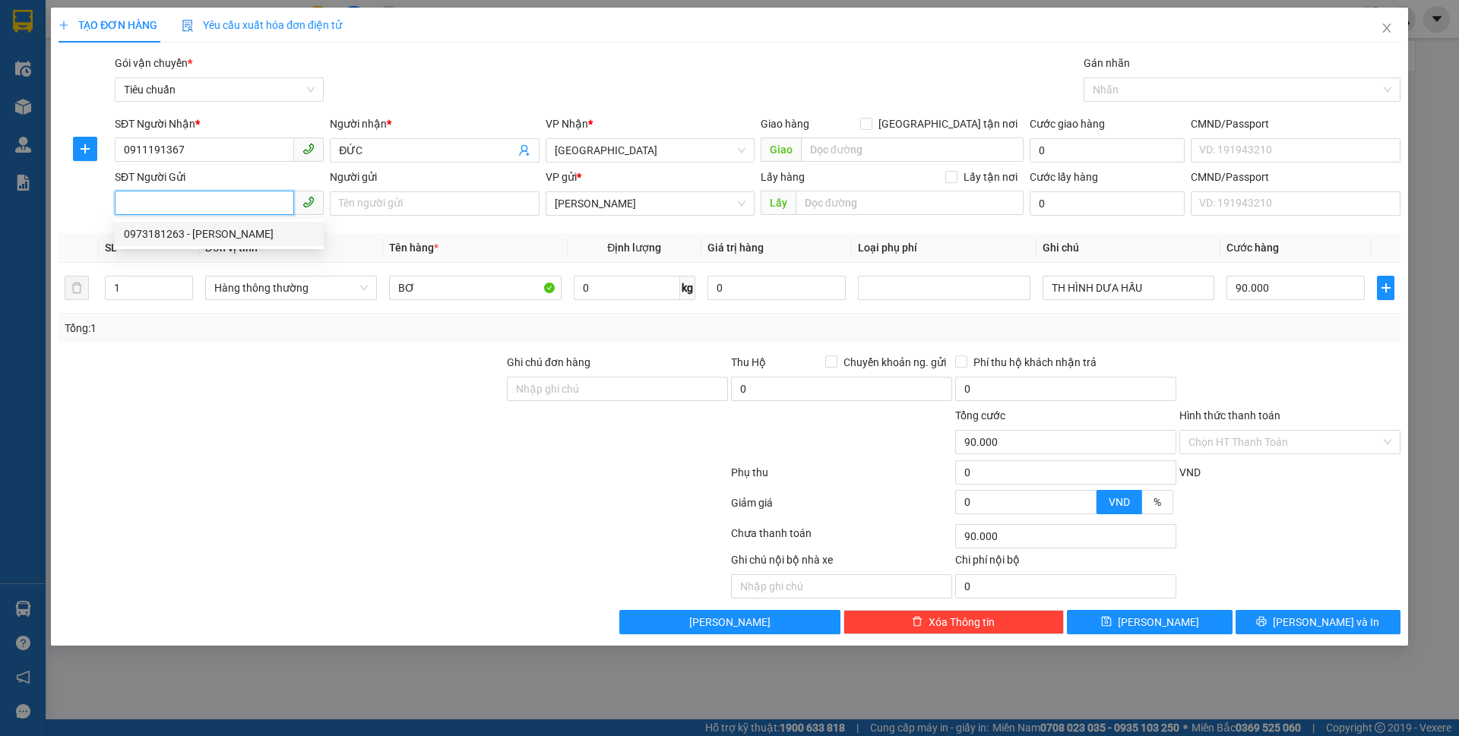
type input "C PHƯƠNG"
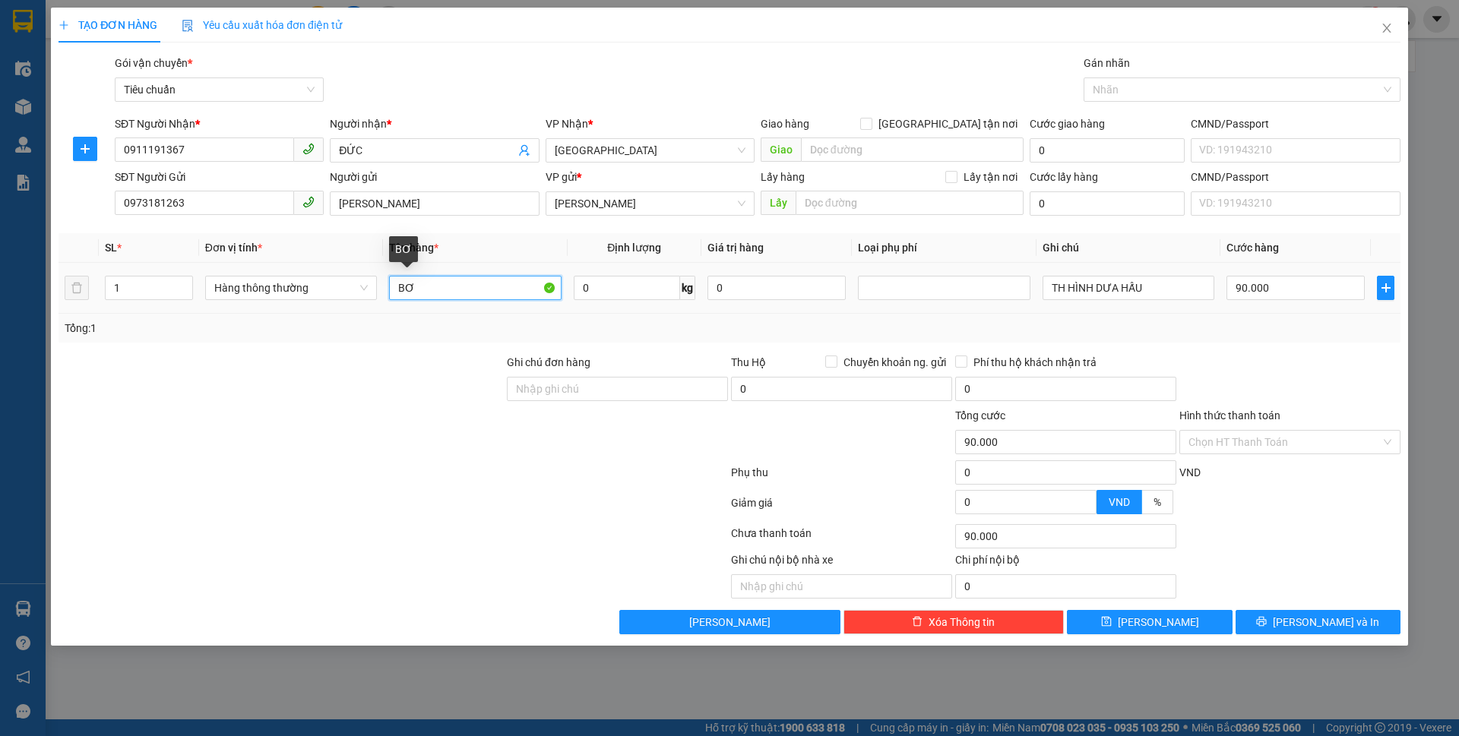
drag, startPoint x: 471, startPoint y: 286, endPoint x: 381, endPoint y: 291, distance: 89.8
click at [381, 291] on tr "1 Hàng thông thường BƠ 0 kg 0 TH HÌNH DƯA HẤU 90.000" at bounding box center [730, 288] width 1342 height 51
click at [78, 278] on tr "1 Hàng thông thường BƠ 0 kg 0 TH HÌNH DƯA HẤU 90.000" at bounding box center [730, 288] width 1342 height 51
type input "2"
click at [214, 388] on div at bounding box center [281, 380] width 448 height 53
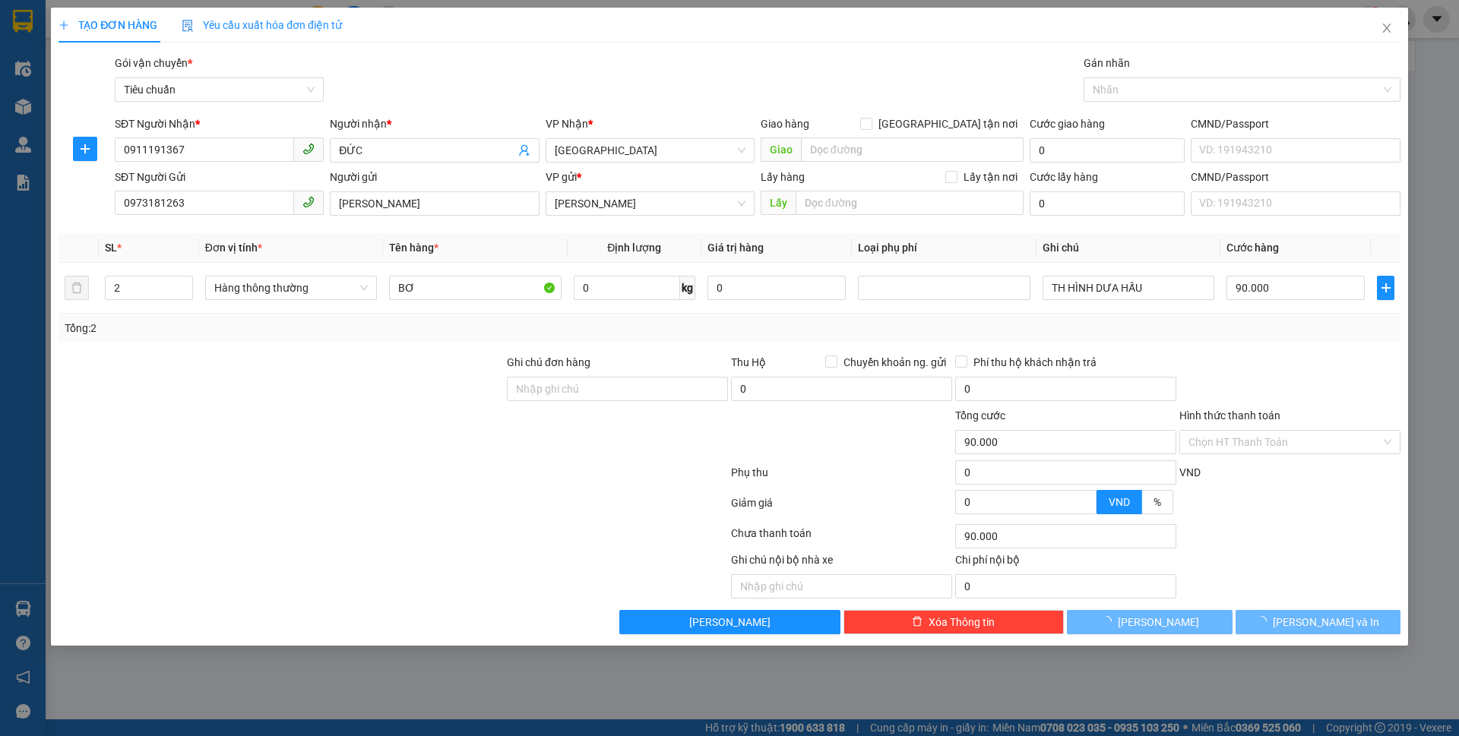
type input "0"
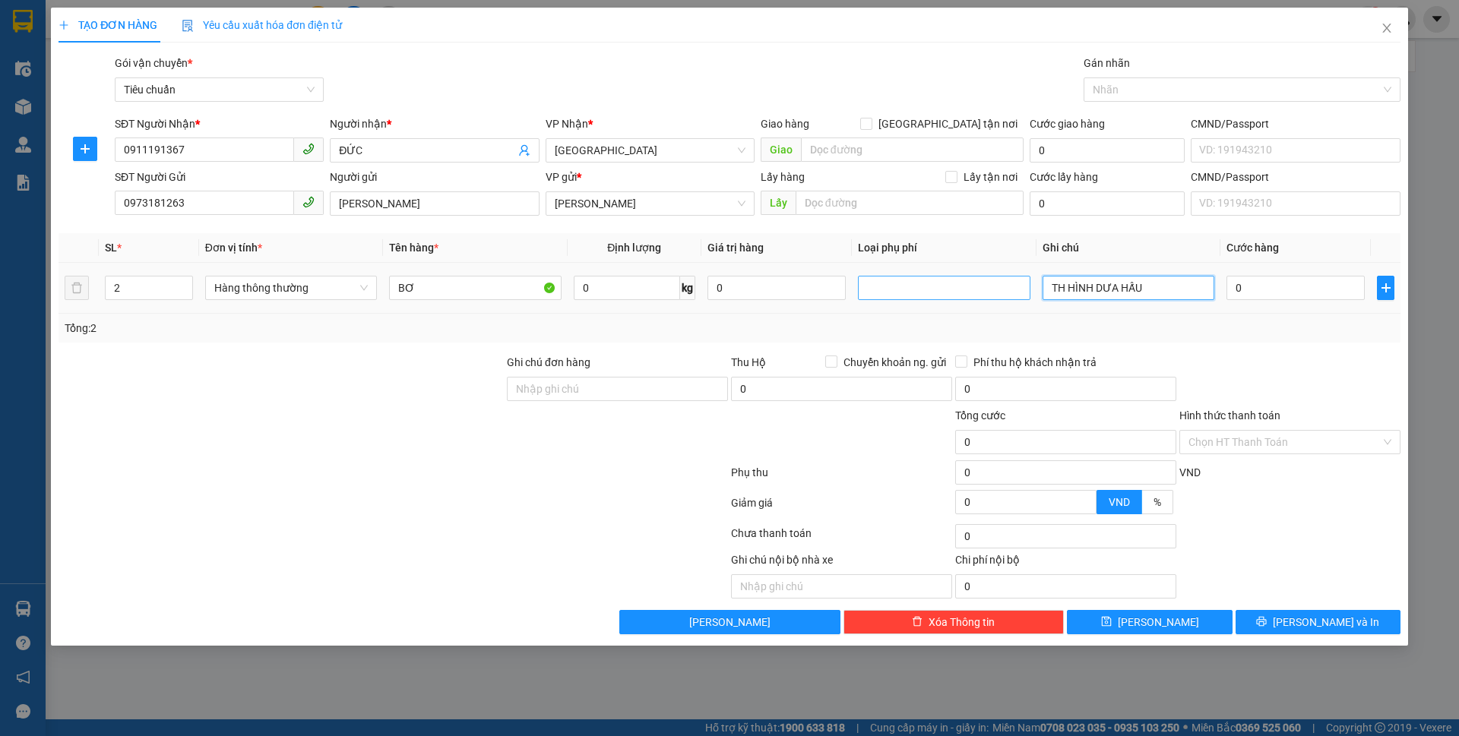
drag, startPoint x: 1178, startPoint y: 290, endPoint x: 1016, endPoint y: 298, distance: 162.1
click at [1016, 298] on tr "2 Hàng thông thường BƠ 0 kg 0 TH HÌNH DƯA HẤU 0" at bounding box center [730, 288] width 1342 height 51
drag, startPoint x: 1129, startPoint y: 293, endPoint x: 1041, endPoint y: 287, distance: 88.4
click at [1041, 287] on td "TH CHỮ XANHD TRẮNG +" at bounding box center [1128, 288] width 184 height 51
click at [1193, 291] on input "TH CHỮ XANHD TRẮNG +" at bounding box center [1129, 288] width 172 height 24
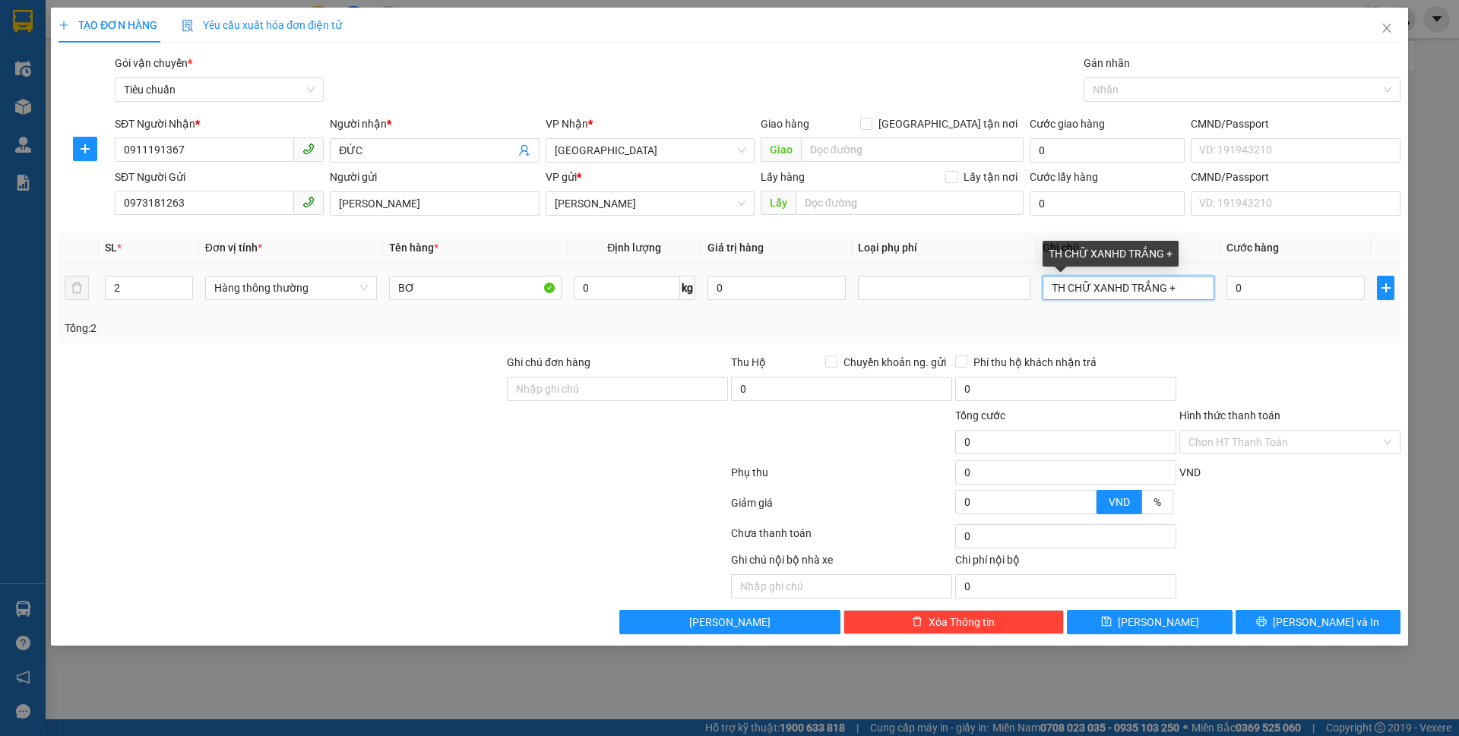
click at [1180, 287] on input "TH CHỮ XANHD TRẮNG +" at bounding box center [1129, 288] width 172 height 24
click at [1179, 287] on input "TH CHỮ XANHD TRẮNG +" at bounding box center [1129, 288] width 172 height 24
paste input "TH CHỮ XANHD"
type input "TH CHỮ XANHD TRẮNG + TH CHỮ XANHD"
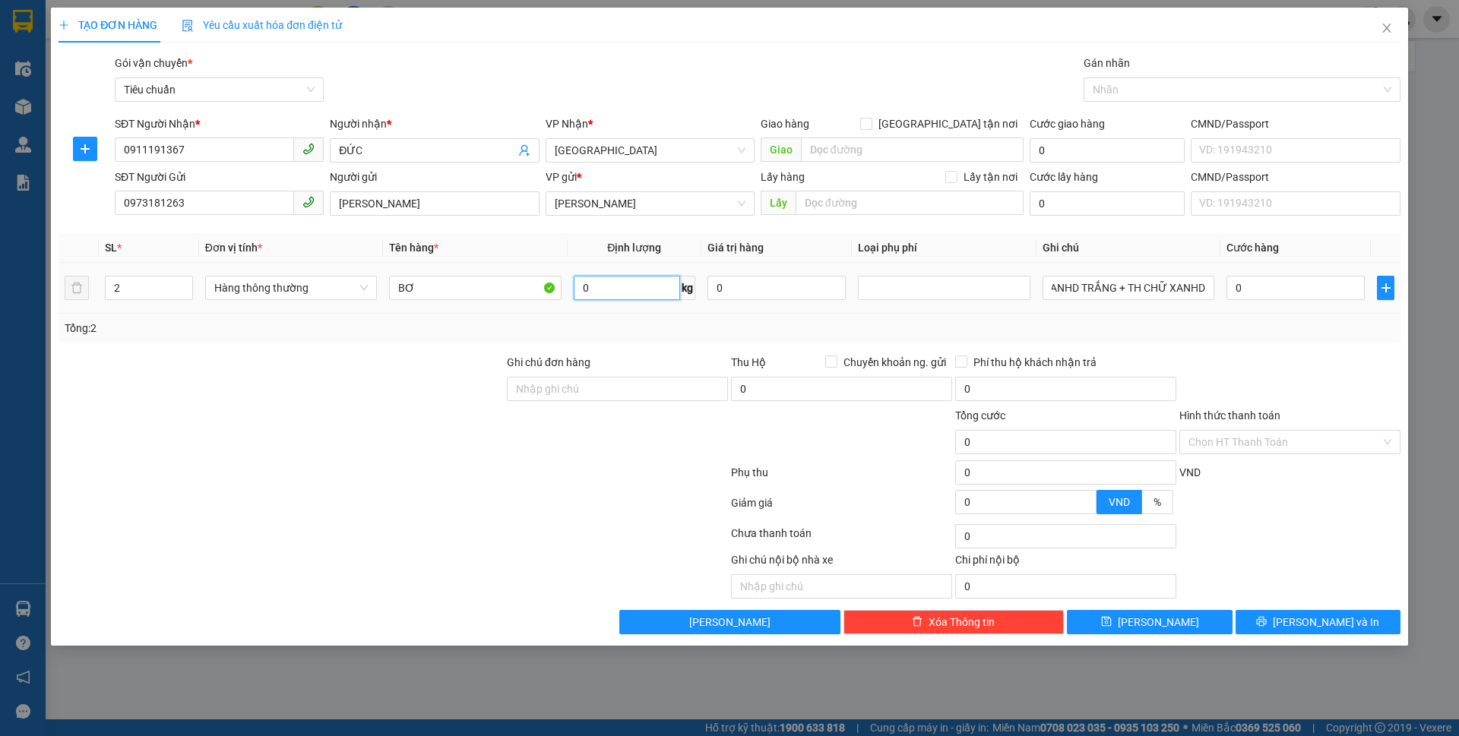
scroll to position [0, 0]
click at [602, 284] on input "0" at bounding box center [627, 288] width 106 height 24
type input "35"
click at [575, 445] on div at bounding box center [617, 433] width 224 height 53
type input "70.000"
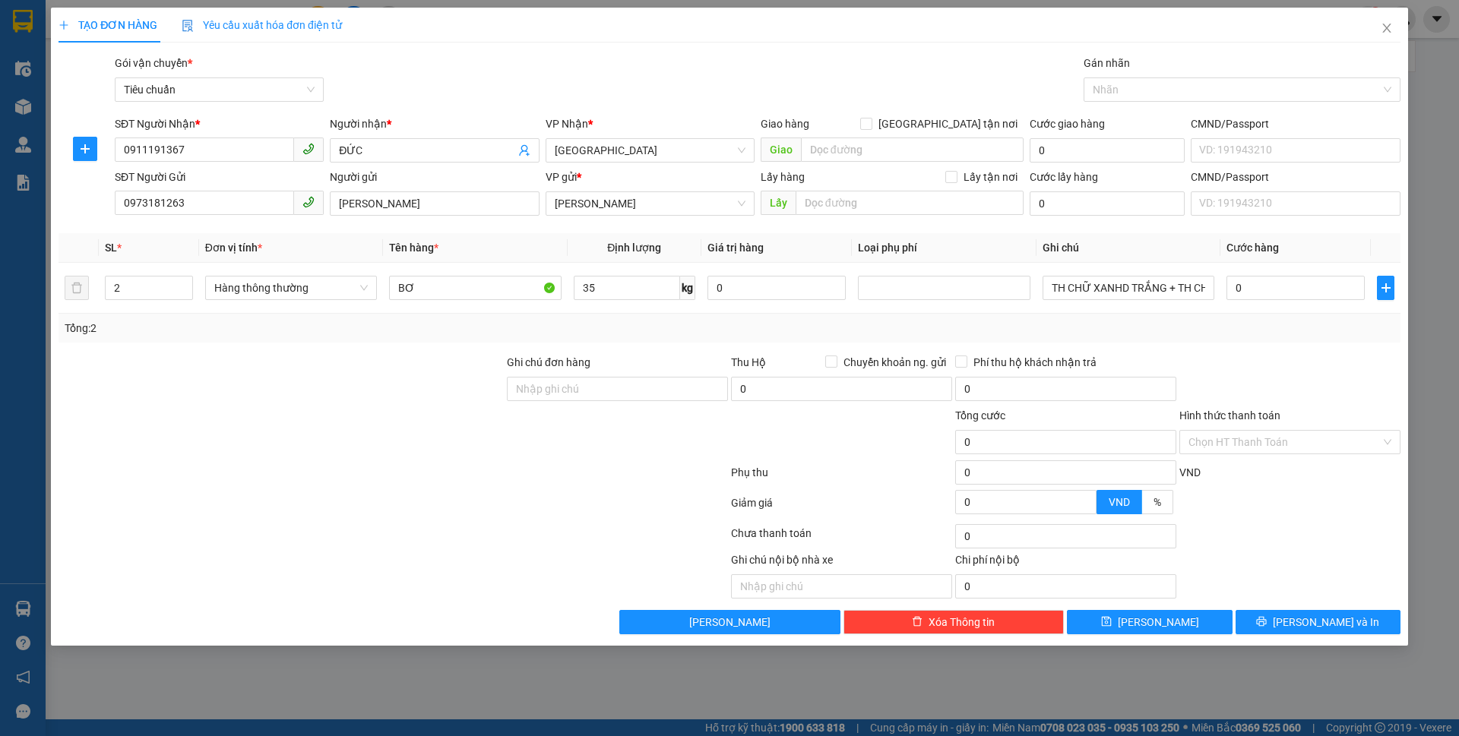
type input "70.000"
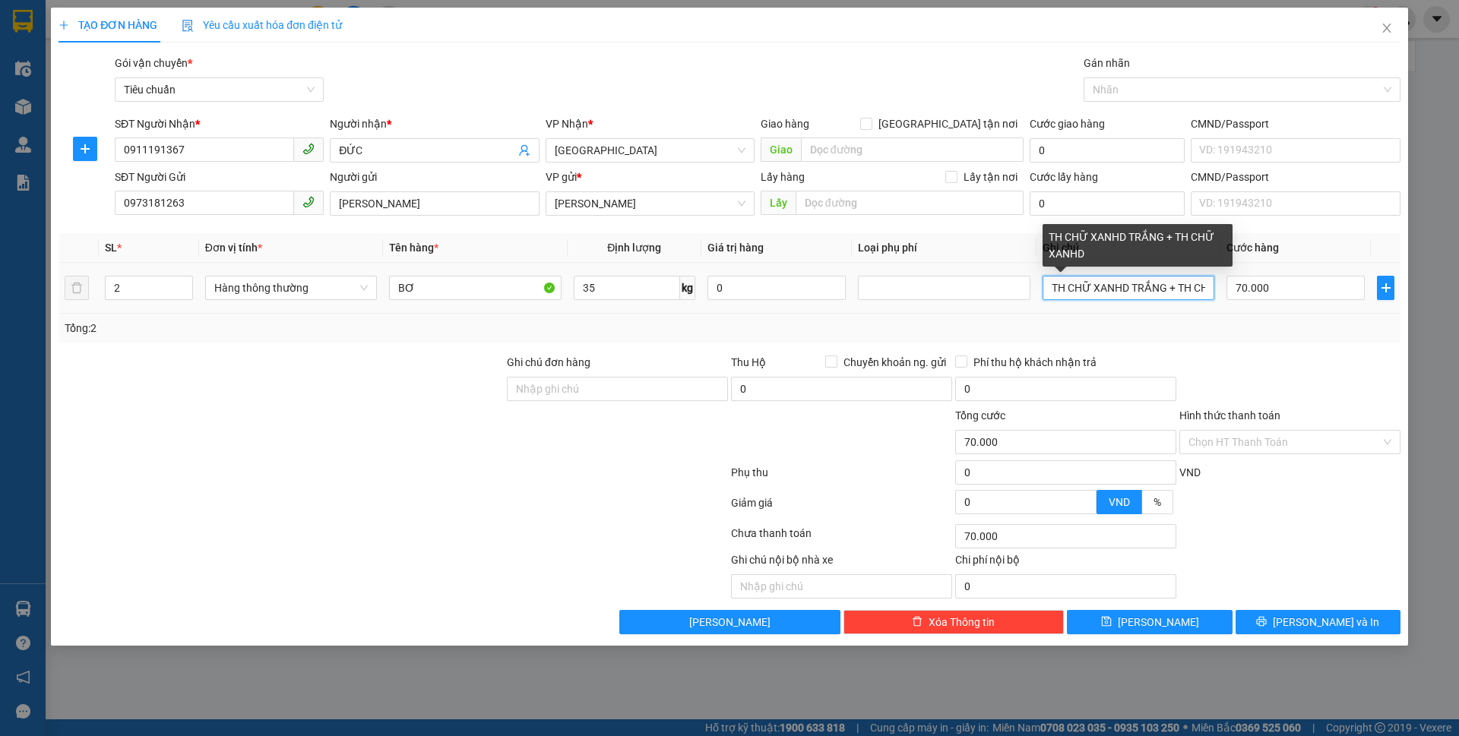
click at [1093, 293] on input "TH CHỮ XANHD TRẮNG + TH CHỮ XANHD" at bounding box center [1129, 288] width 172 height 24
type input "TH XANHD TRẮNG + TH CHỮ XANHD"
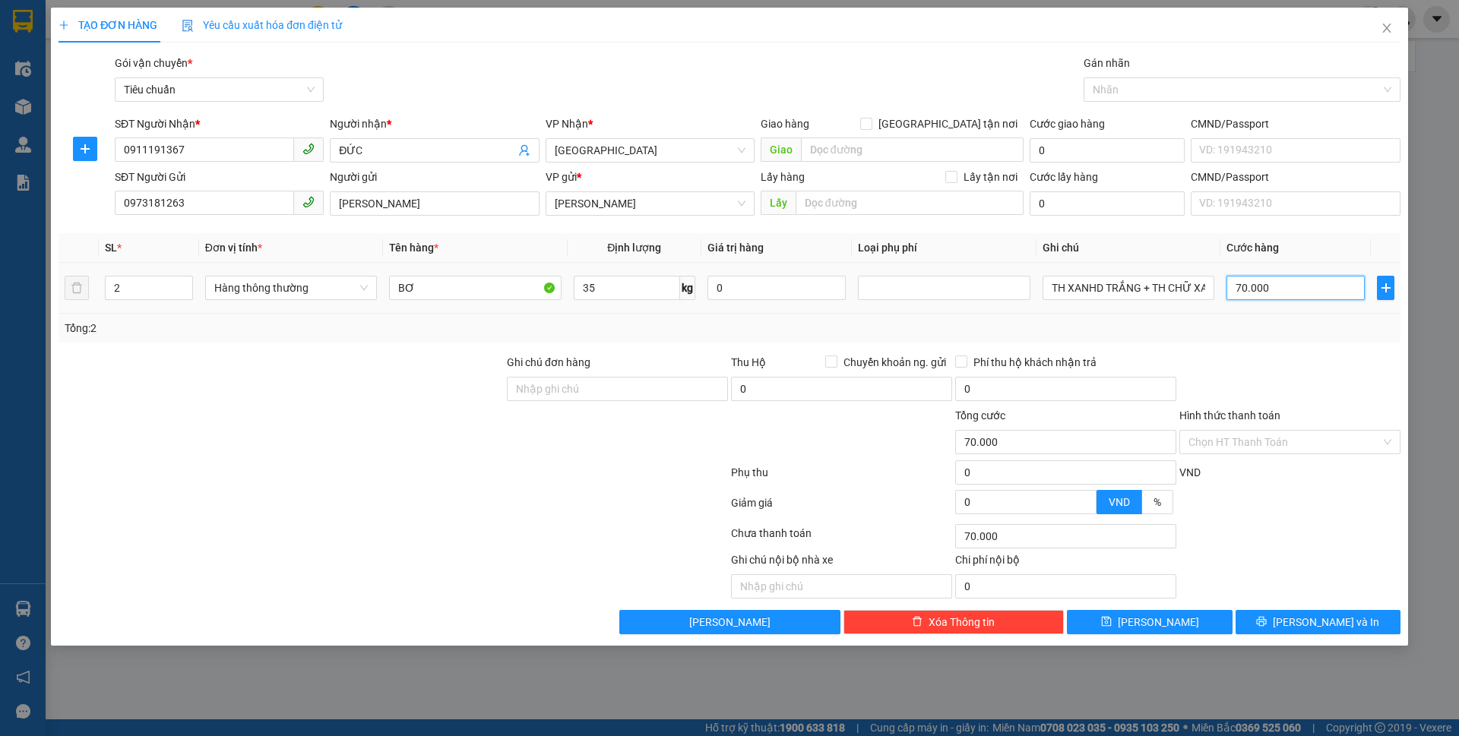
click at [1270, 283] on input "70.000" at bounding box center [1295, 288] width 138 height 24
type input "1"
type input "14"
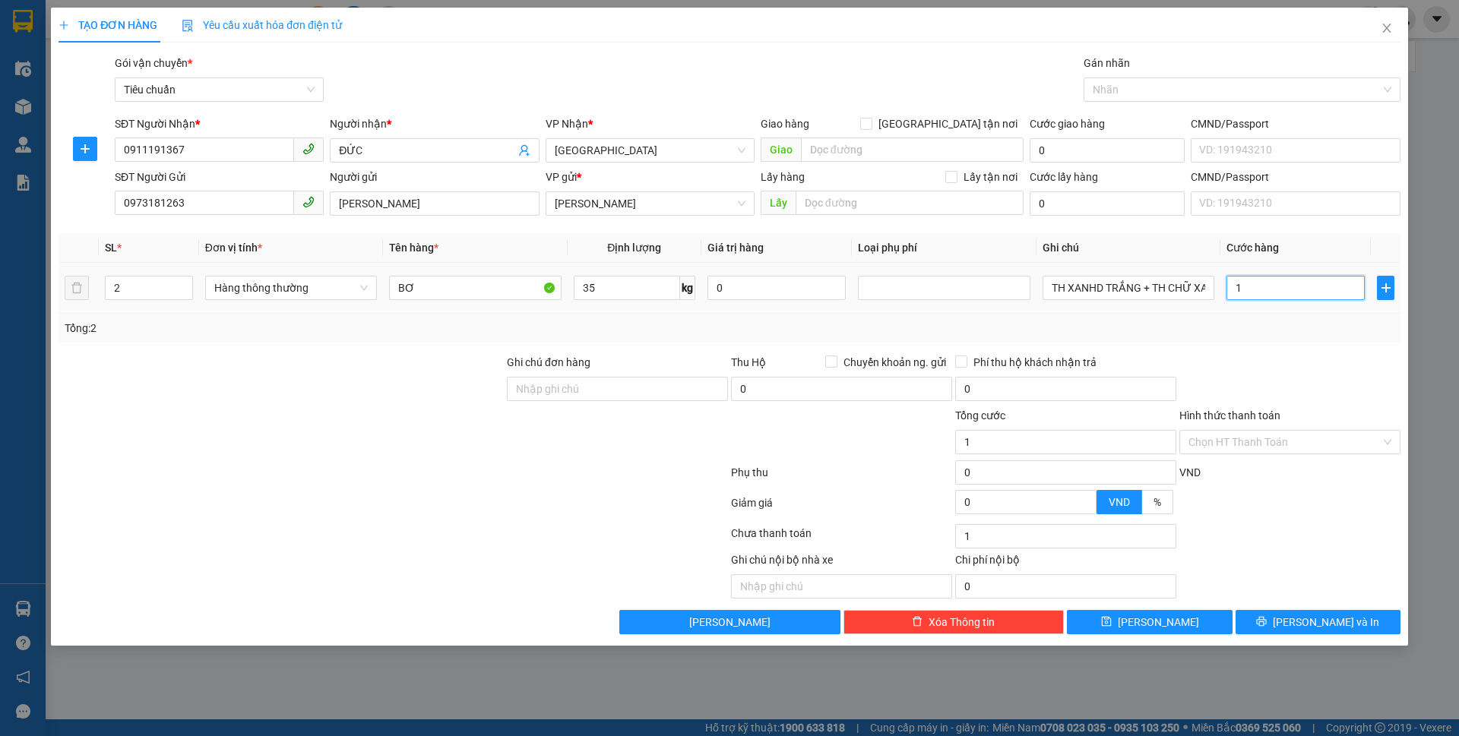
type input "14"
type input "140"
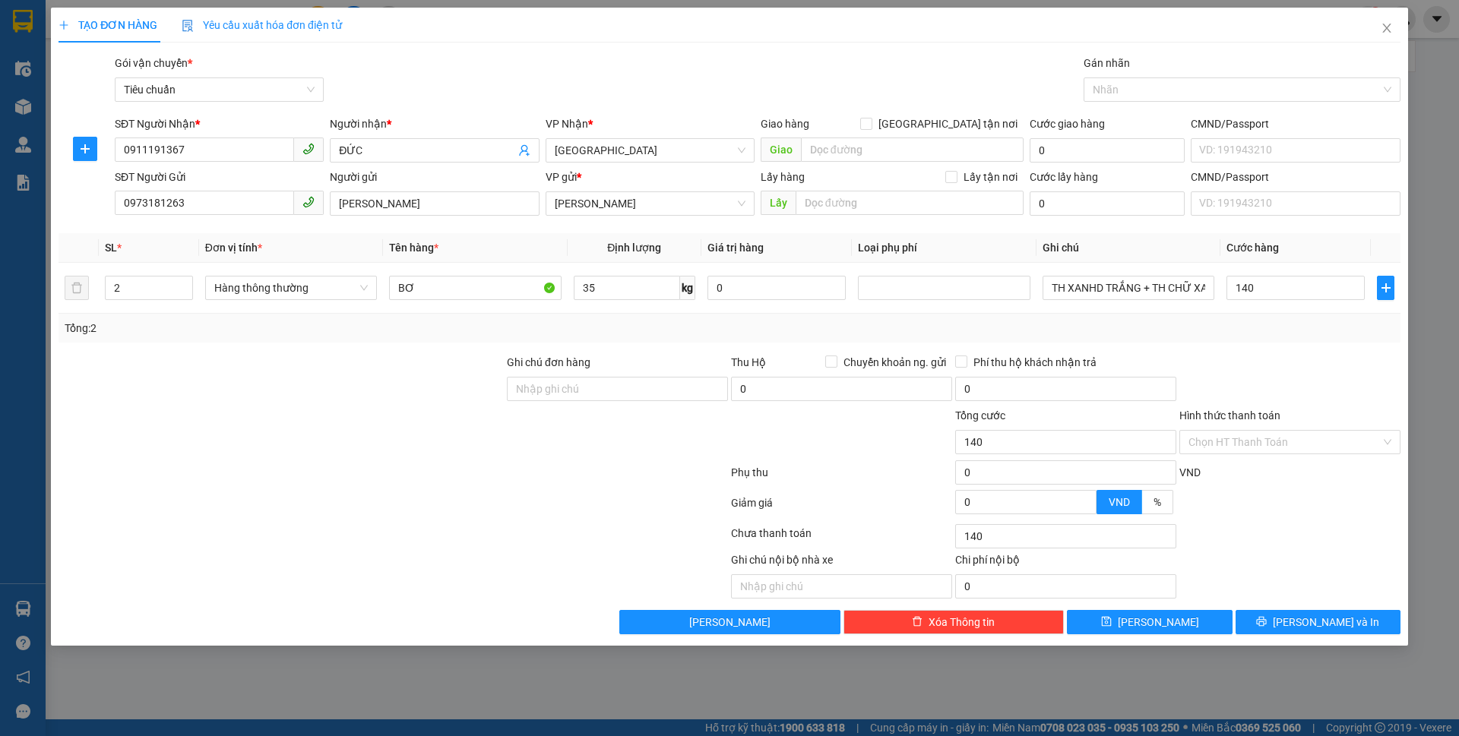
type input "140.000"
click at [1324, 371] on div at bounding box center [1290, 380] width 224 height 53
drag, startPoint x: 1293, startPoint y: 621, endPoint x: 1089, endPoint y: 378, distance: 317.1
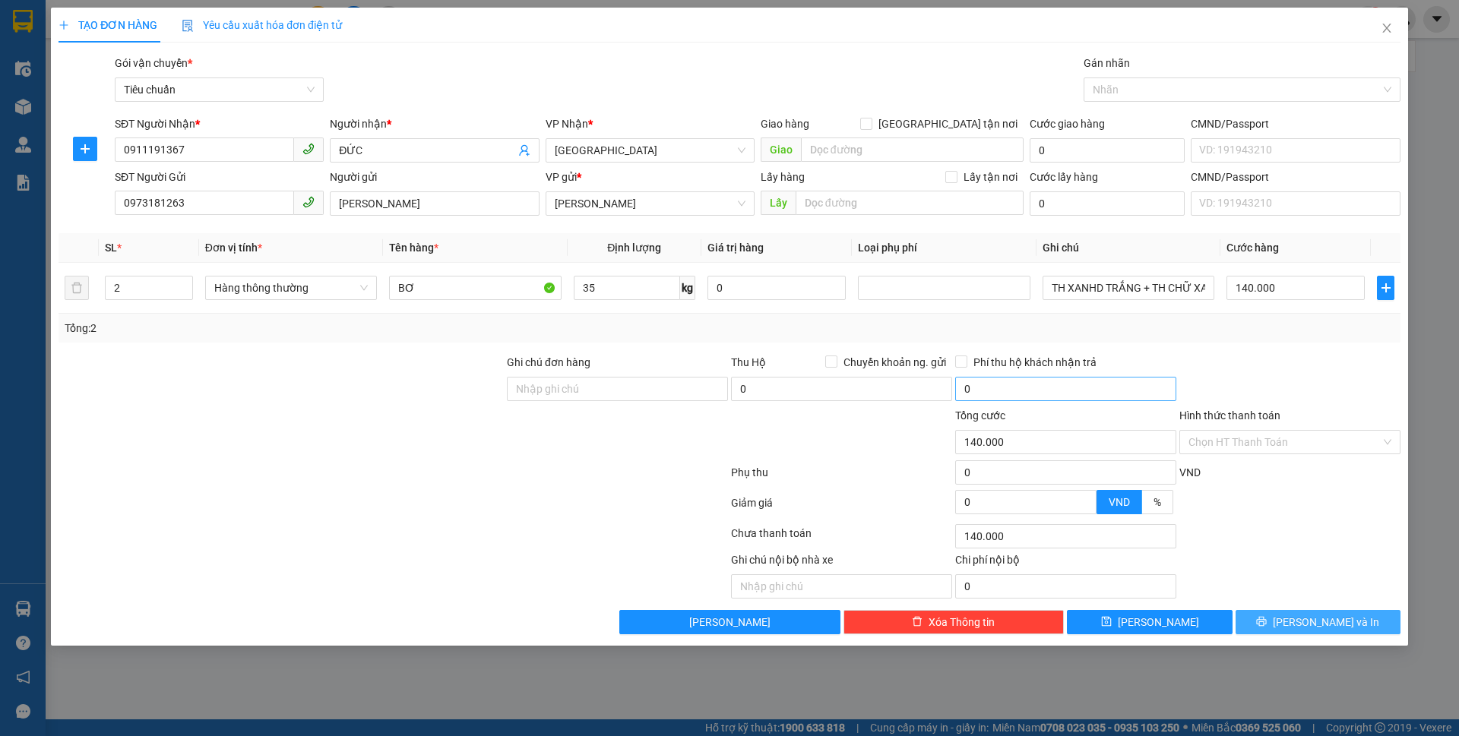
click at [1267, 618] on icon "printer" at bounding box center [1261, 621] width 11 height 11
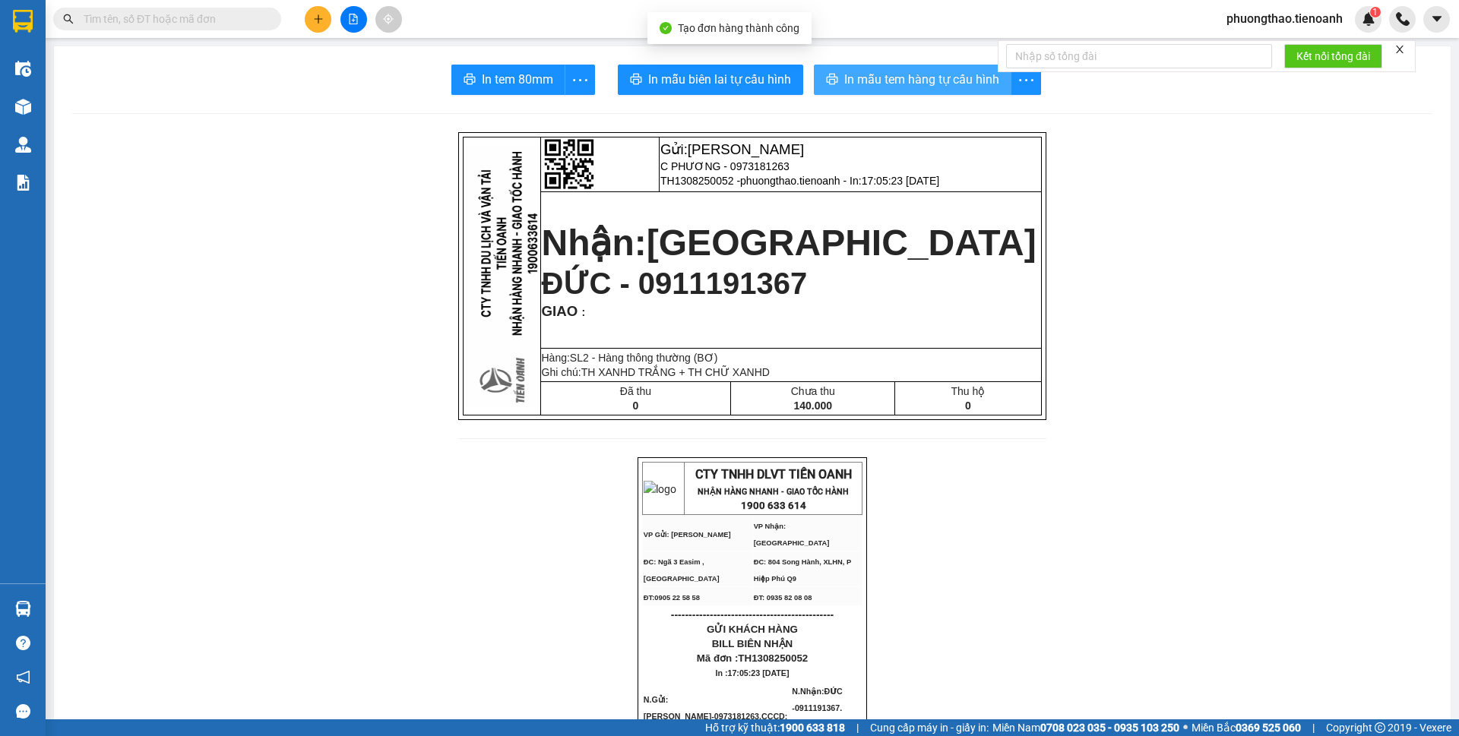
click at [877, 87] on span "In mẫu tem hàng tự cấu hình" at bounding box center [921, 79] width 155 height 19
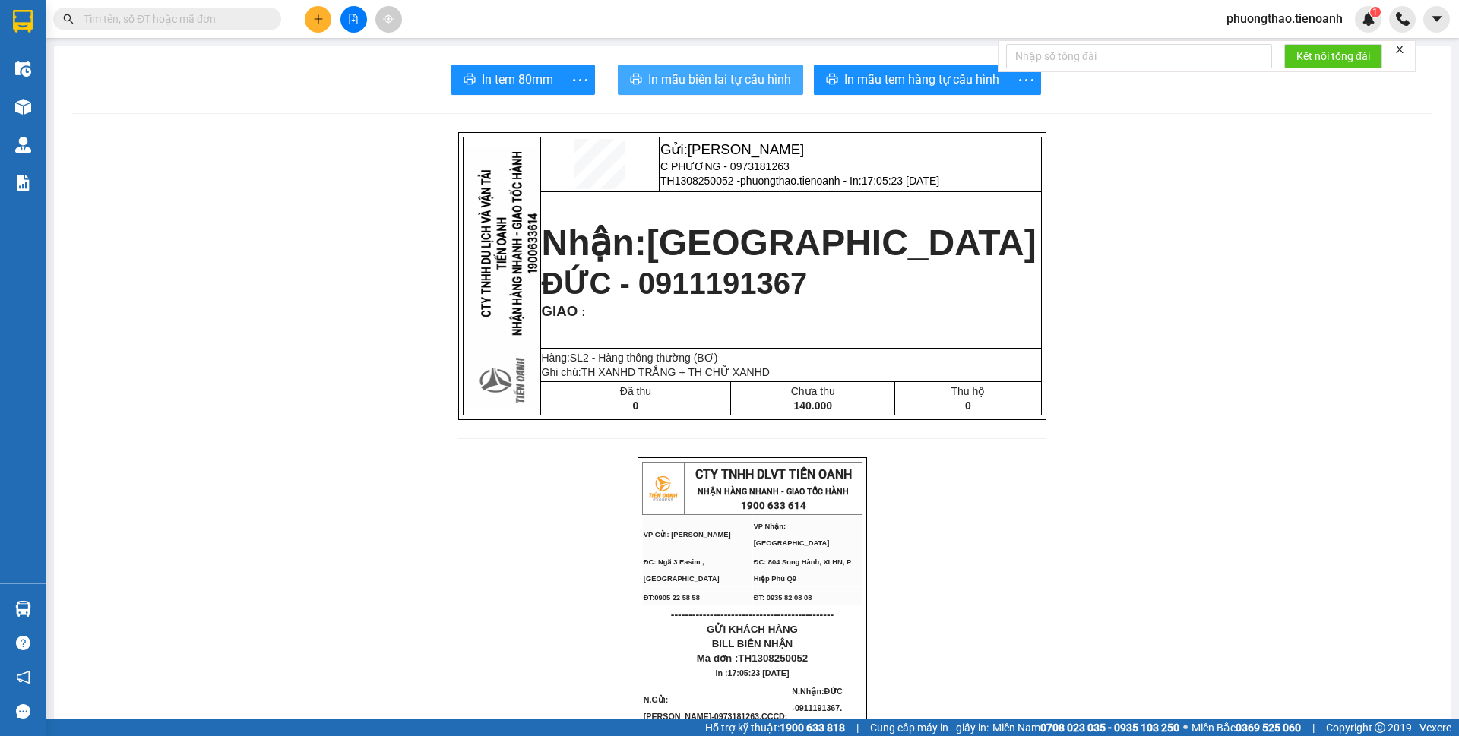
click at [631, 81] on icon "printer" at bounding box center [636, 79] width 11 height 11
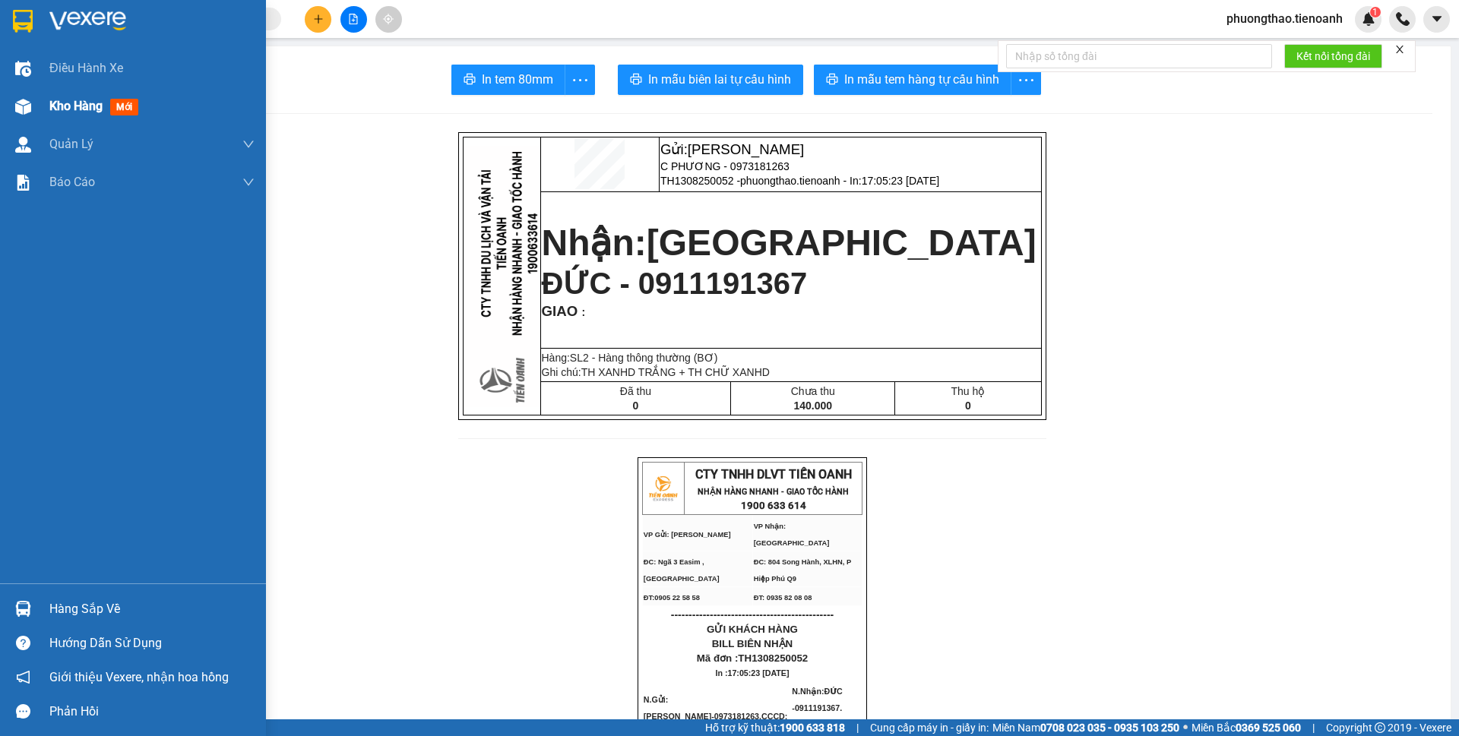
click at [33, 104] on div at bounding box center [23, 106] width 27 height 27
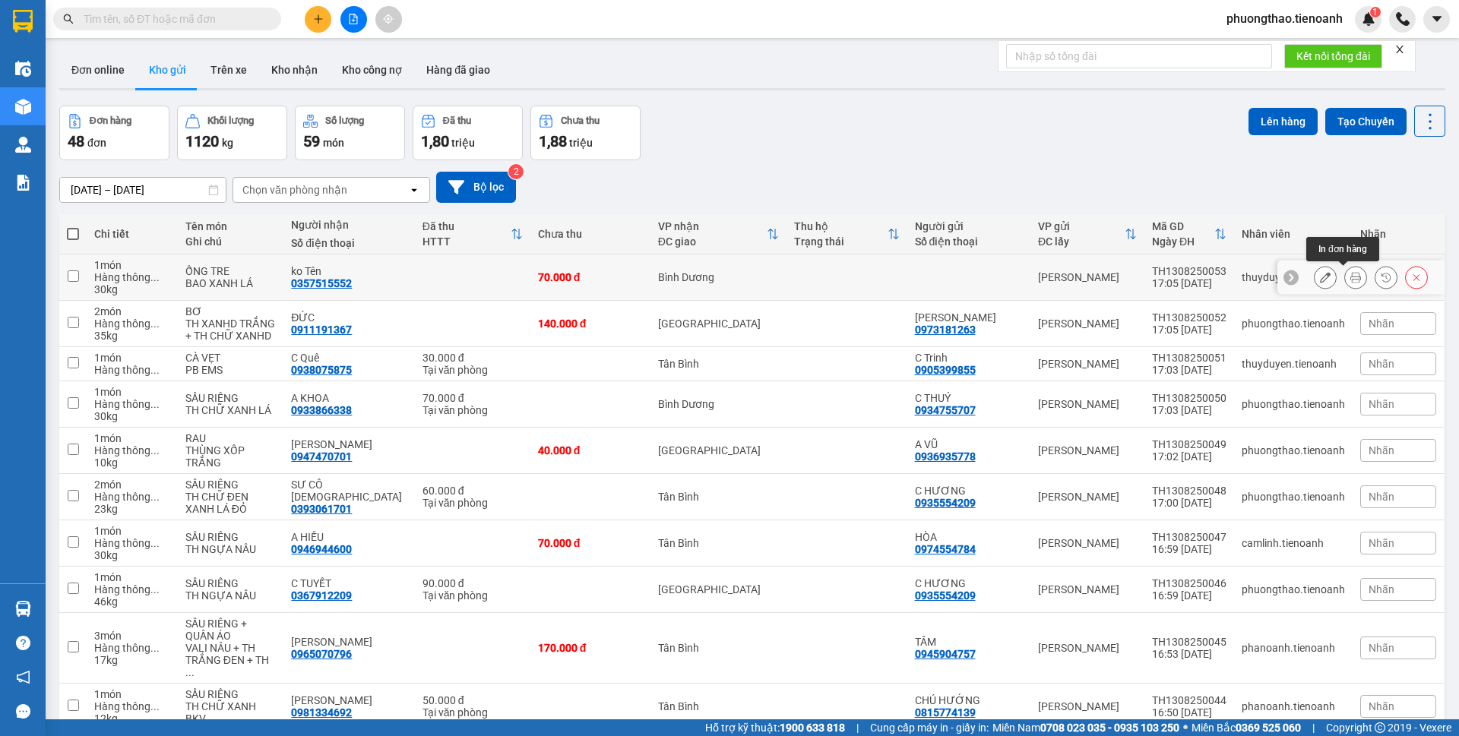
click at [1350, 274] on icon at bounding box center [1355, 277] width 11 height 11
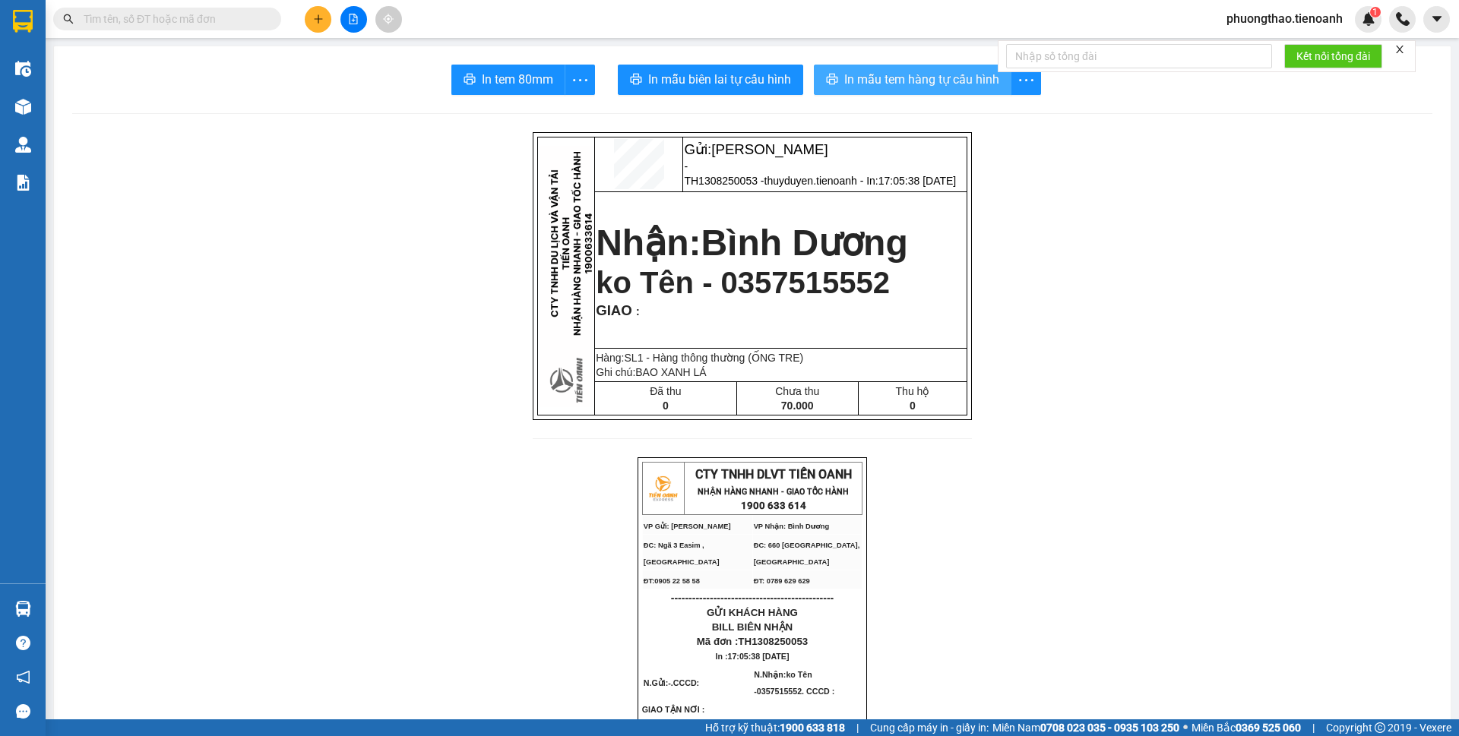
drag, startPoint x: 869, startPoint y: 56, endPoint x: 875, endPoint y: 78, distance: 22.9
click at [875, 78] on span "In mẫu tem hàng tự cấu hình" at bounding box center [921, 79] width 155 height 19
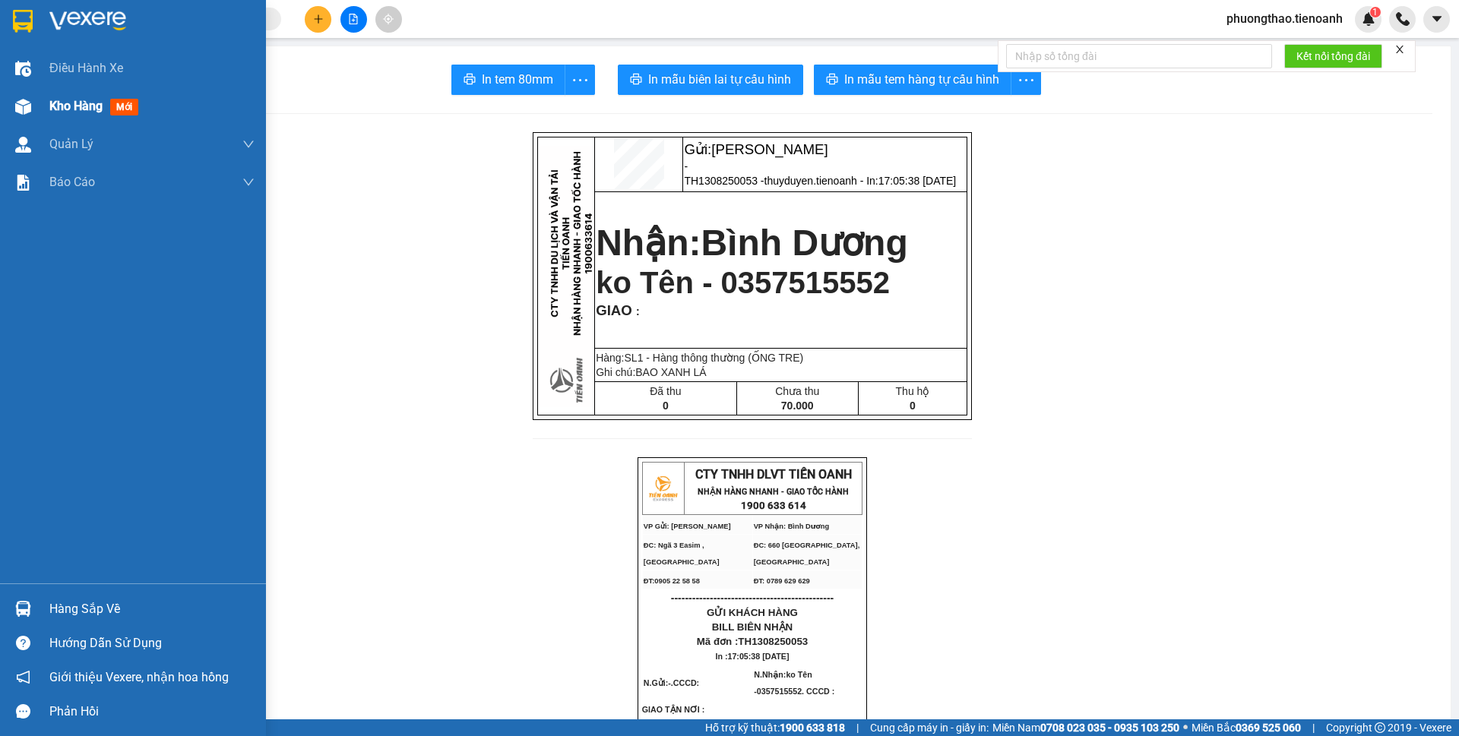
click at [63, 106] on span "Kho hàng" at bounding box center [75, 106] width 53 height 14
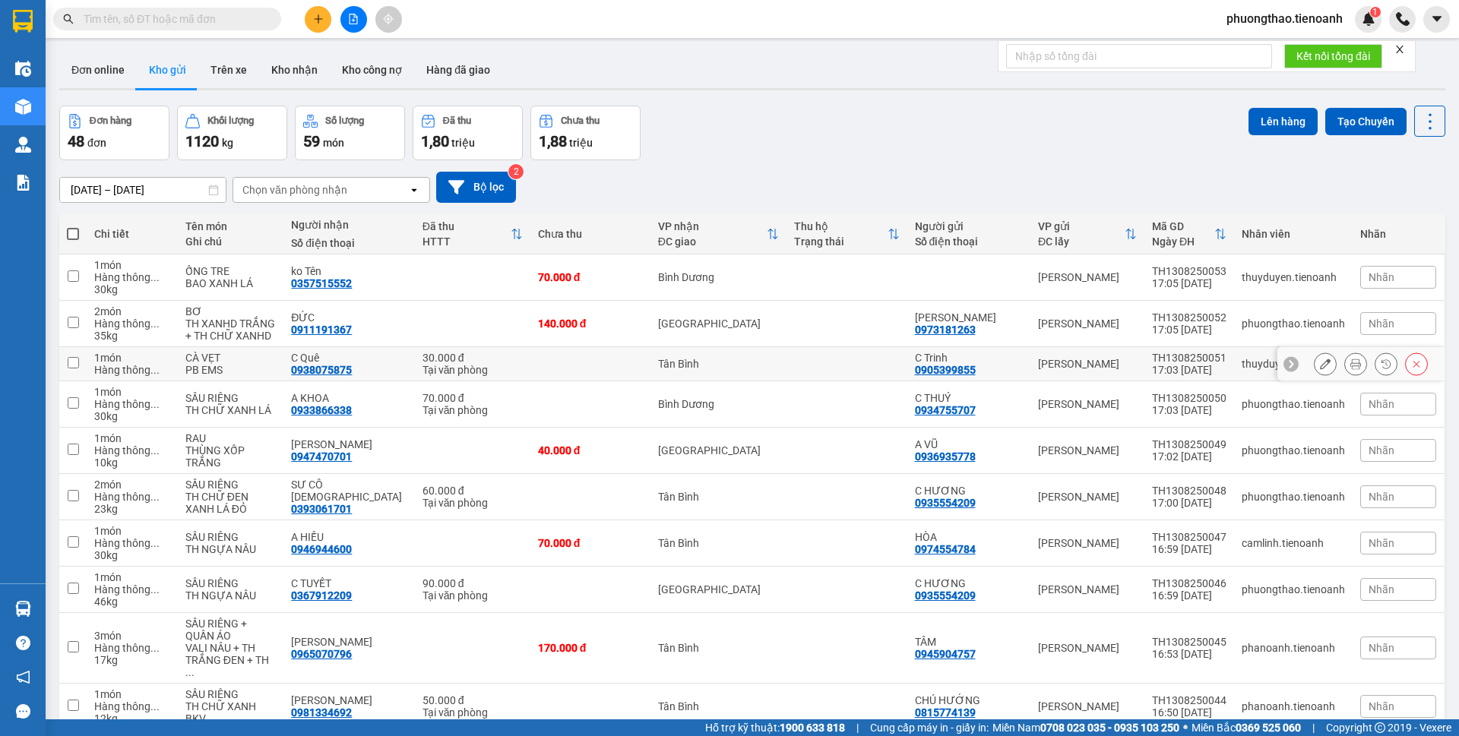
click at [1345, 367] on button at bounding box center [1355, 364] width 21 height 27
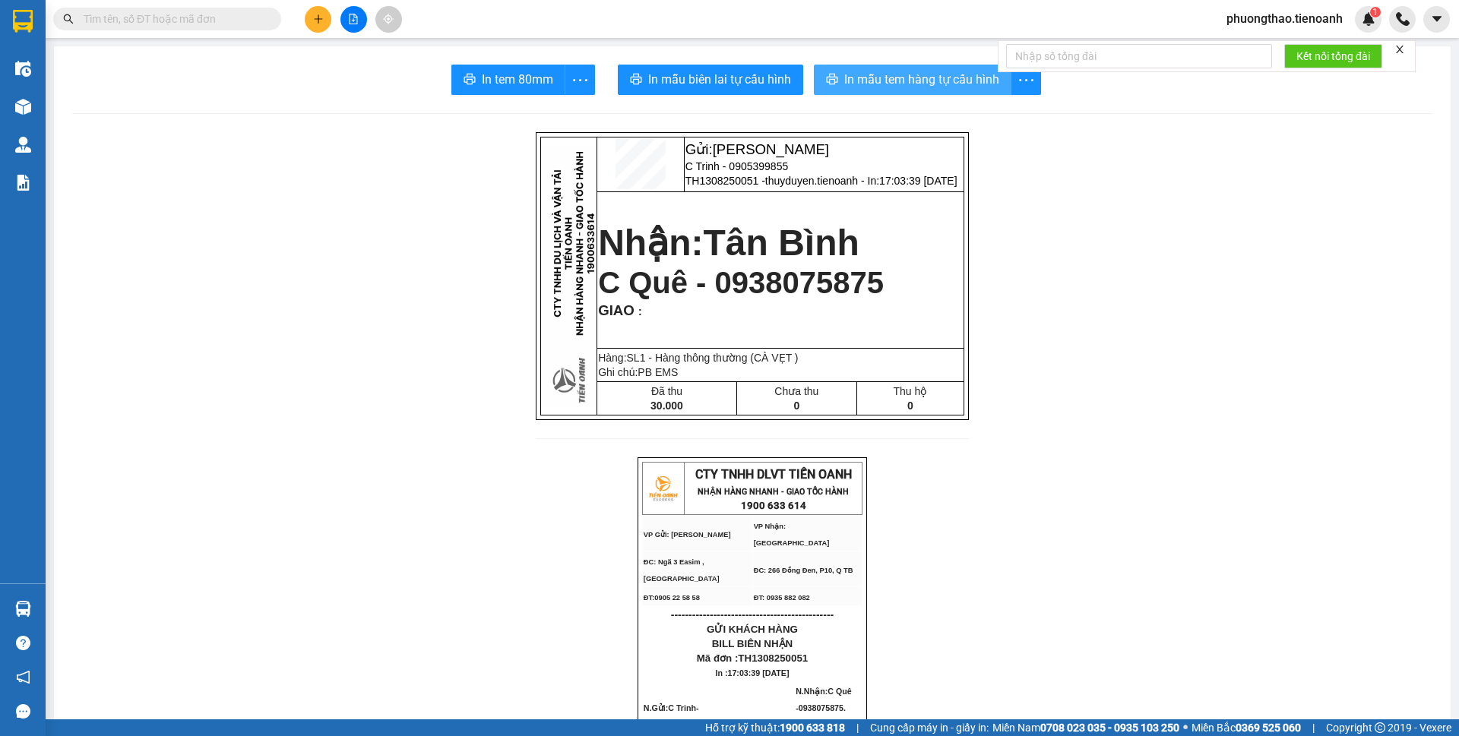
click at [951, 82] on span "In mẫu tem hàng tự cấu hình" at bounding box center [921, 79] width 155 height 19
click at [321, 18] on icon "plus" at bounding box center [318, 19] width 11 height 11
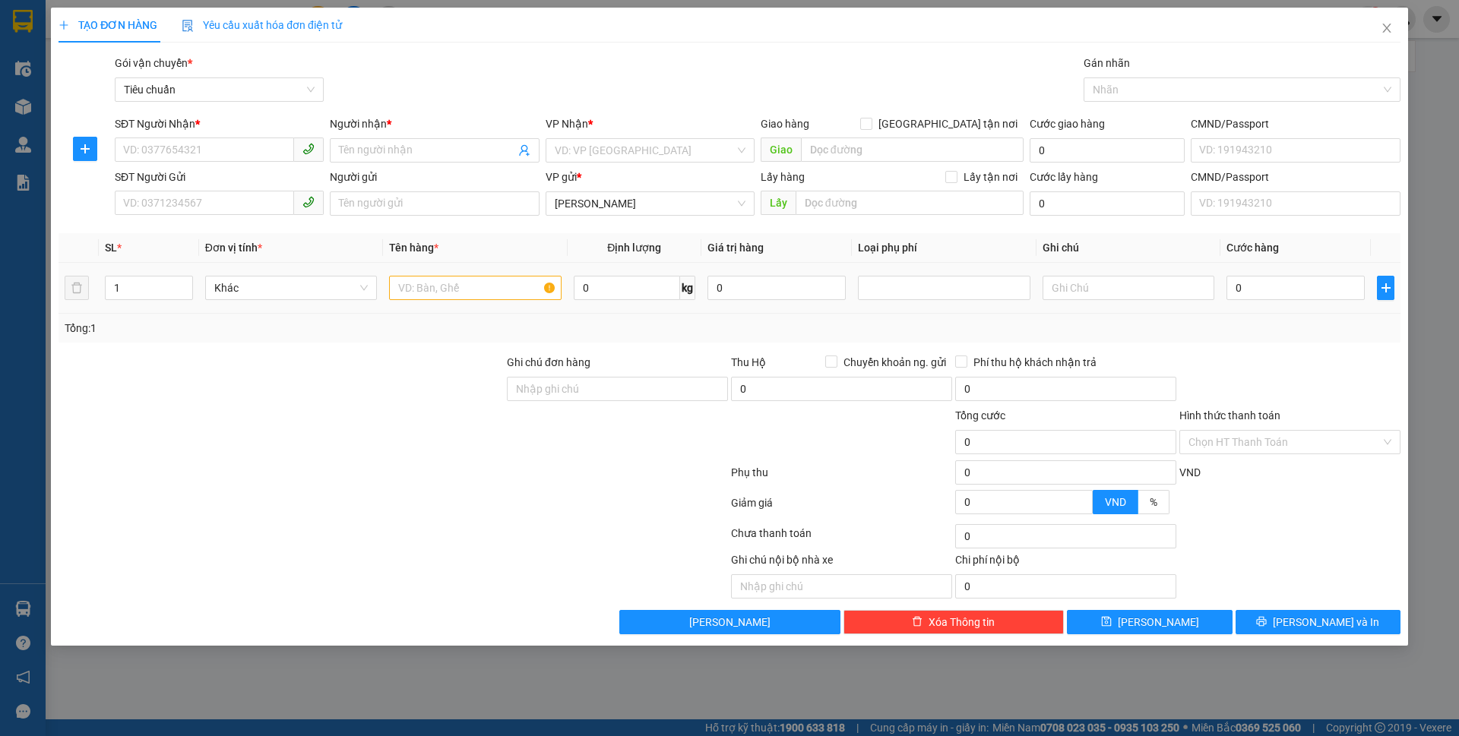
click at [1281, 302] on div "0" at bounding box center [1295, 288] width 138 height 30
type input "8"
type input "88"
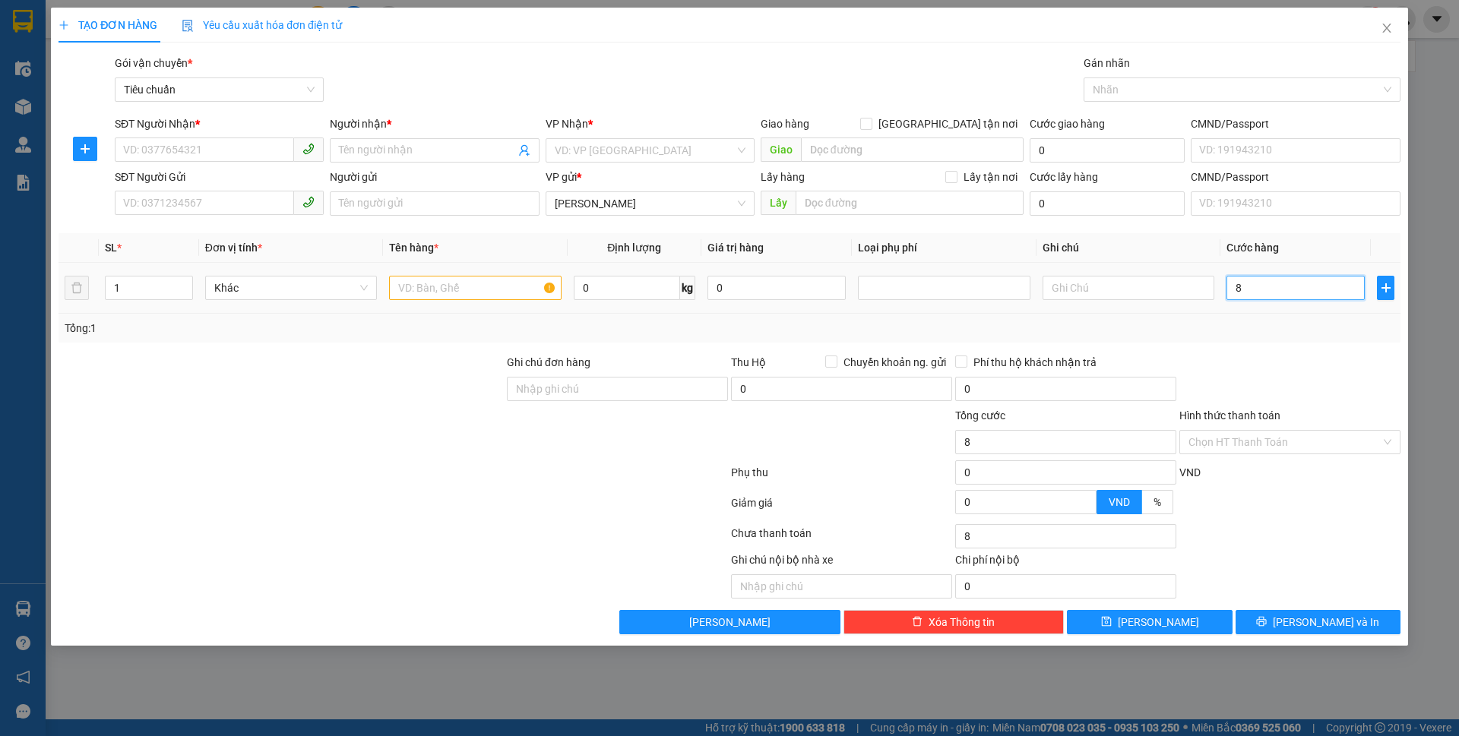
type input "88"
type input "88/"
type input "0"
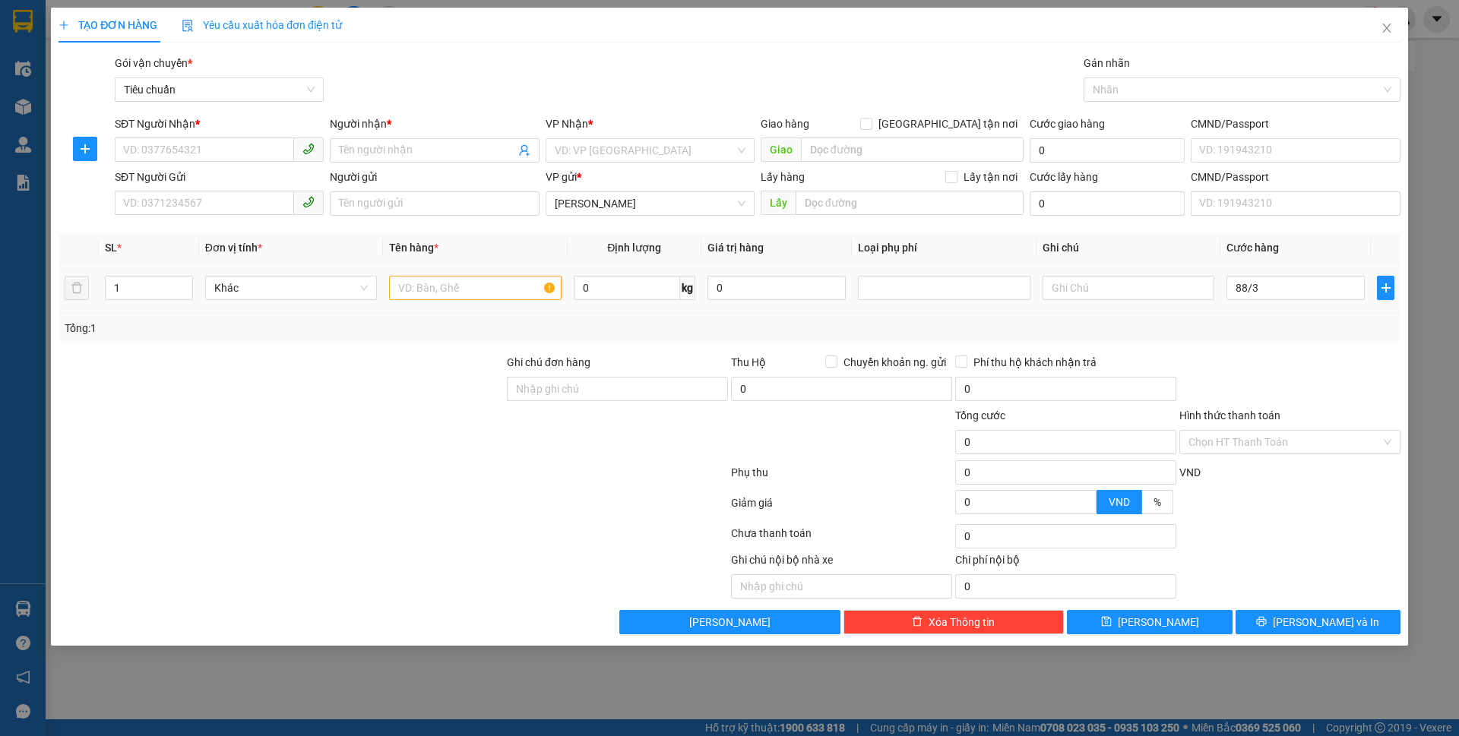
type input "29.000"
click at [1358, 386] on div at bounding box center [1290, 380] width 224 height 53
click at [270, 158] on input "SĐT Người Nhận *" at bounding box center [204, 150] width 179 height 24
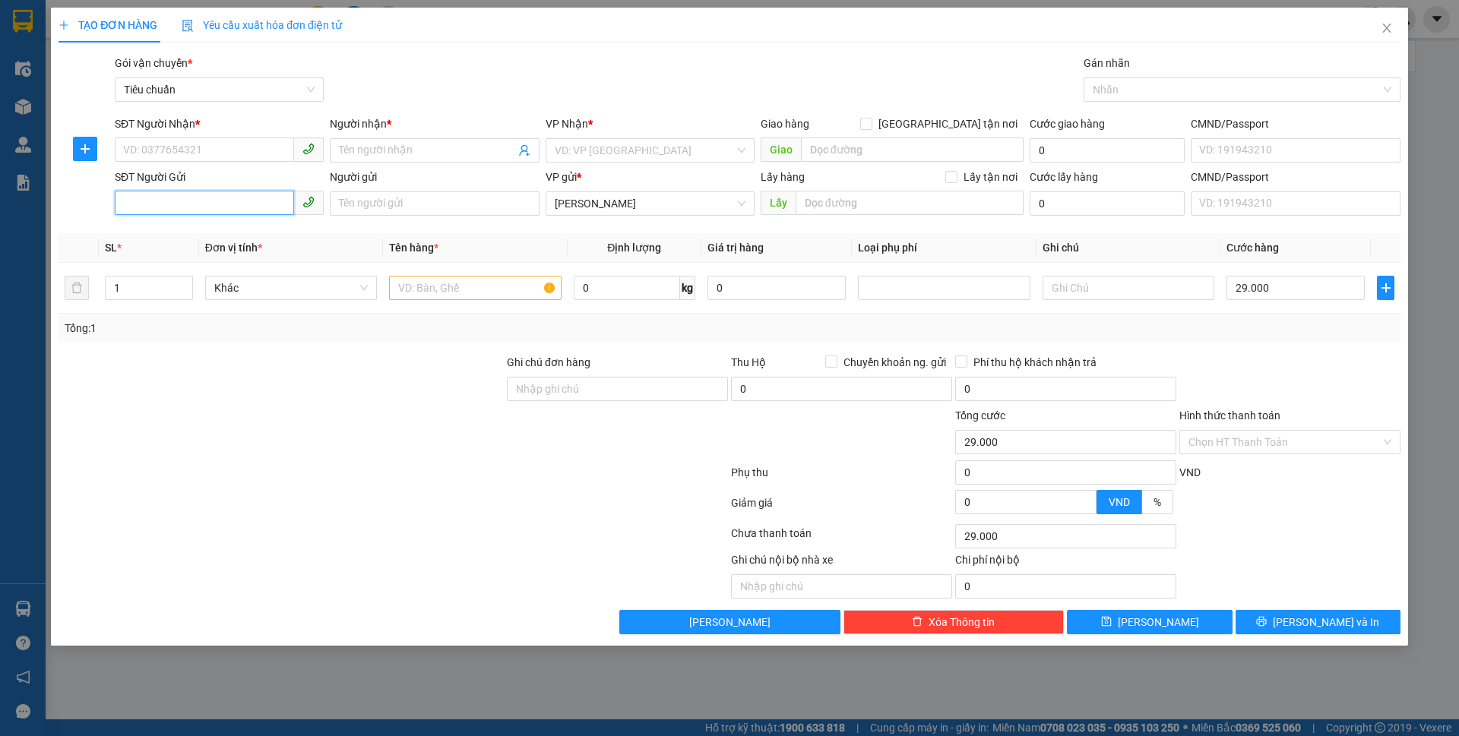
click at [141, 195] on input "SĐT Người Gửi" at bounding box center [204, 203] width 179 height 24
type input "0"
click at [168, 147] on input "SĐT Người Nhận *" at bounding box center [204, 150] width 179 height 24
click at [258, 180] on div "0963614401 - C QUY" at bounding box center [219, 180] width 191 height 17
type input "0963614401"
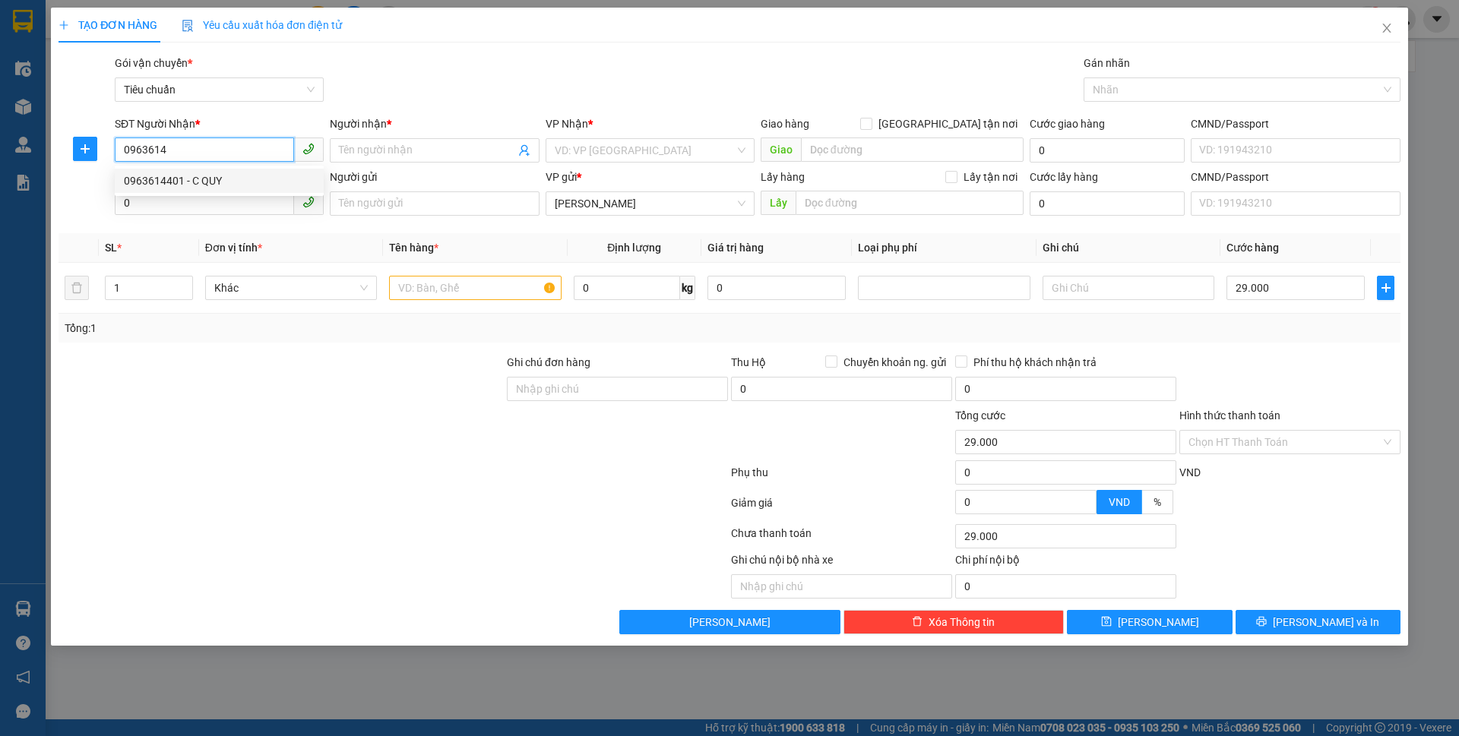
type input "C QUY"
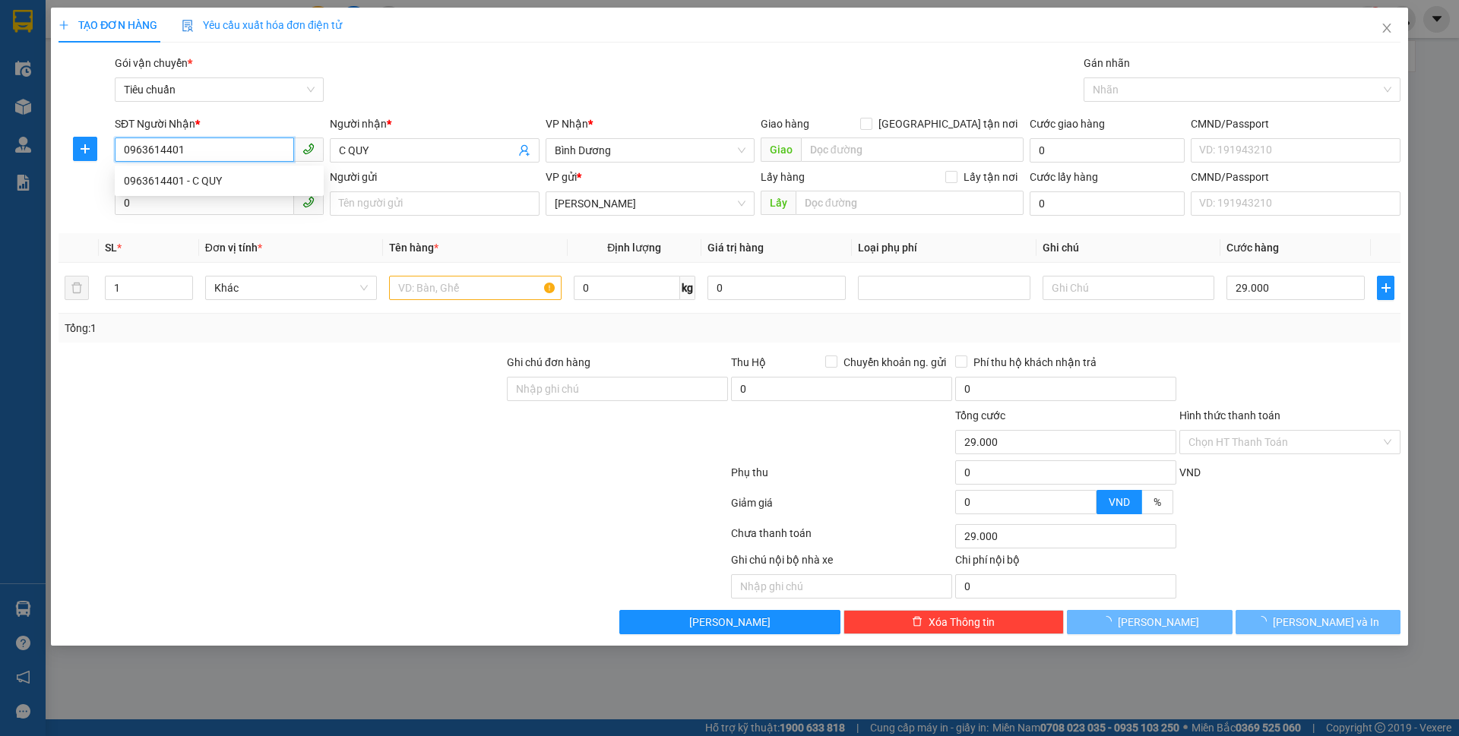
type input "60.000"
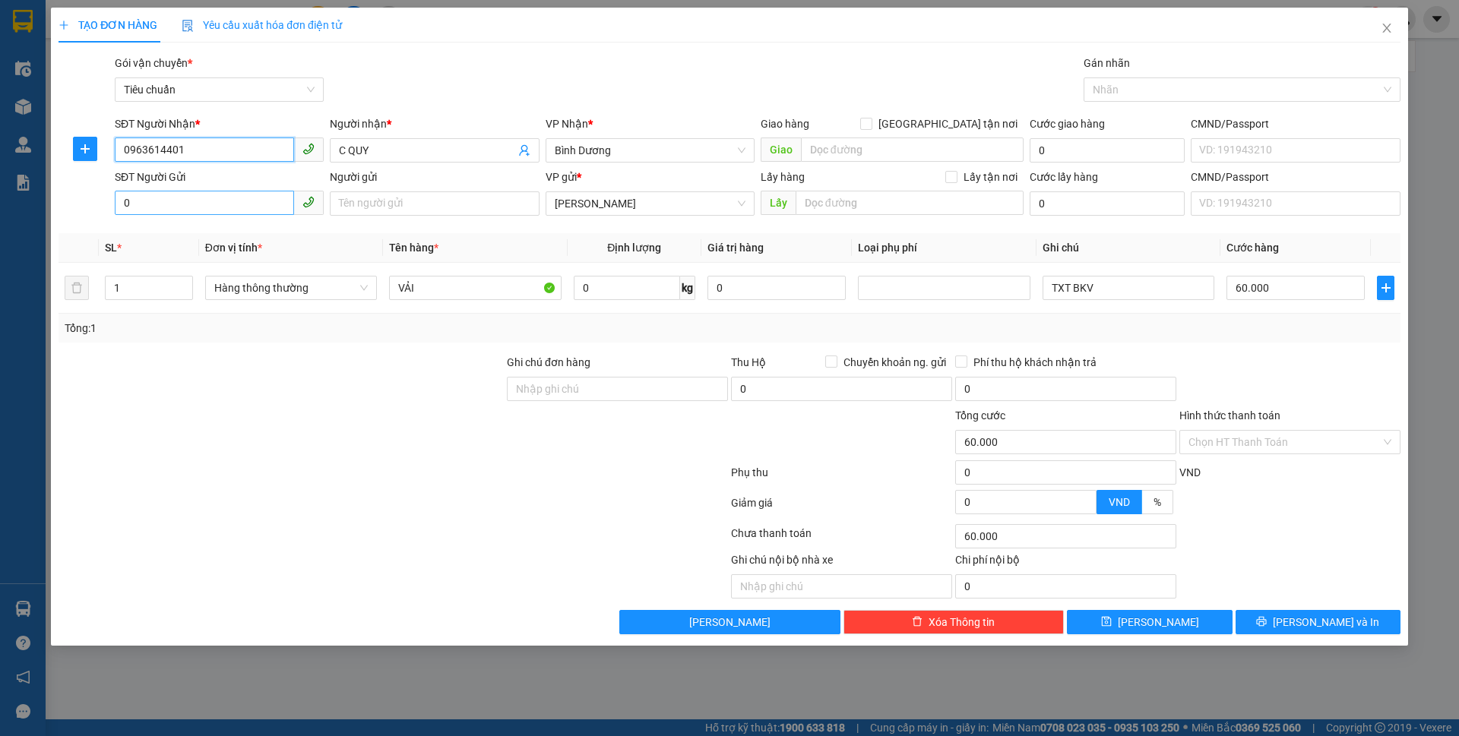
type input "0963614401"
click at [180, 202] on input "0" at bounding box center [204, 203] width 179 height 24
click at [179, 229] on div "0888011379 - NHÂN" at bounding box center [219, 234] width 191 height 17
type input "0888011379"
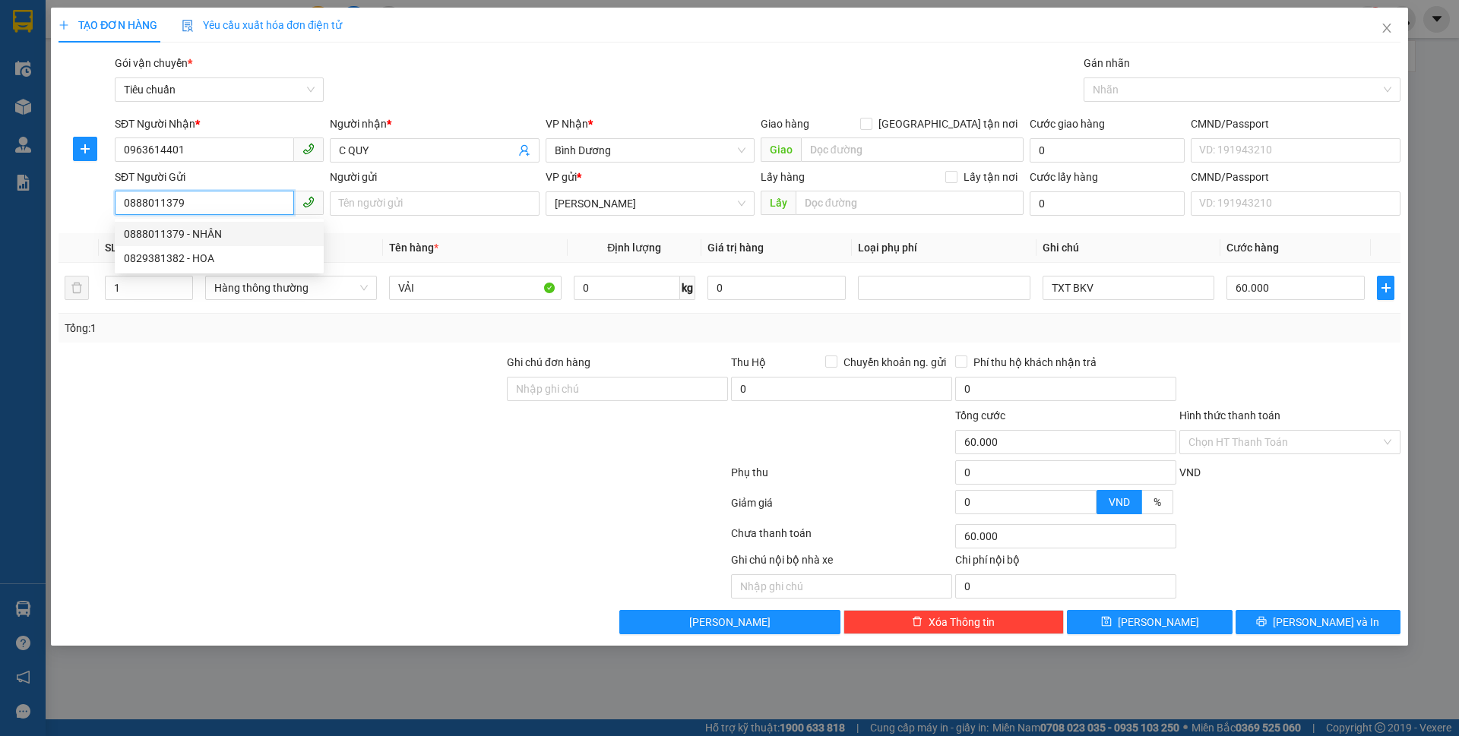
type input "NHÂN"
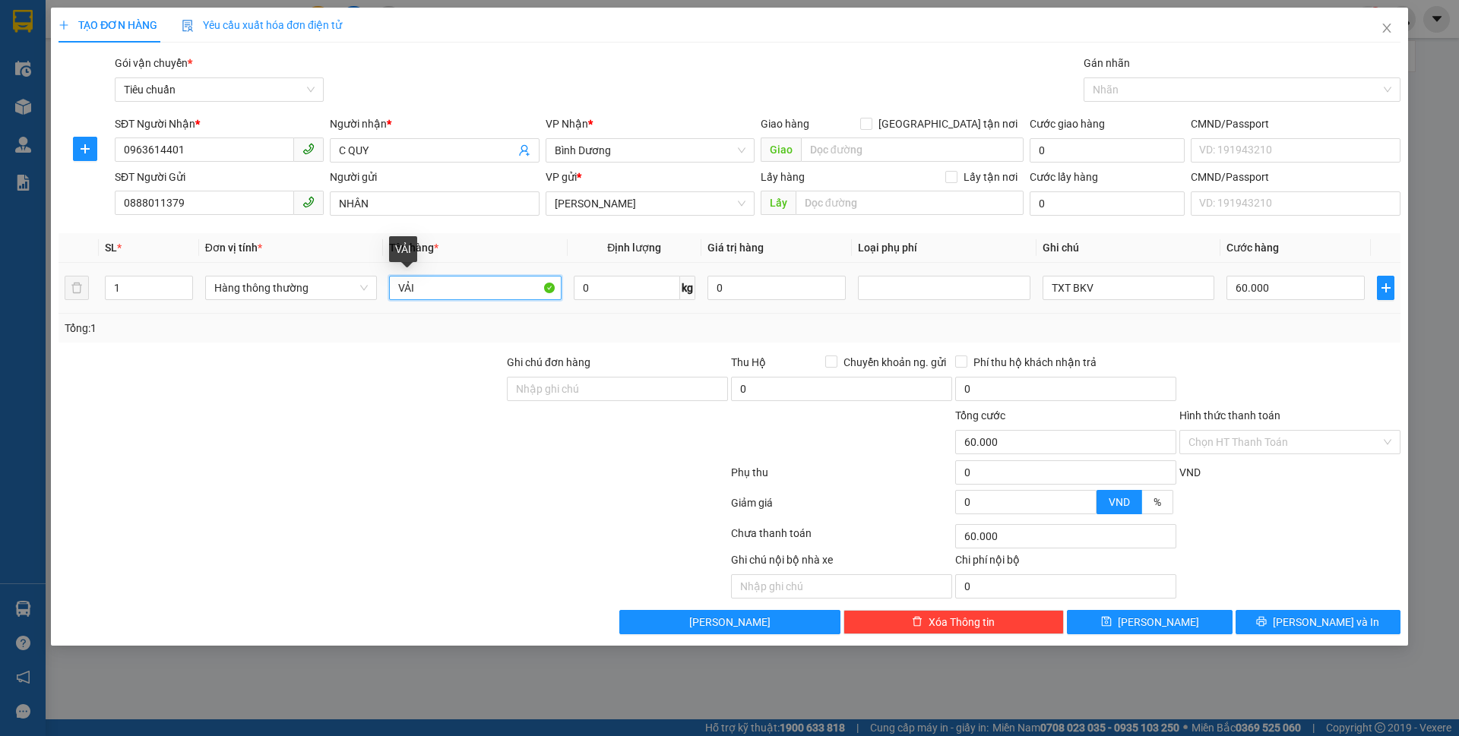
click at [457, 280] on input "VẢI" at bounding box center [475, 288] width 172 height 24
type input "29"
drag, startPoint x: 366, startPoint y: 454, endPoint x: 461, endPoint y: 337, distance: 150.7
click at [366, 452] on div at bounding box center [281, 433] width 448 height 53
type input "65.000"
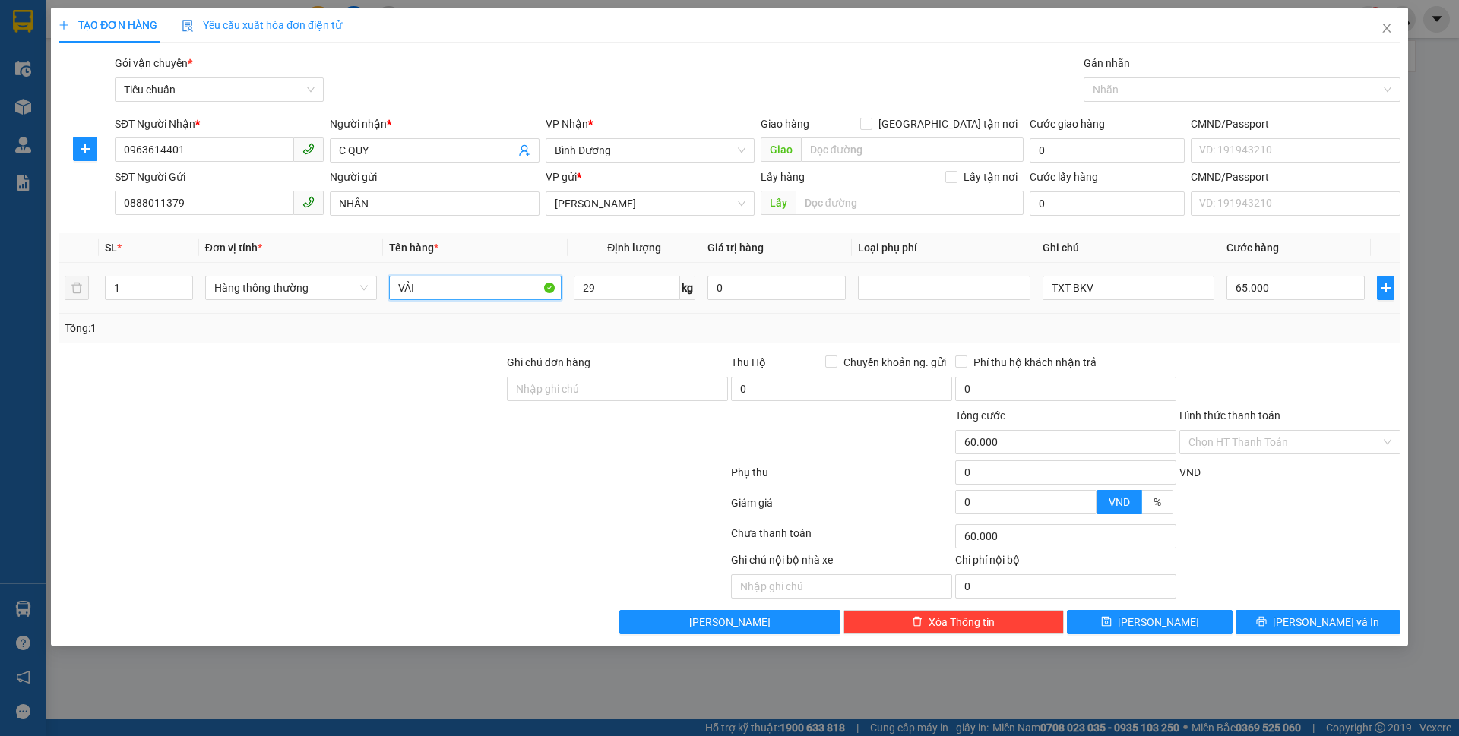
type input "65.000"
drag, startPoint x: 387, startPoint y: 292, endPoint x: 343, endPoint y: 281, distance: 44.6
click at [343, 281] on tr "1 Hàng thông thường VẢI 29 kg 0 TXT BKV 65.000" at bounding box center [730, 288] width 1342 height 51
type input "SẦU RIÊNG"
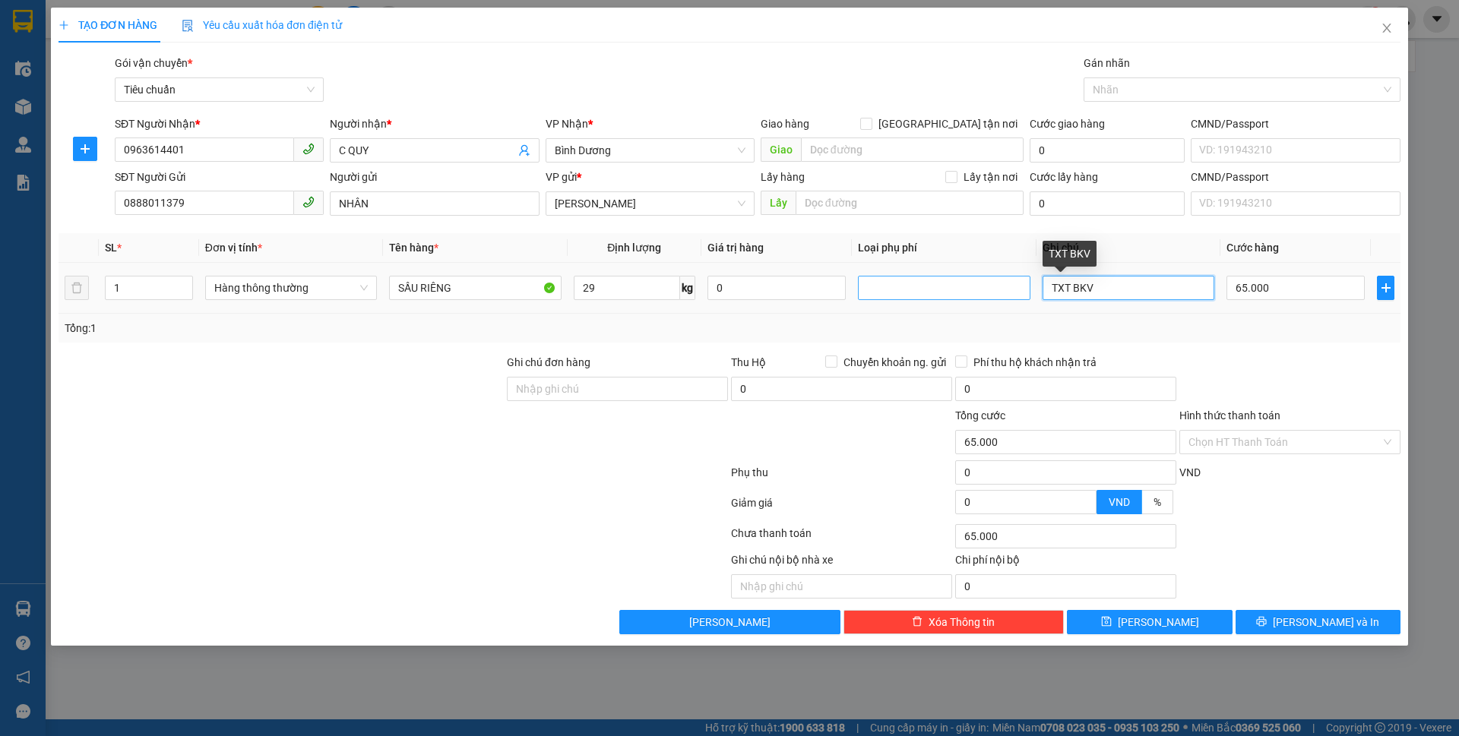
drag, startPoint x: 1109, startPoint y: 291, endPoint x: 945, endPoint y: 286, distance: 164.2
click at [945, 288] on tr "1 Hàng thông thường SẦU RIÊNG 29 kg 0 TXT BKV 65.000" at bounding box center [730, 288] width 1342 height 51
type input "TH CHỮ LIX + 2B XANHD"
click at [1277, 271] on td "65.000" at bounding box center [1295, 288] width 150 height 51
type input "6"
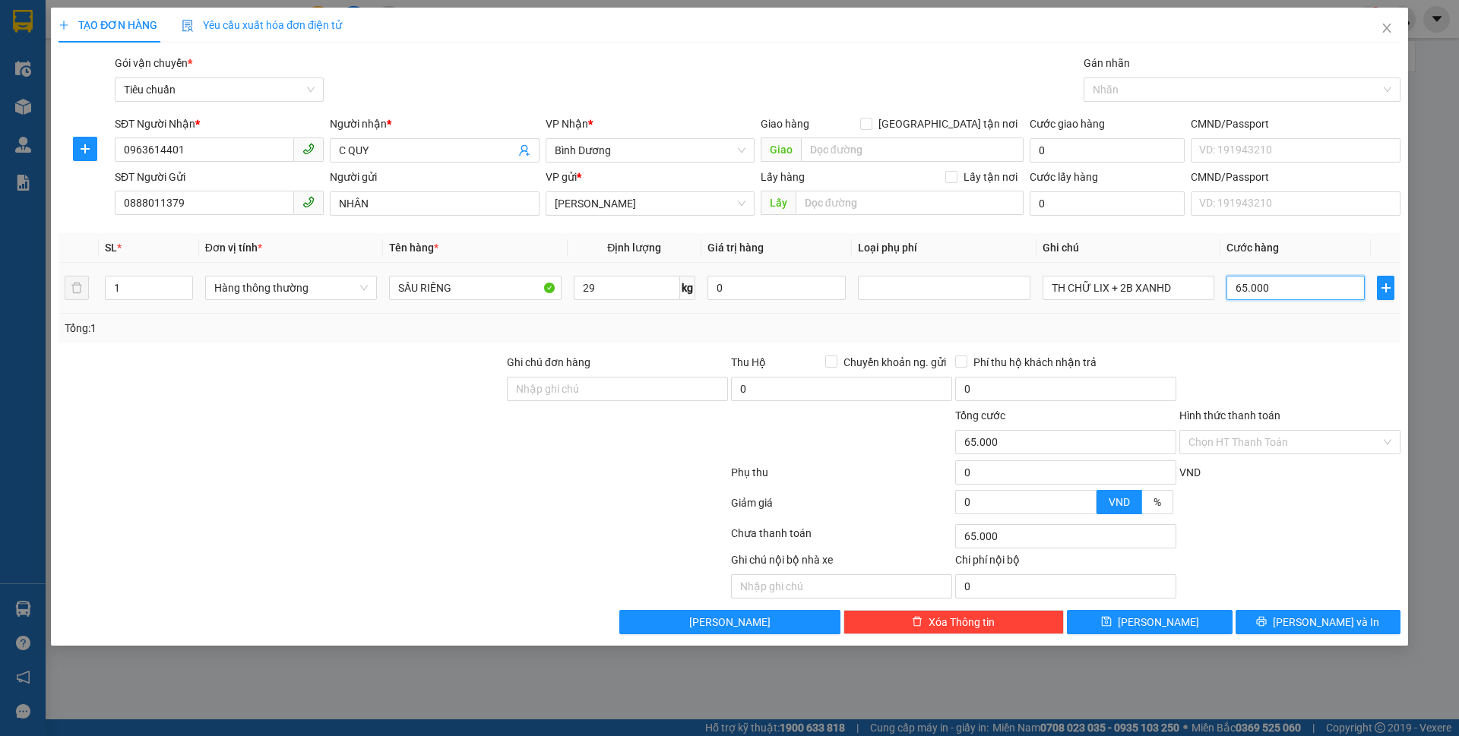
type input "6"
type input "65"
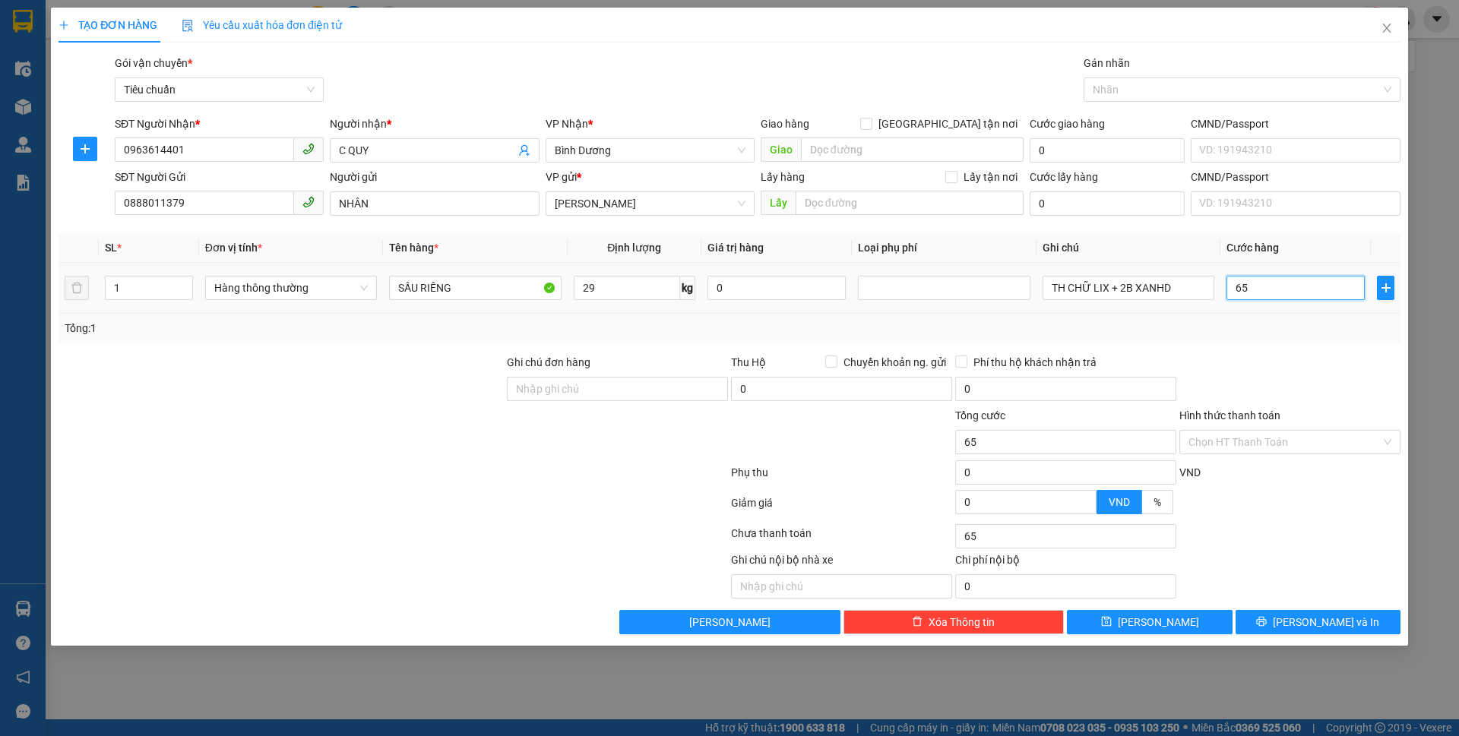
type input "0"
type input "65*3"
type input "195.000"
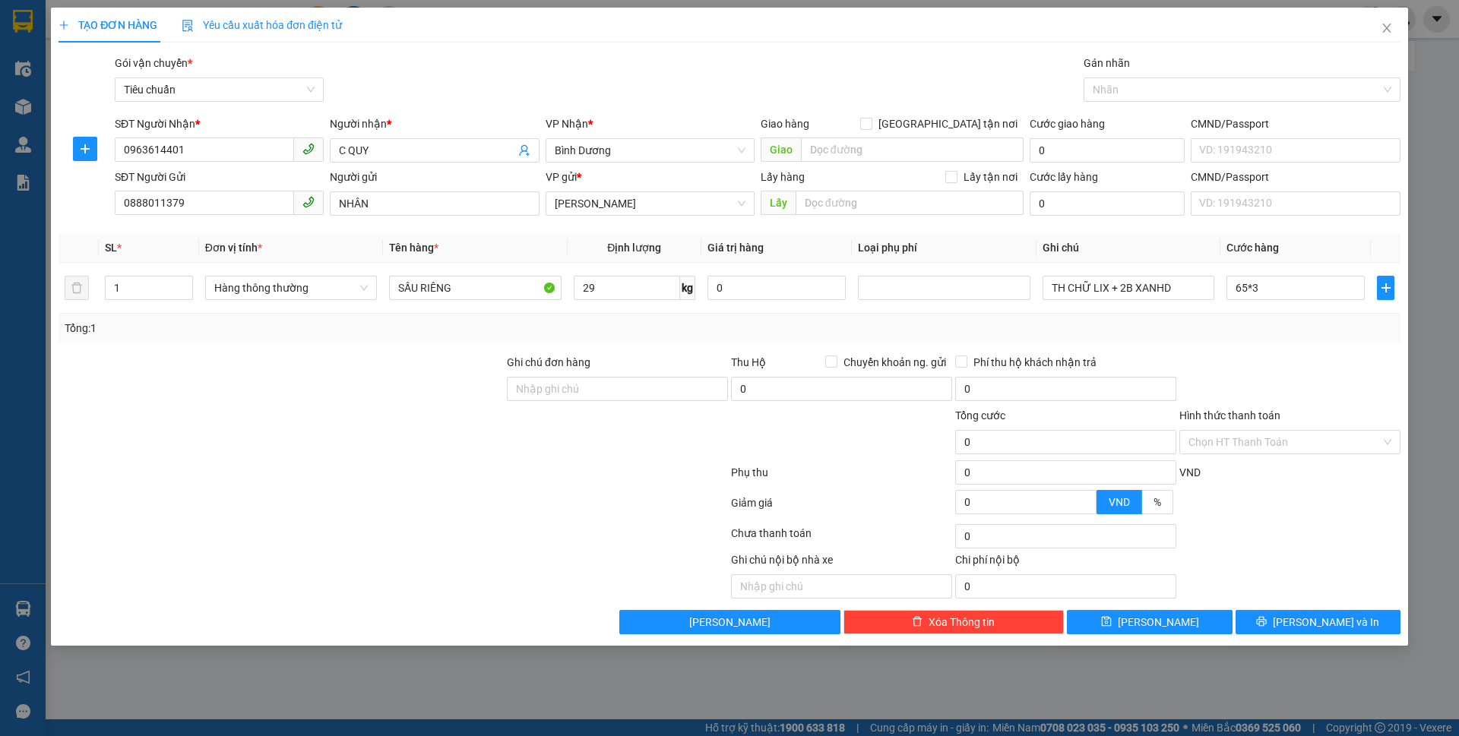
type input "195.000"
click at [1280, 320] on div "Tổng: 1" at bounding box center [730, 328] width 1330 height 17
click at [1282, 292] on input "195.000" at bounding box center [1295, 288] width 138 height 24
type input "2"
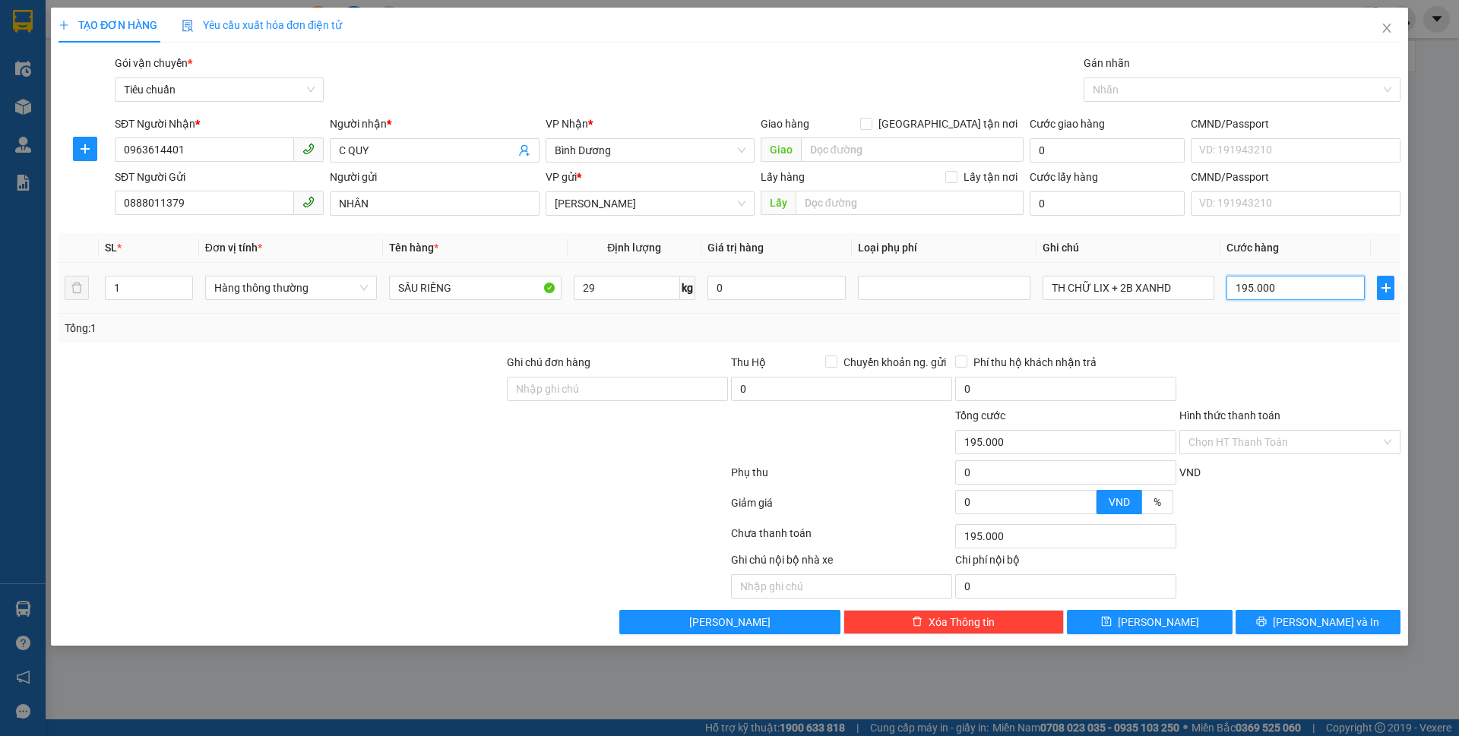
type input "2"
type input "20"
type input "200"
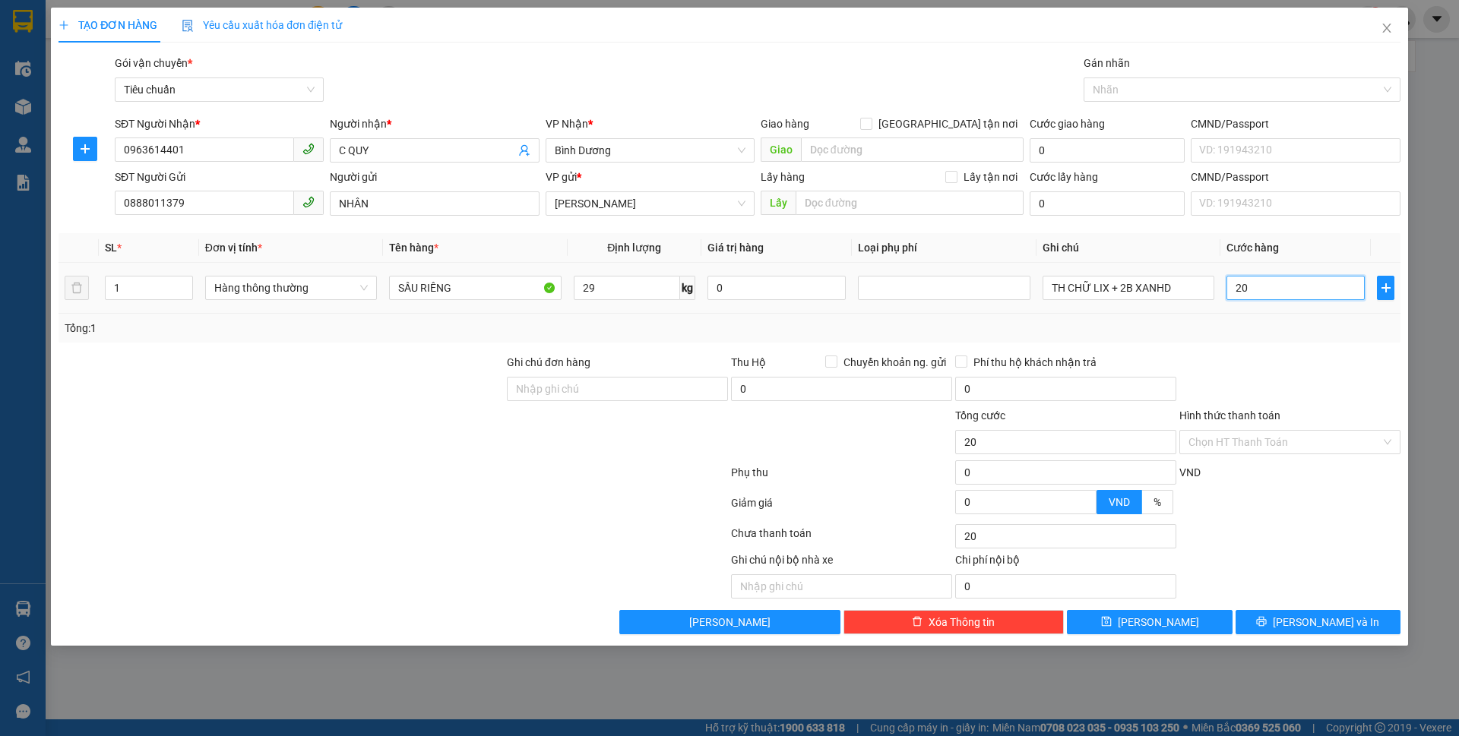
type input "200"
type input "200.000"
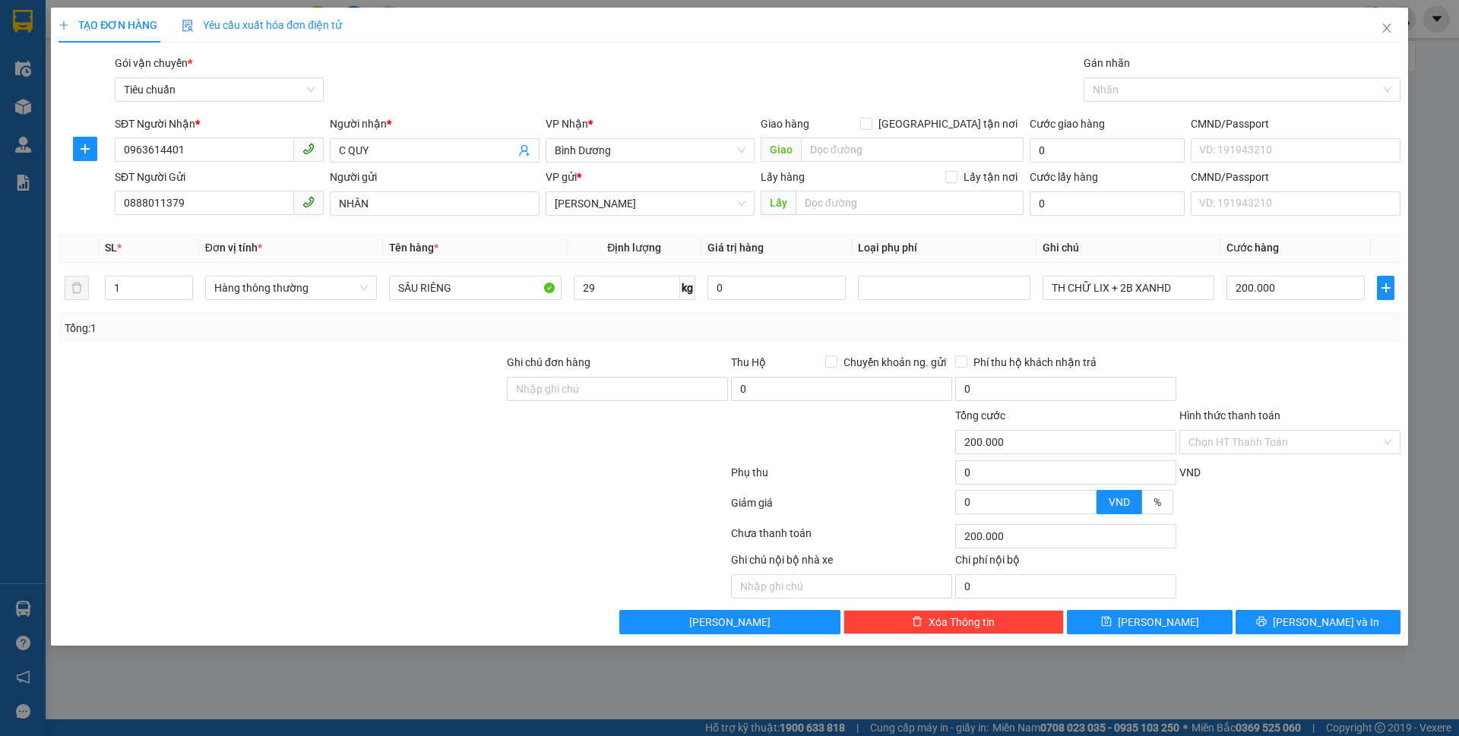
click at [1282, 343] on div "Transit Pickup Surcharge Ids Transit Deliver Surcharge Ids Transit Deliver Surc…" at bounding box center [730, 345] width 1342 height 580
drag, startPoint x: 138, startPoint y: 283, endPoint x: 97, endPoint y: 294, distance: 43.3
click at [97, 294] on tr "1 Hàng thông thường SẦU RIÊNG 29 kg 0 TH CHỮ LIX + 2B XANHD 200.000" at bounding box center [730, 288] width 1342 height 51
type input "3"
click at [229, 360] on div at bounding box center [281, 380] width 448 height 53
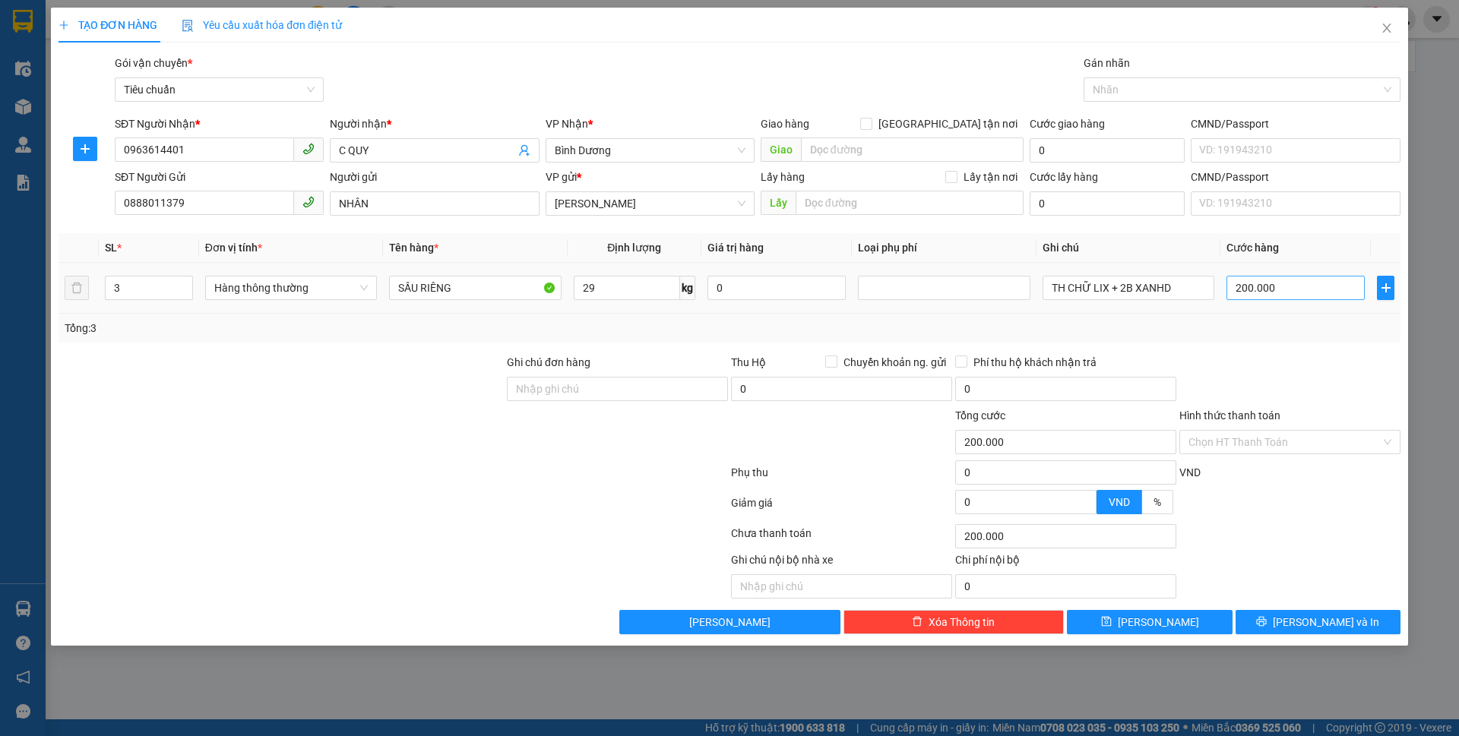
type input "65.000"
click at [1301, 293] on input "65.000" at bounding box center [1295, 288] width 138 height 24
type input "2"
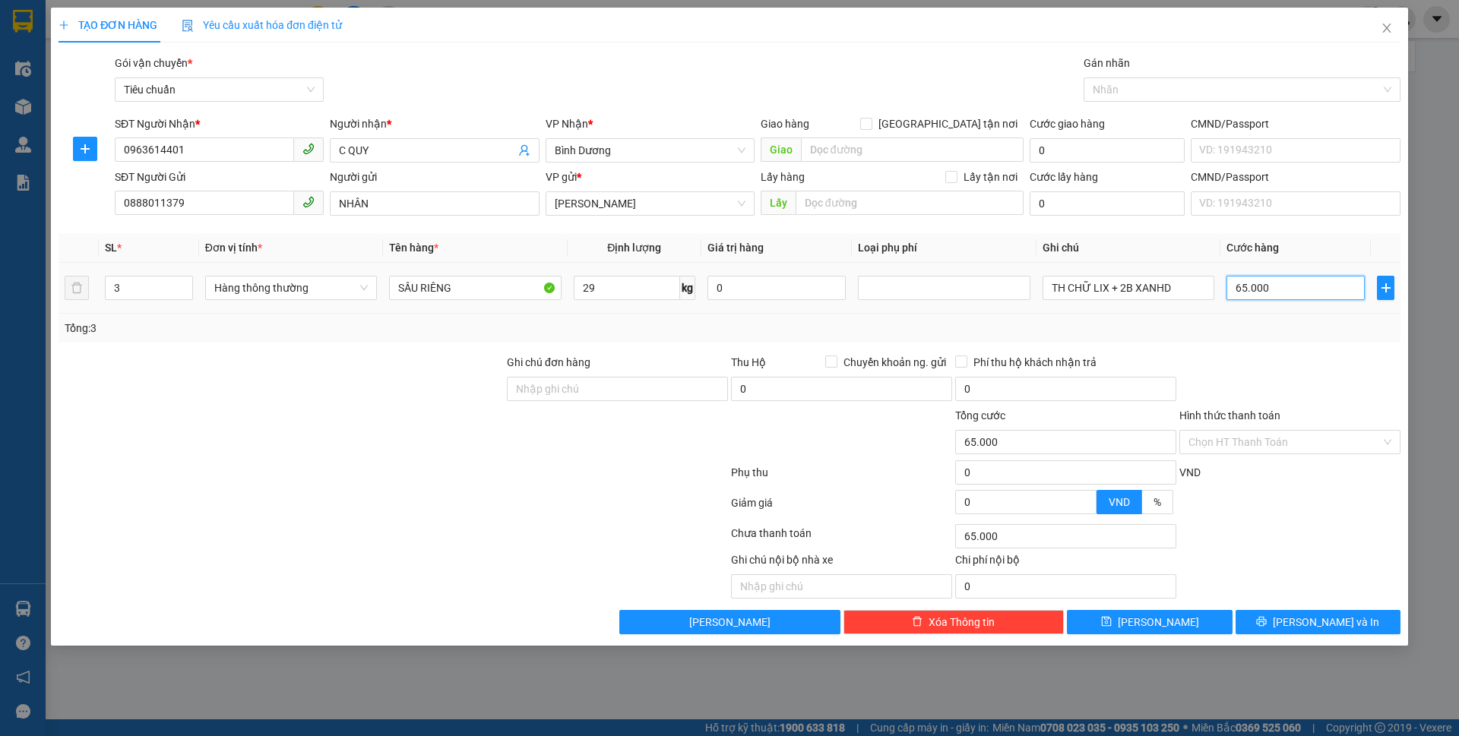
type input "2"
type input "20"
type input "200"
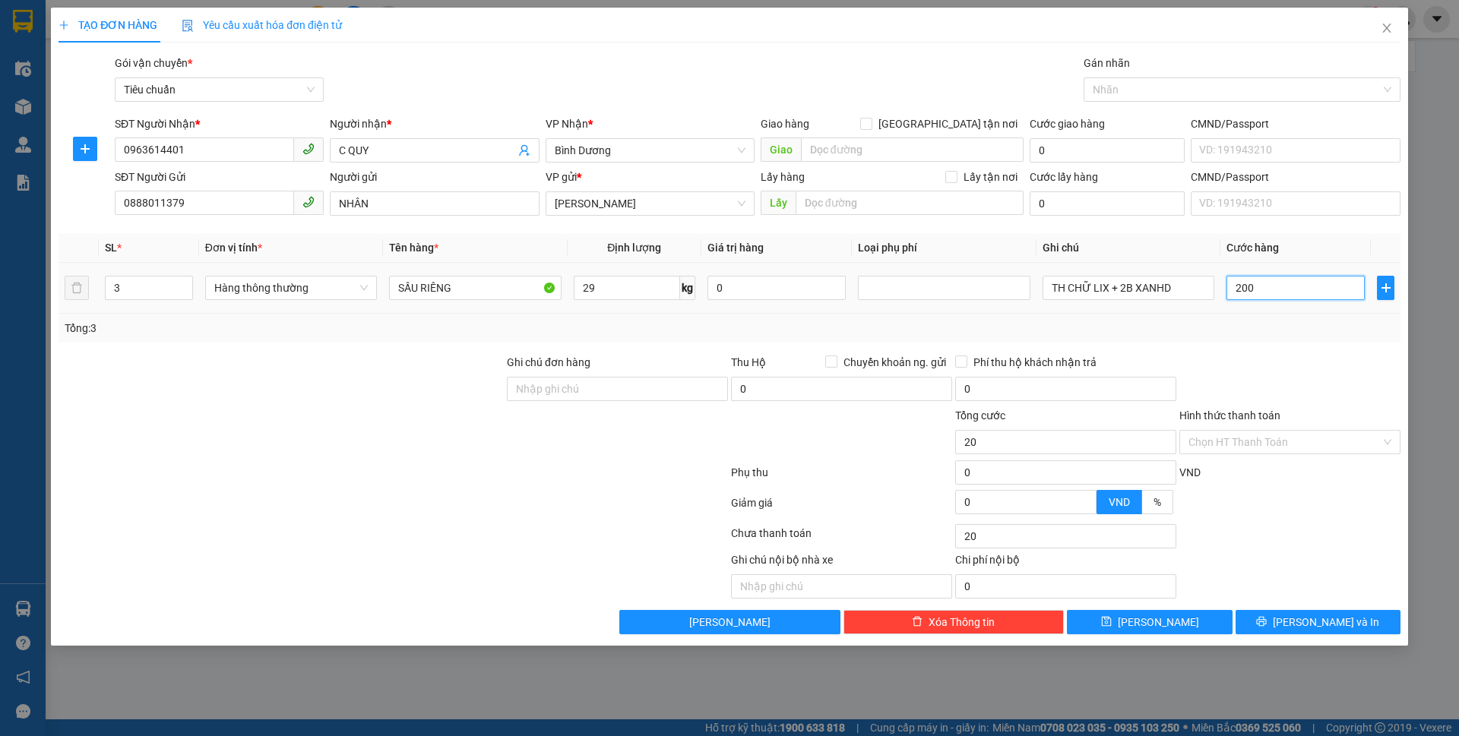
type input "200"
type input "200.000"
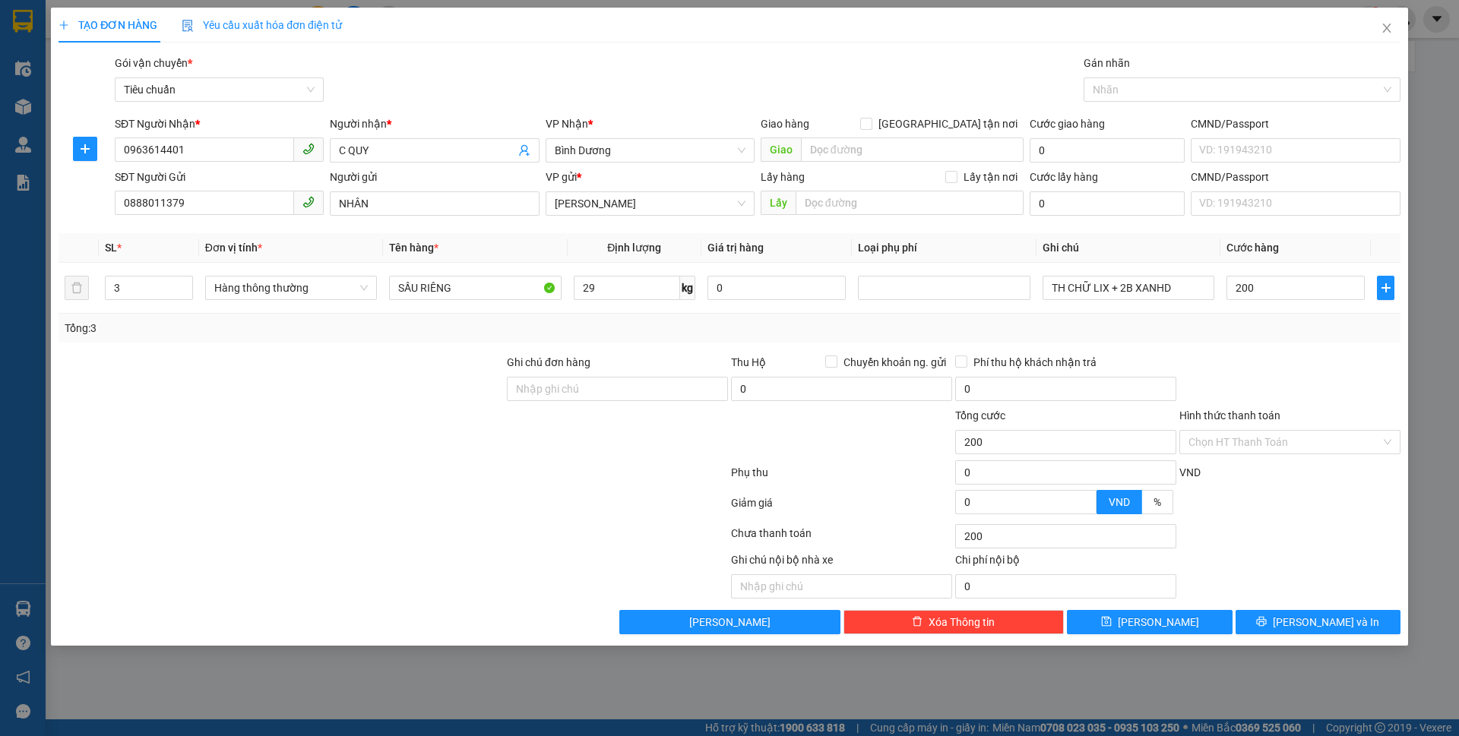
type input "200.000"
click at [1318, 334] on div "Tổng: 3" at bounding box center [730, 328] width 1330 height 17
click at [1246, 444] on input "Hình thức thanh toán" at bounding box center [1284, 442] width 192 height 23
click at [1239, 474] on div "Tại văn phòng" at bounding box center [1289, 472] width 203 height 17
type input "0"
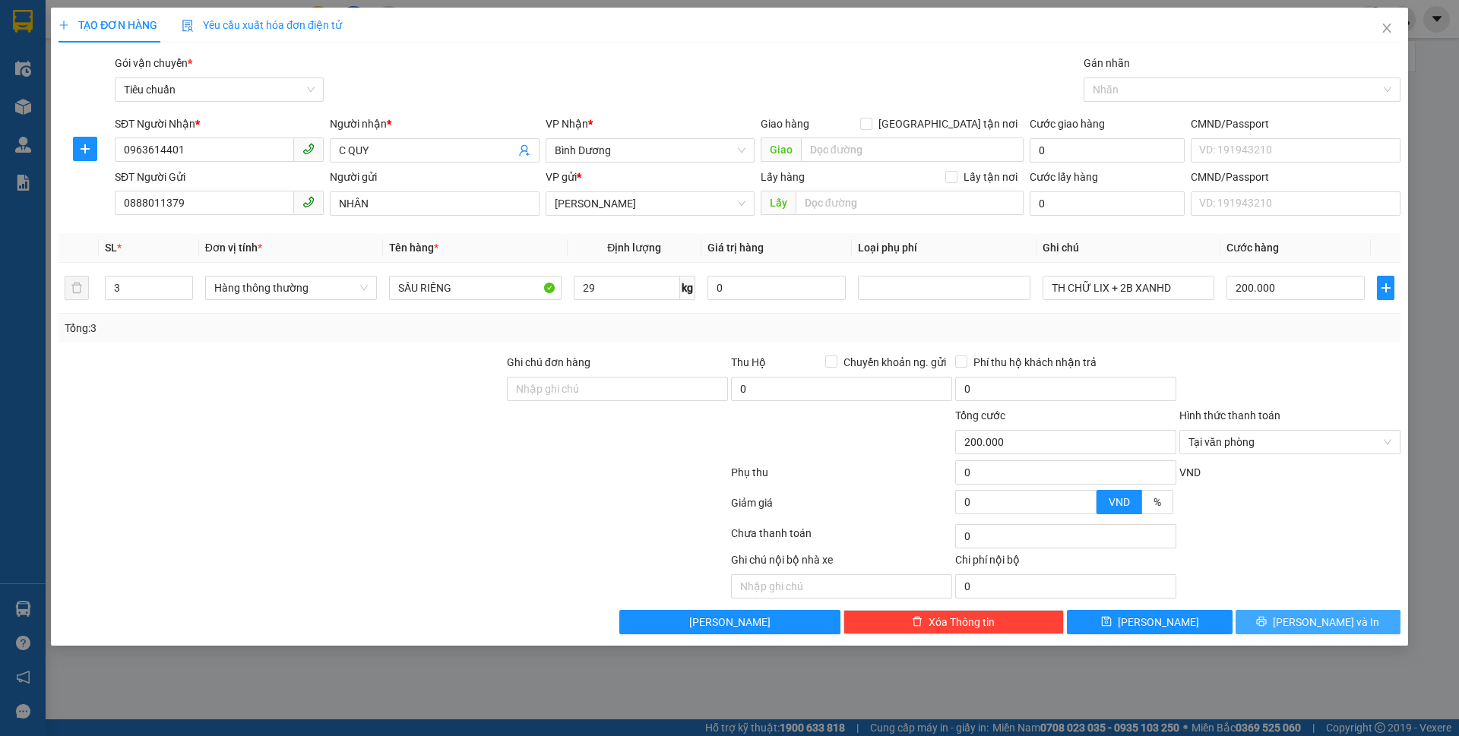
click at [1321, 617] on span "Lưu và In" at bounding box center [1326, 622] width 106 height 17
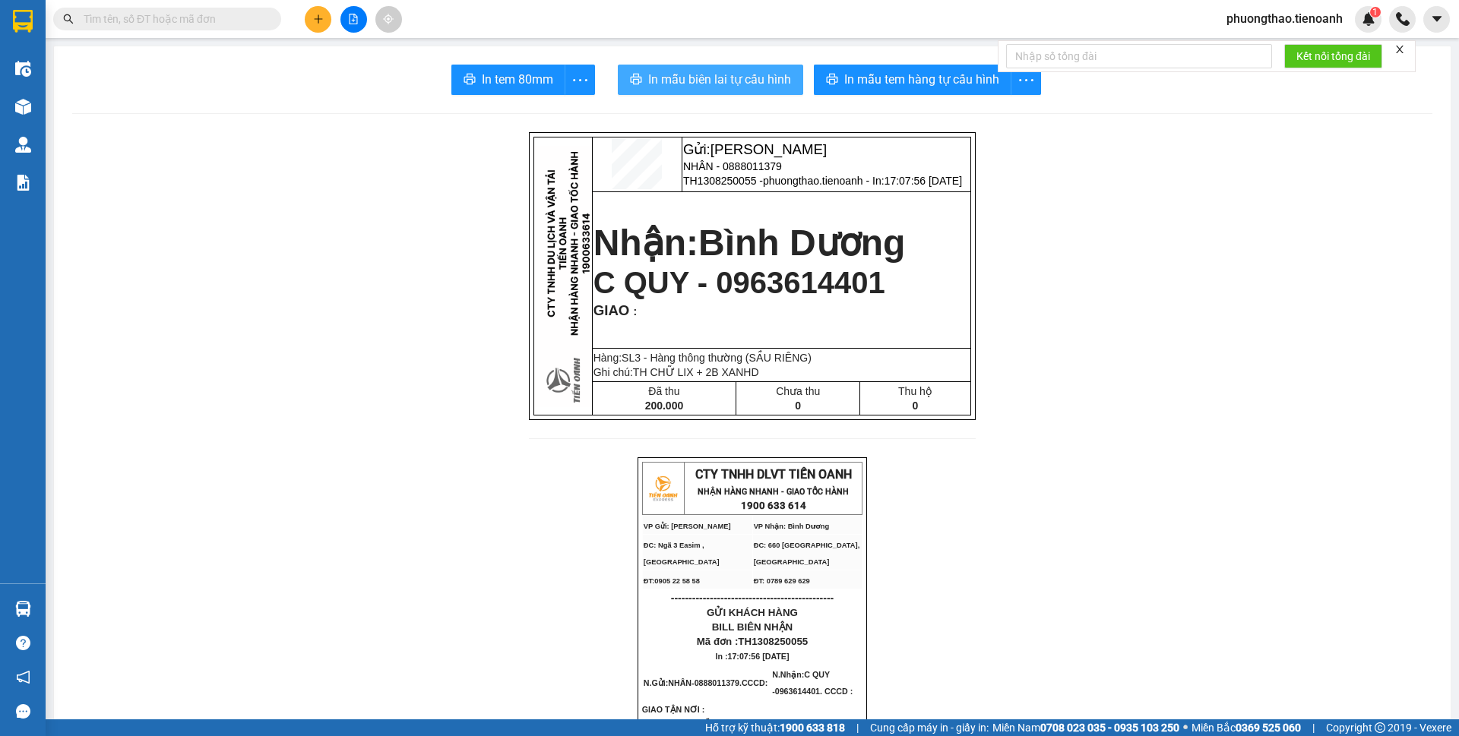
click at [745, 83] on span "In mẫu biên lai tự cấu hình" at bounding box center [719, 79] width 143 height 19
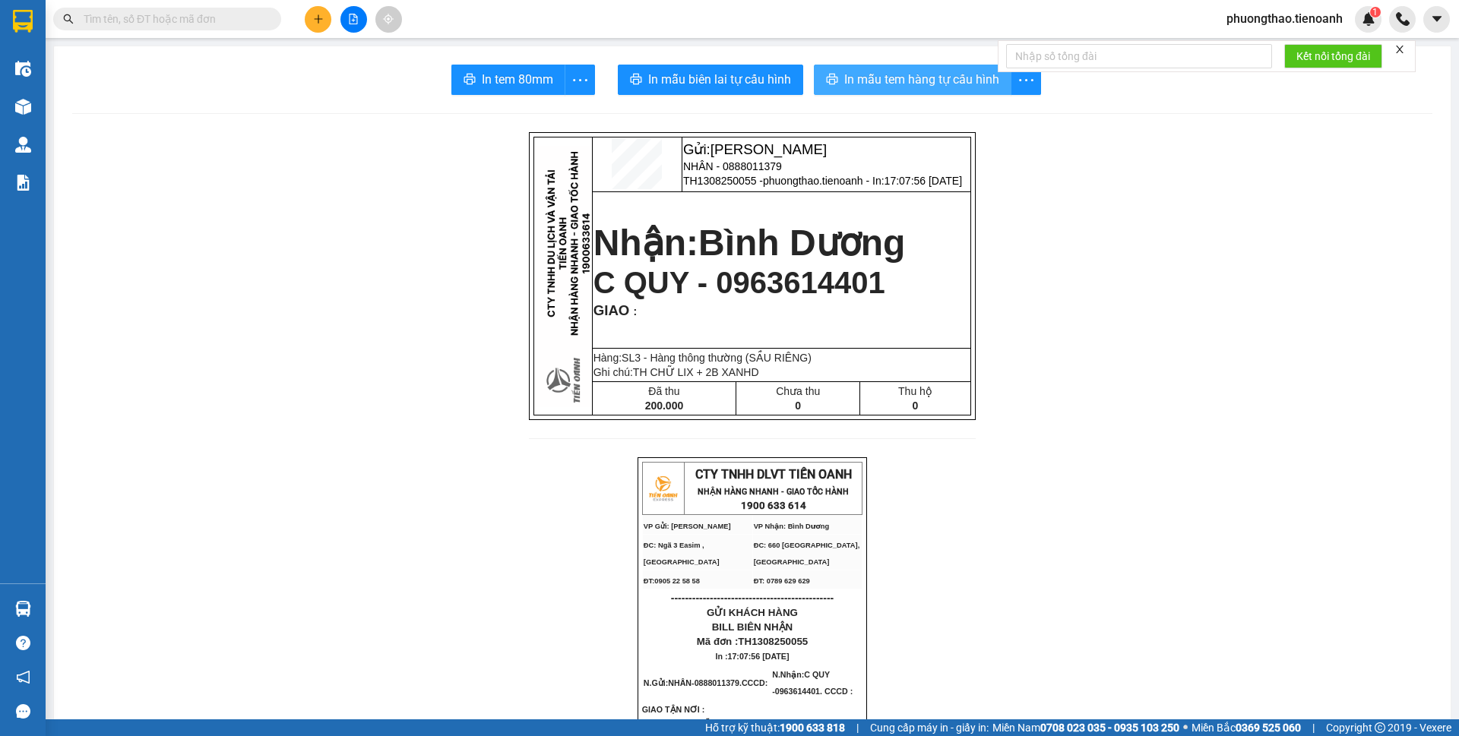
click at [932, 81] on span "In mẫu tem hàng tự cấu hình" at bounding box center [921, 79] width 155 height 19
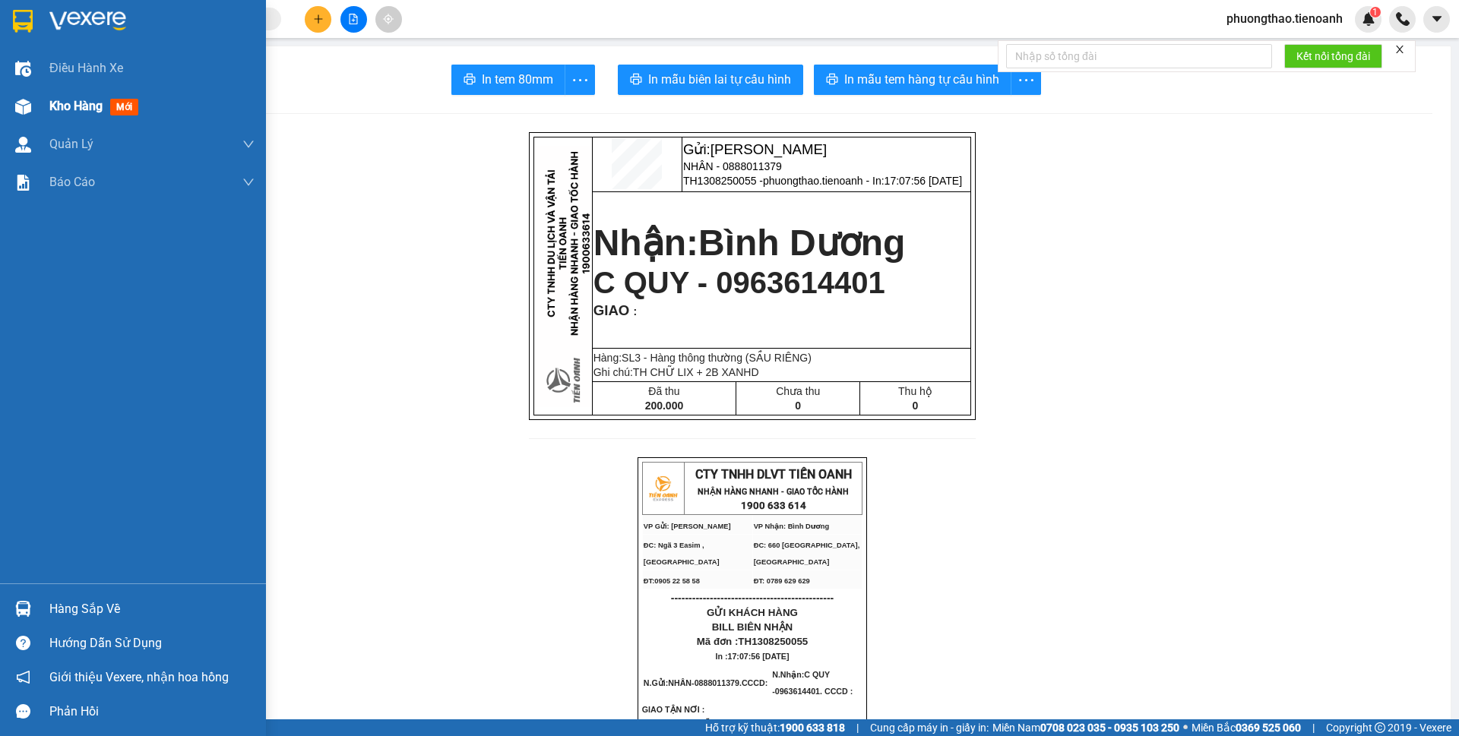
click at [42, 106] on div "Kho hàng mới" at bounding box center [133, 106] width 266 height 38
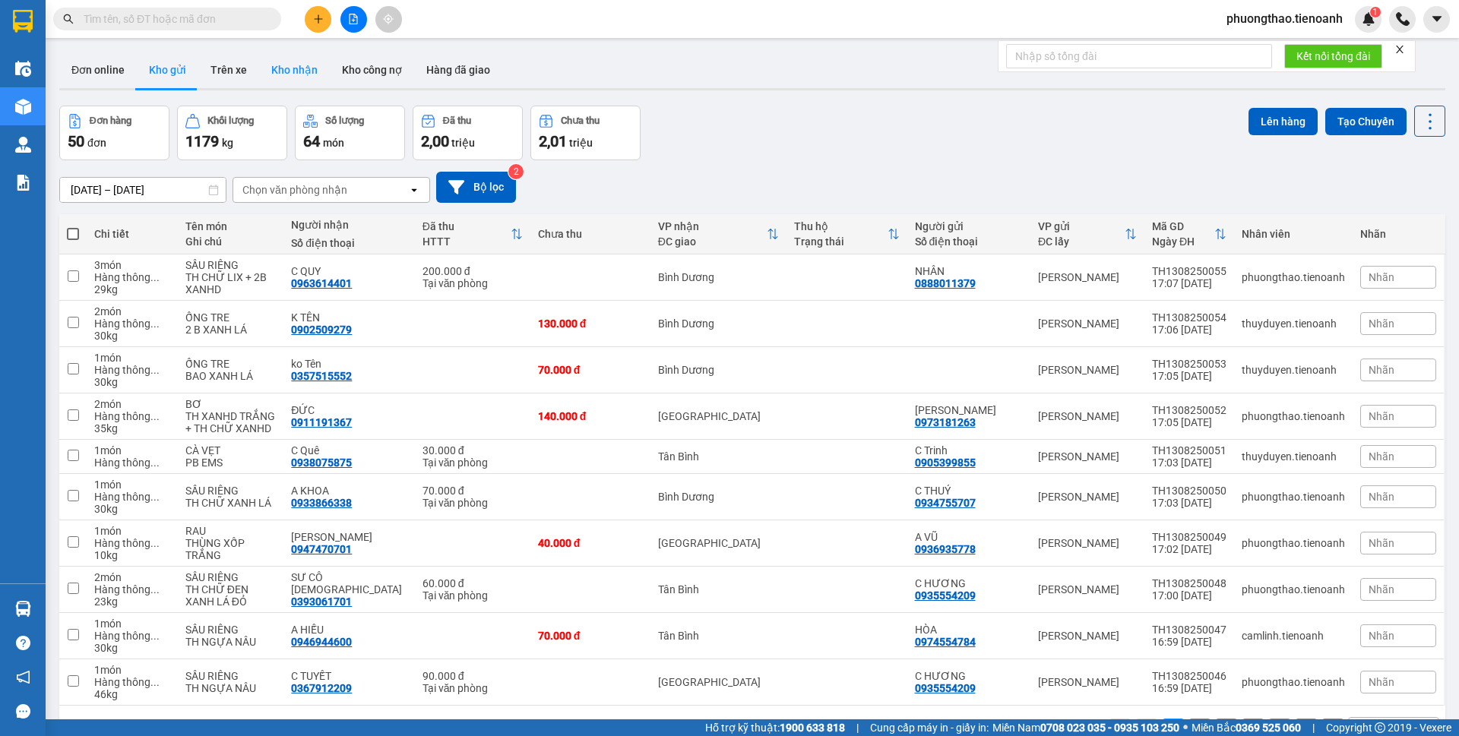
click at [312, 71] on button "Kho nhận" at bounding box center [294, 70] width 71 height 36
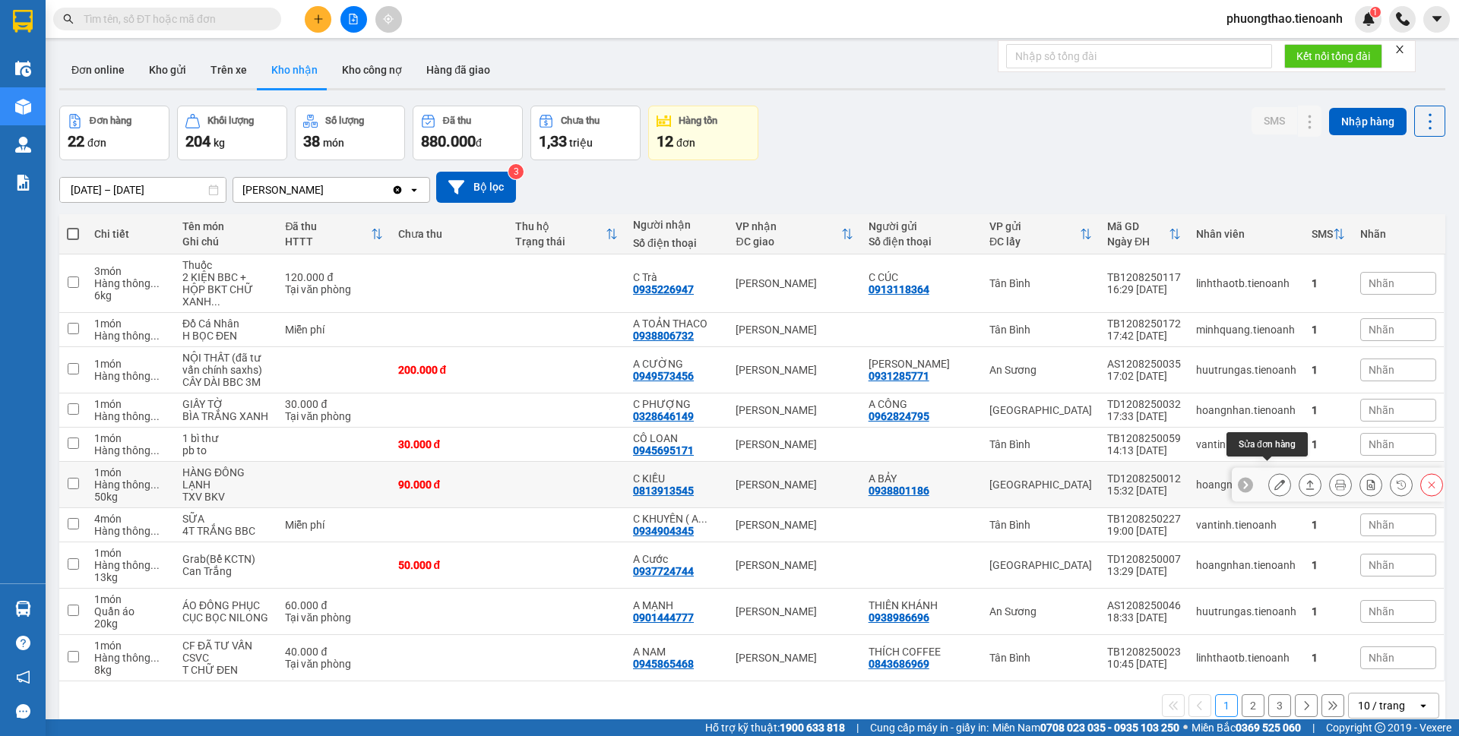
click at [1269, 472] on button at bounding box center [1279, 485] width 21 height 27
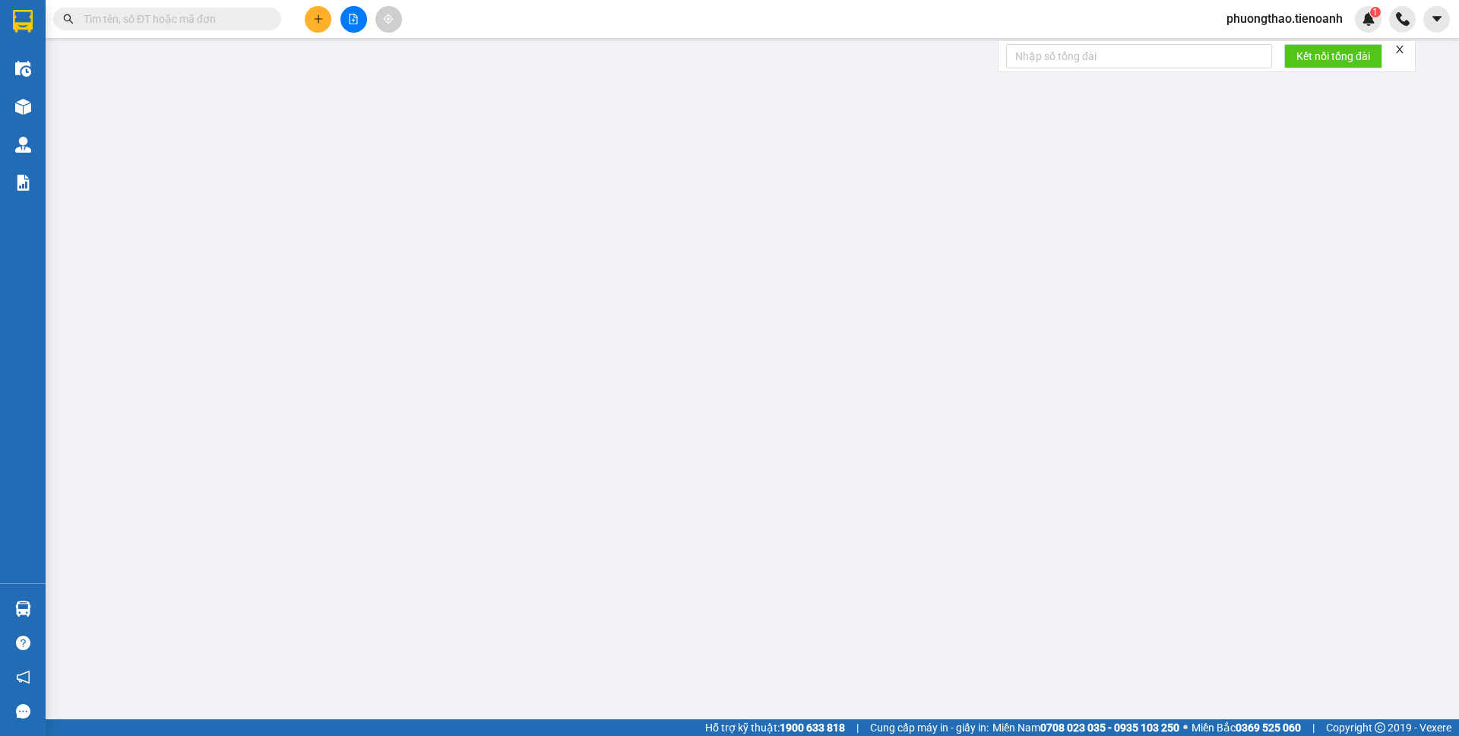
type input "0813913545"
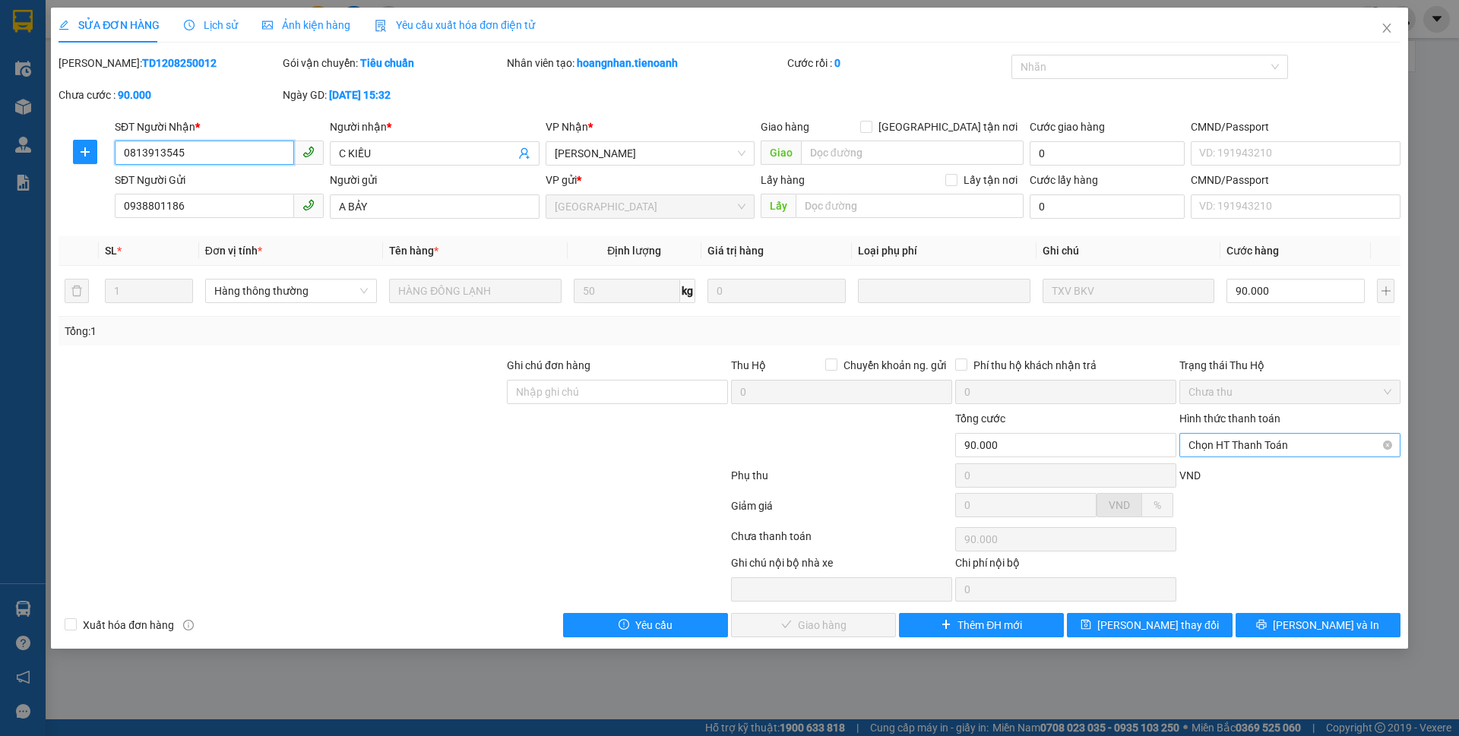
click at [1268, 446] on span "Chọn HT Thanh Toán" at bounding box center [1289, 445] width 203 height 23
click at [1254, 471] on div "Tại văn phòng" at bounding box center [1289, 475] width 203 height 17
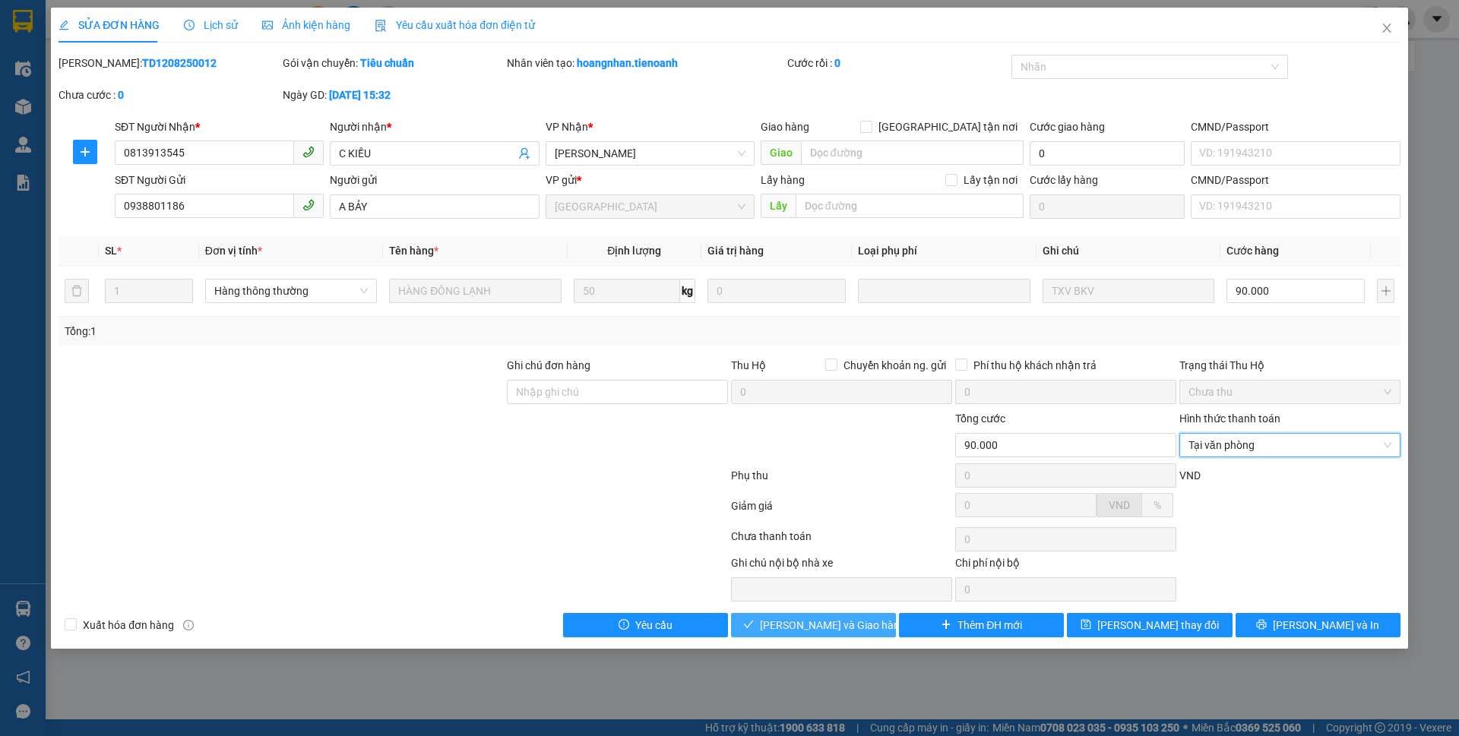
click at [863, 634] on button "Lưu và Giao hàng" at bounding box center [813, 625] width 165 height 24
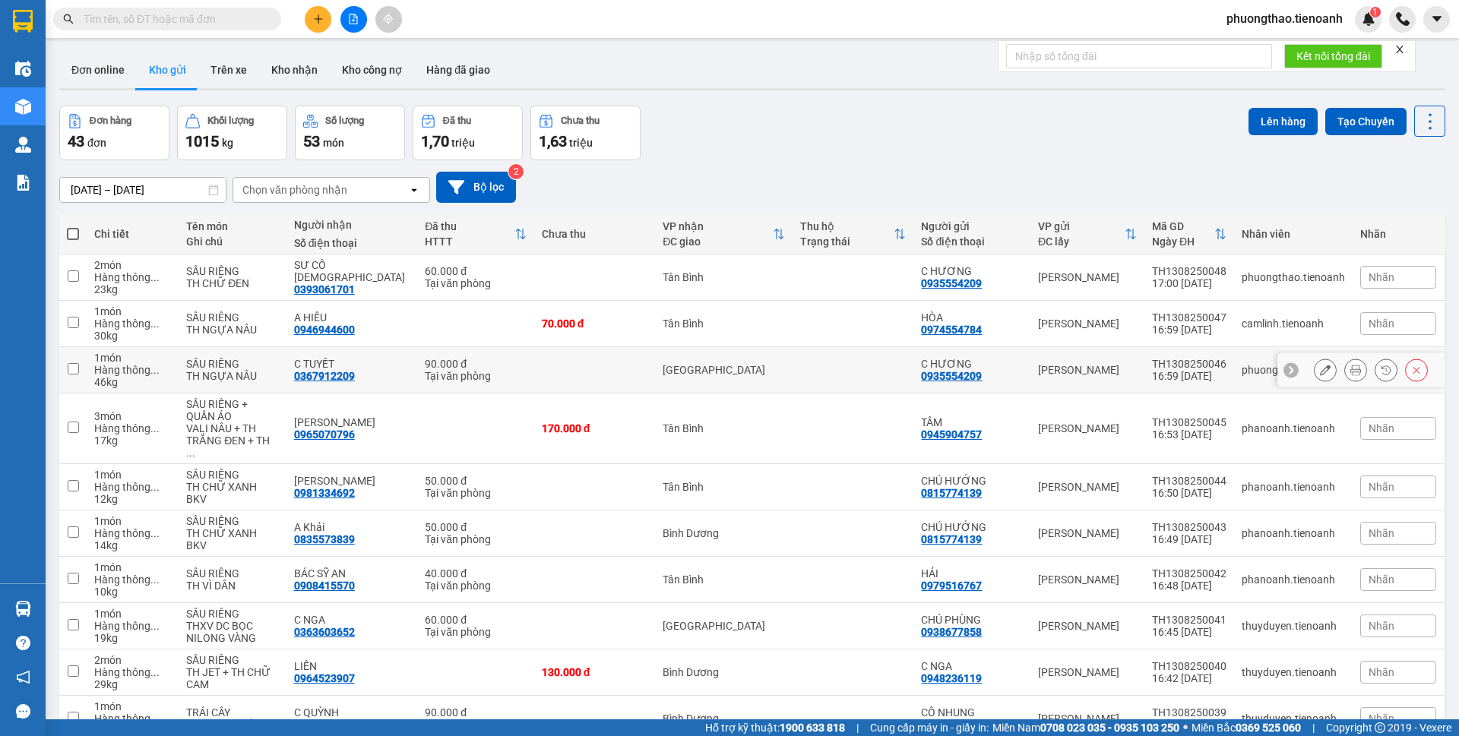
click at [1350, 368] on icon at bounding box center [1355, 370] width 11 height 11
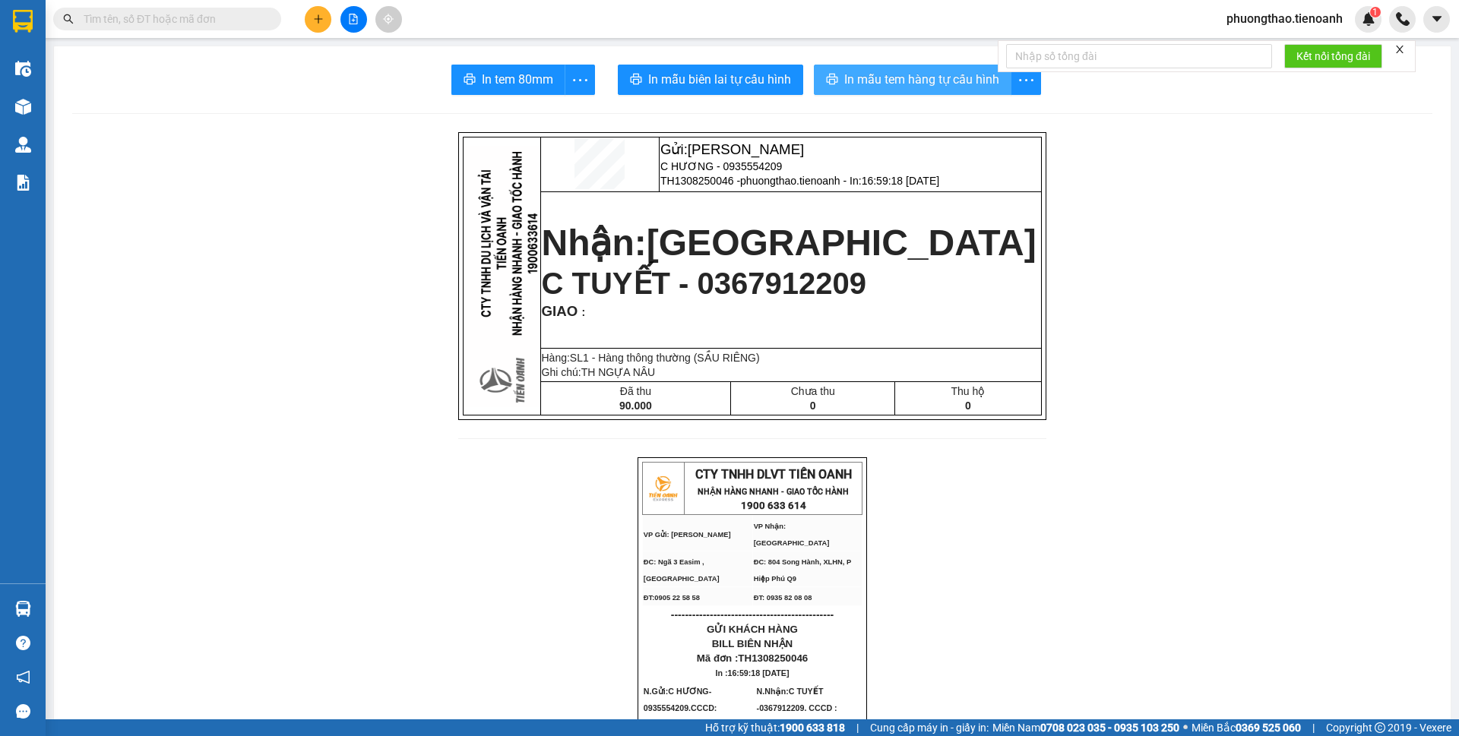
click at [879, 84] on span "In mẫu tem hàng tự cấu hình" at bounding box center [921, 79] width 155 height 19
